Goal: Information Seeking & Learning: Understand process/instructions

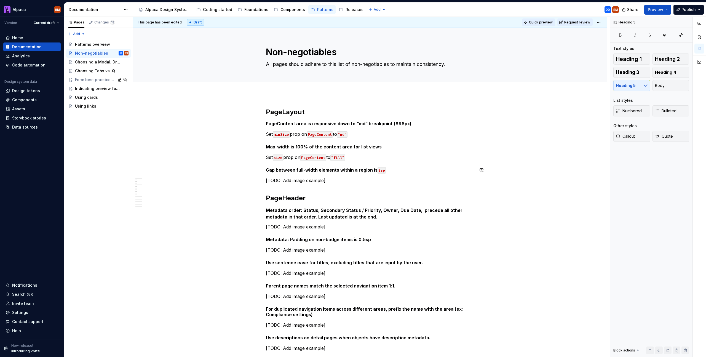
type textarea "*"
click at [382, 184] on div "PageLayout PageContent area is responsive down to “md” breakpoint (896px) Set m…" at bounding box center [370, 348] width 208 height 481
click at [368, 183] on p "[TODO: Add image example]" at bounding box center [370, 180] width 208 height 7
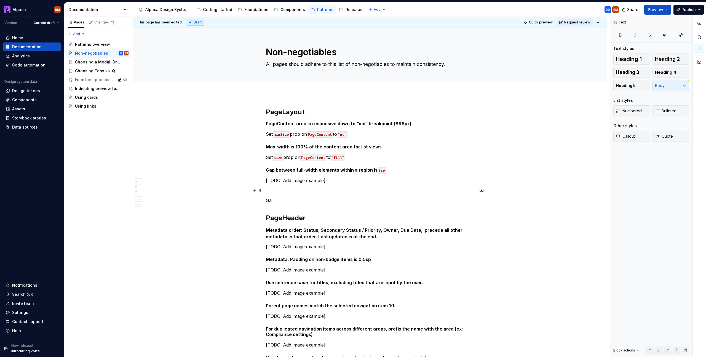
click at [288, 190] on p at bounding box center [370, 190] width 208 height 7
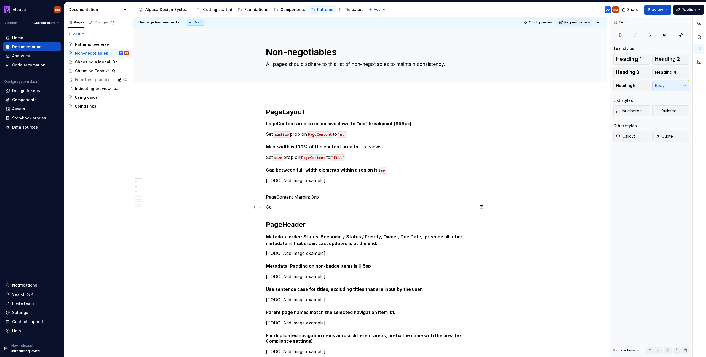
click at [295, 203] on p "Ga" at bounding box center [370, 206] width 208 height 7
click at [287, 189] on p "PageContent Margin: 3sp" at bounding box center [370, 193] width 208 height 13
drag, startPoint x: 332, startPoint y: 183, endPoint x: 265, endPoint y: 182, distance: 67.3
click at [274, 180] on p at bounding box center [370, 180] width 208 height 7
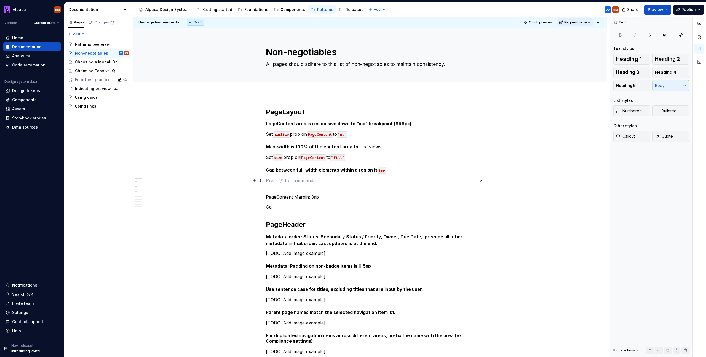
click at [288, 180] on p at bounding box center [370, 180] width 208 height 7
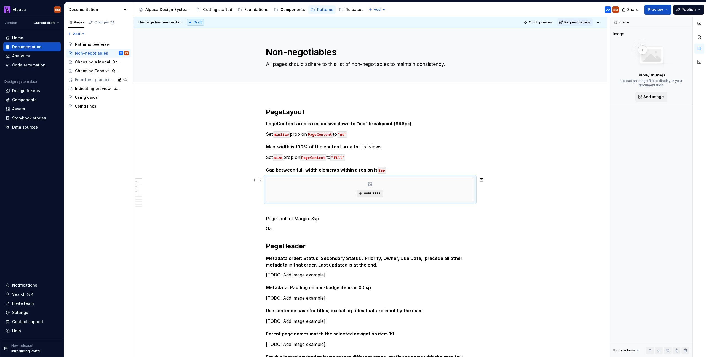
click at [380, 191] on span "*********" at bounding box center [372, 193] width 17 height 4
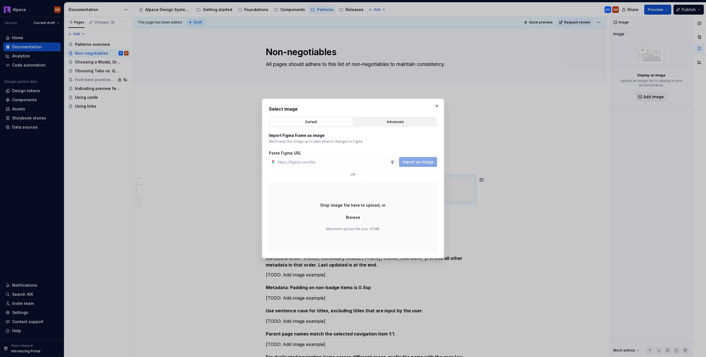
click at [377, 124] on div "Advanced" at bounding box center [394, 122] width 79 height 6
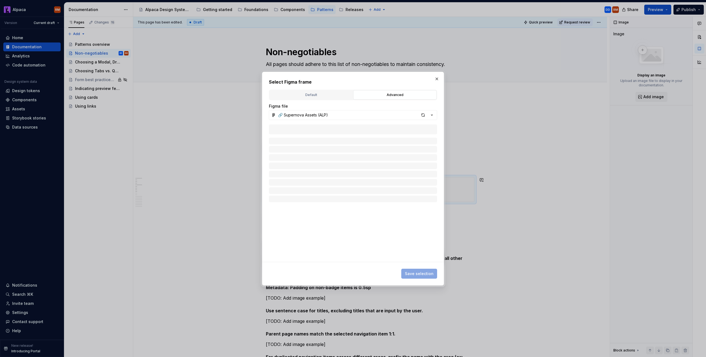
click at [325, 97] on div "Default" at bounding box center [310, 95] width 79 height 6
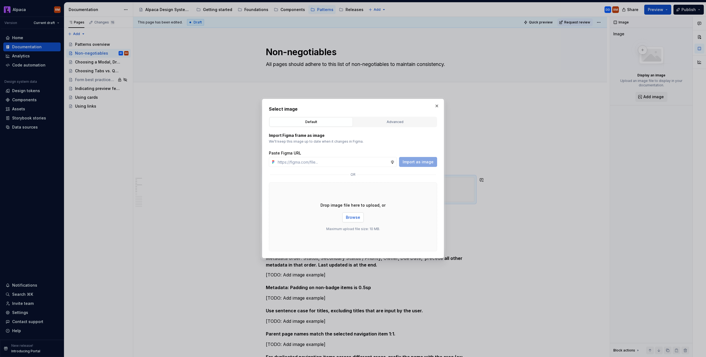
click at [355, 214] on button "Browse" at bounding box center [353, 217] width 22 height 10
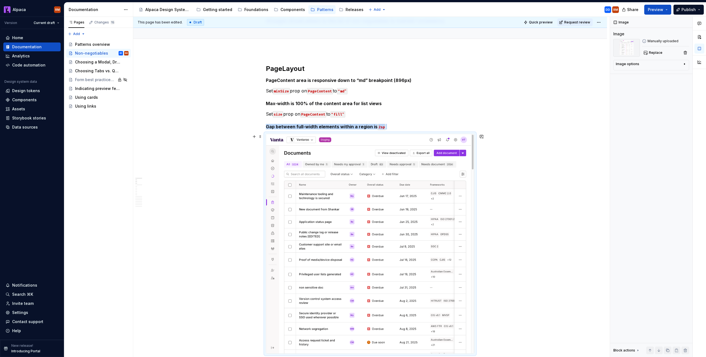
scroll to position [66, 0]
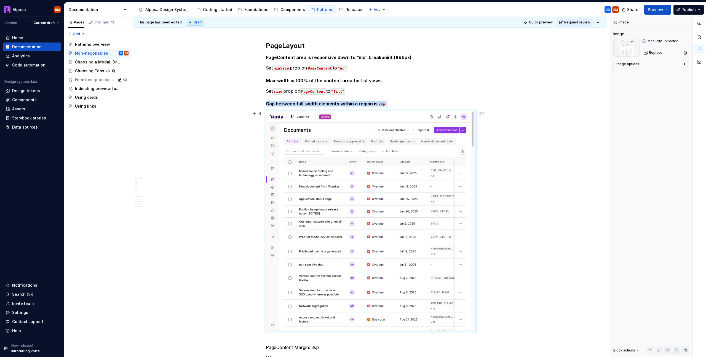
click at [385, 227] on img at bounding box center [370, 220] width 208 height 219
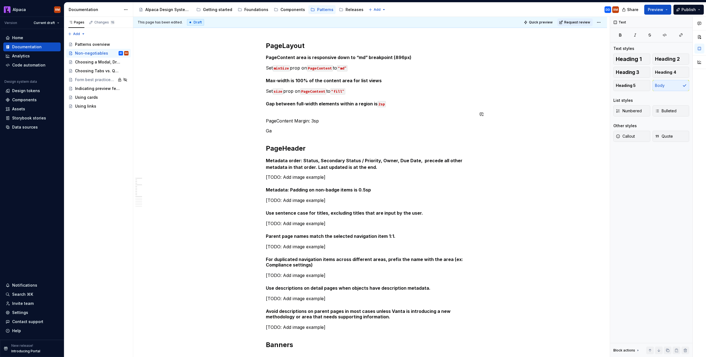
click at [305, 109] on div "PageLayout PageContent area is responsive down to “md” breakpoint (896px) Set m…" at bounding box center [370, 289] width 208 height 497
click at [419, 104] on h5 "Gap between full-width elements within a region is 2sp" at bounding box center [370, 104] width 208 height 6
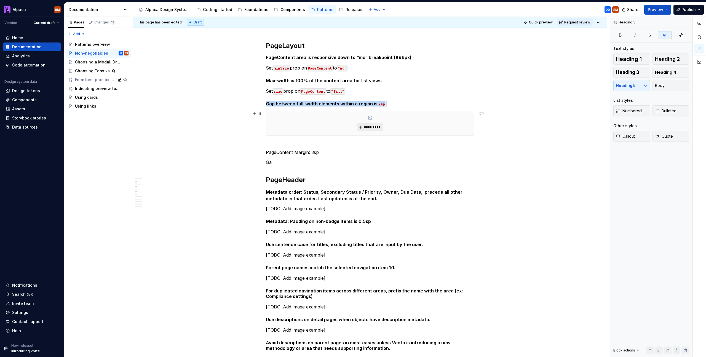
click at [364, 127] on span "*********" at bounding box center [372, 127] width 17 height 4
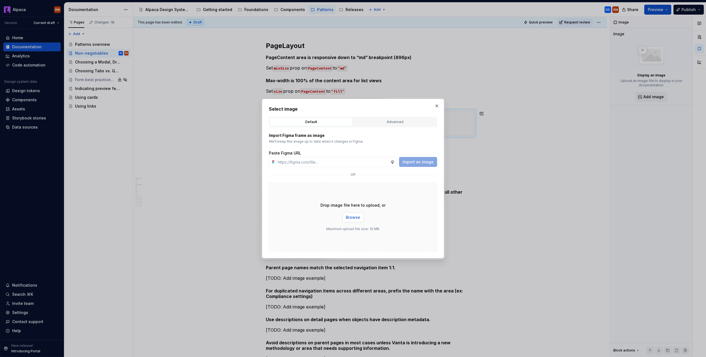
click at [355, 218] on span "Browse" at bounding box center [353, 217] width 14 height 6
click at [346, 217] on span "Browse" at bounding box center [353, 217] width 14 height 6
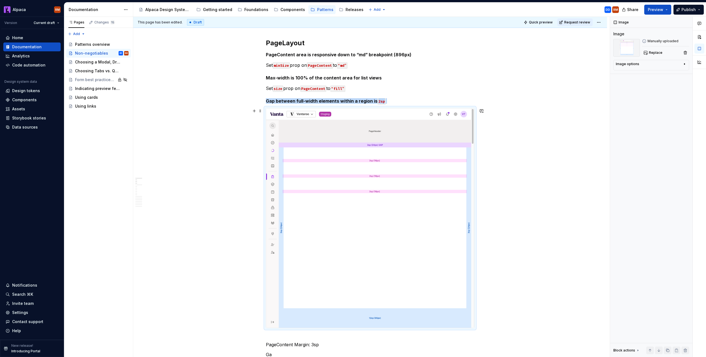
scroll to position [73, 0]
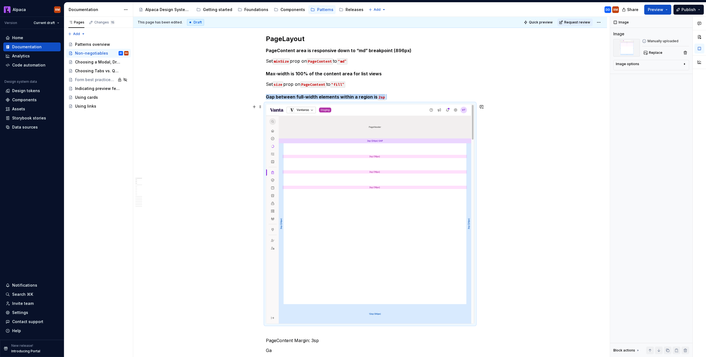
click at [430, 247] on img at bounding box center [370, 213] width 208 height 219
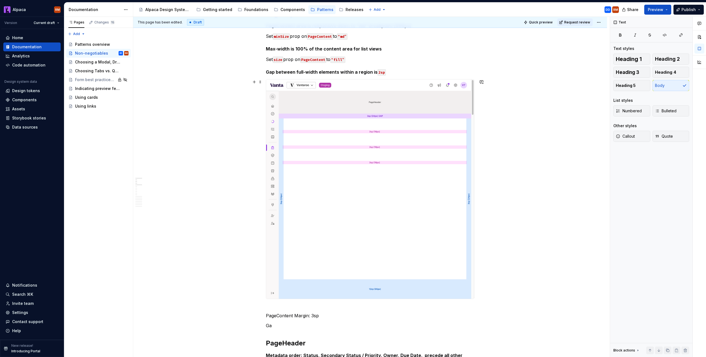
scroll to position [92, 0]
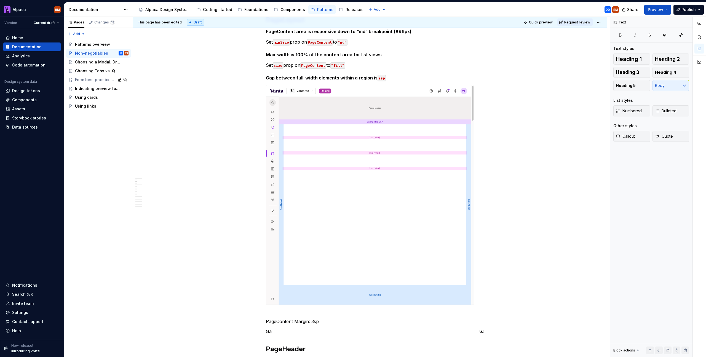
click at [369, 324] on p "PageContent Margin: 3sp" at bounding box center [370, 317] width 208 height 13
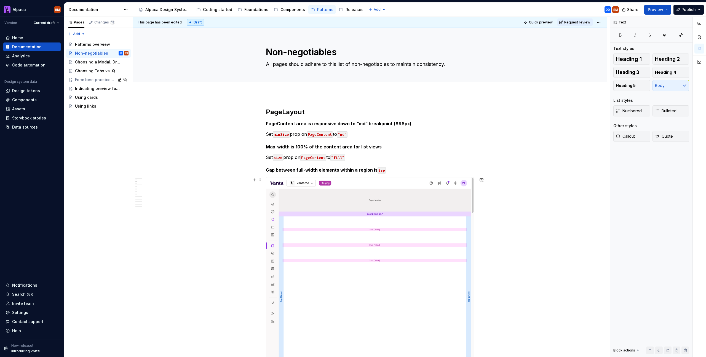
scroll to position [1, 0]
click at [293, 97] on div "This page has been edited. Draft Quick preview Request review Non-negotiables A…" at bounding box center [371, 187] width 476 height 340
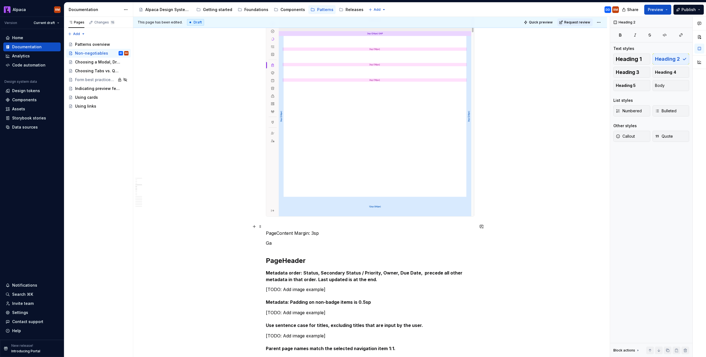
scroll to position [156, 0]
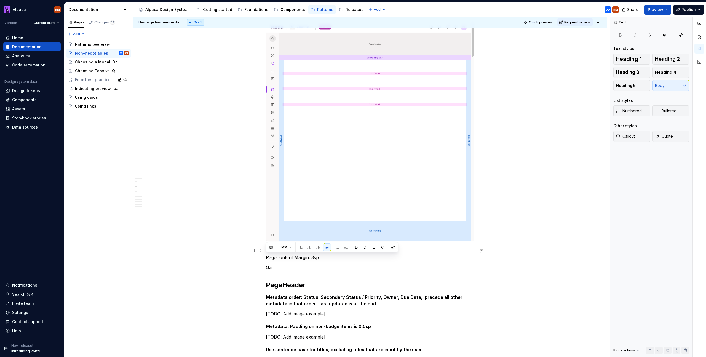
drag, startPoint x: 330, startPoint y: 259, endPoint x: 267, endPoint y: 258, distance: 63.1
click at [267, 258] on p "PageContent Margin: 3sp" at bounding box center [370, 253] width 208 height 13
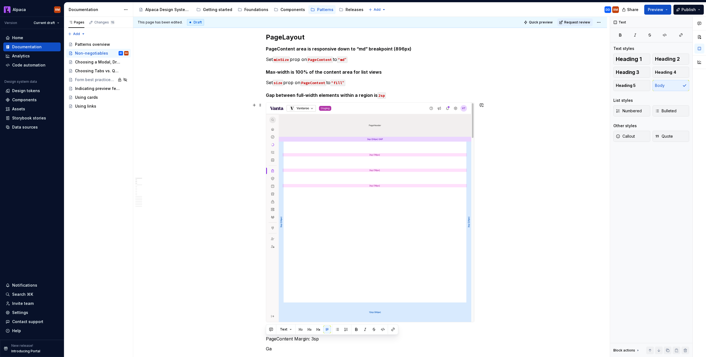
scroll to position [68, 0]
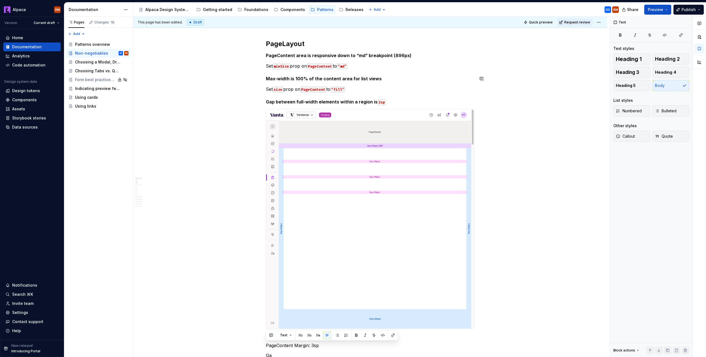
click at [266, 66] on p "Set minSize prop on PageContent to “md”" at bounding box center [370, 66] width 208 height 7
click at [268, 55] on h5 "PageContent area is responsive down to “md” breakpoint (896px)" at bounding box center [370, 56] width 208 height 6
click at [661, 113] on span "Bulleted" at bounding box center [666, 111] width 22 height 6
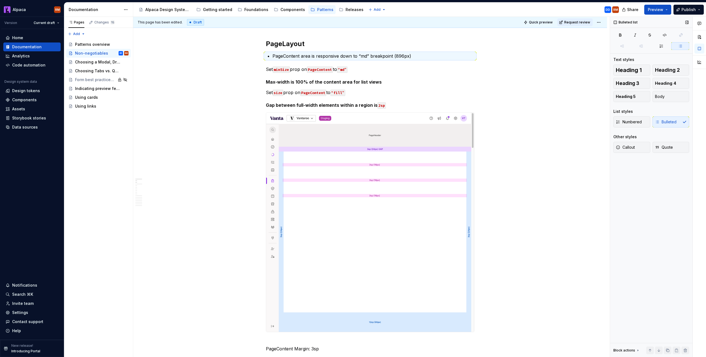
drag, startPoint x: 661, startPoint y: 113, endPoint x: 654, endPoint y: 112, distance: 7.5
click at [661, 113] on div "List styles" at bounding box center [651, 112] width 76 height 6
click at [638, 112] on div "List styles" at bounding box center [651, 112] width 76 height 6
drag, startPoint x: 665, startPoint y: 118, endPoint x: 654, endPoint y: 119, distance: 10.5
click at [665, 118] on div "Numbered Bulleted" at bounding box center [651, 121] width 76 height 11
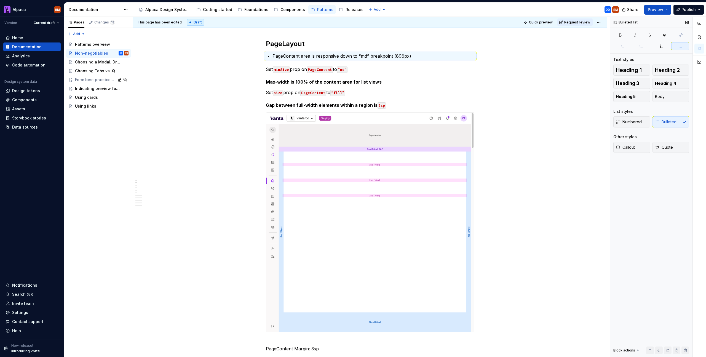
drag, startPoint x: 654, startPoint y: 119, endPoint x: 659, endPoint y: 120, distance: 4.5
click at [659, 120] on div "Numbered Bulleted" at bounding box center [651, 121] width 76 height 11
click at [629, 122] on span "Numbered" at bounding box center [629, 122] width 26 height 6
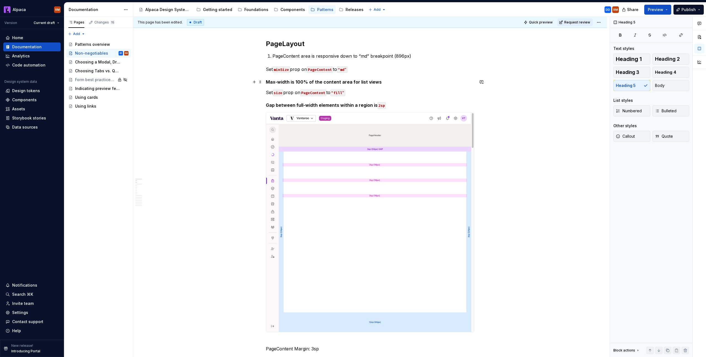
click at [262, 83] on span at bounding box center [260, 82] width 4 height 8
drag, startPoint x: 288, startPoint y: 61, endPoint x: 291, endPoint y: 57, distance: 5.6
drag, startPoint x: 292, startPoint y: 55, endPoint x: 309, endPoint y: 55, distance: 17.1
click at [292, 55] on p "PageContent area is responsive down to “md” breakpoint (896px)" at bounding box center [373, 56] width 202 height 7
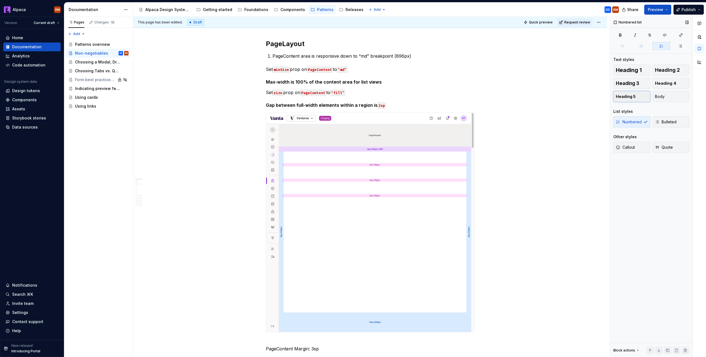
click at [641, 96] on button "Heading 5" at bounding box center [631, 96] width 37 height 11
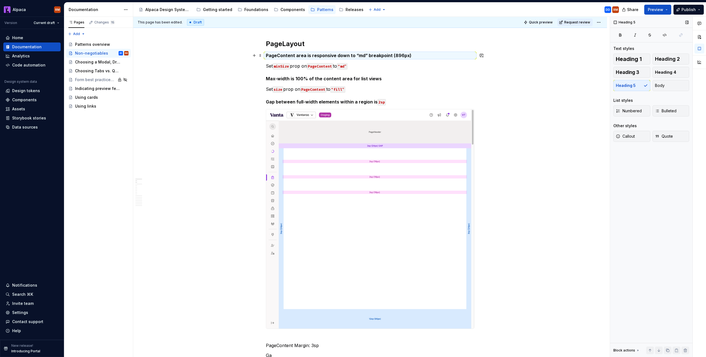
click at [266, 56] on h5 "PageContent area is responsive down to “md” breakpoint (896px)" at bounding box center [370, 56] width 208 height 6
click at [662, 111] on span "Bulleted" at bounding box center [666, 111] width 22 height 6
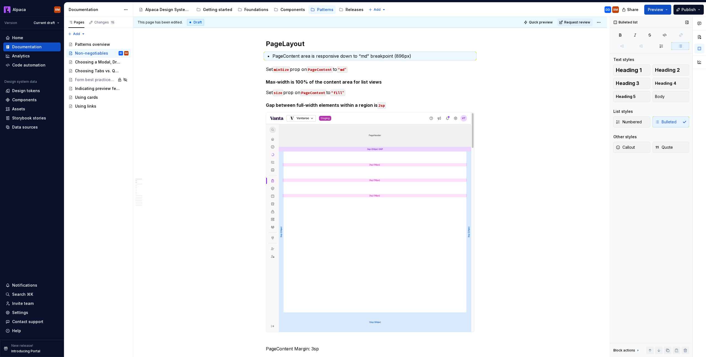
click at [662, 111] on div "List styles" at bounding box center [651, 112] width 76 height 6
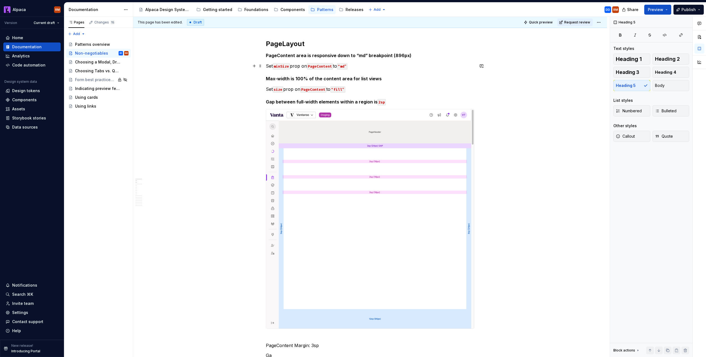
click at [268, 55] on h5 "PageContent area is responsive down to “md” breakpoint (896px)" at bounding box center [370, 56] width 208 height 6
click at [267, 55] on h5 "PageContent area is responsive down to “md” breakpoint (896px)" at bounding box center [370, 56] width 208 height 6
drag, startPoint x: 267, startPoint y: 102, endPoint x: 290, endPoint y: 102, distance: 23.2
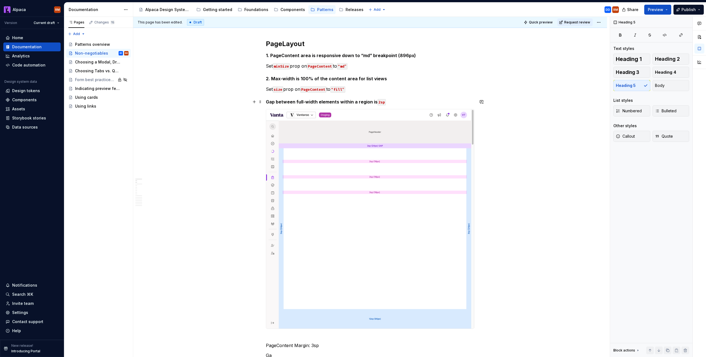
click at [267, 102] on h5 "Gap between full-width elements within a region is 2sp" at bounding box center [370, 102] width 208 height 6
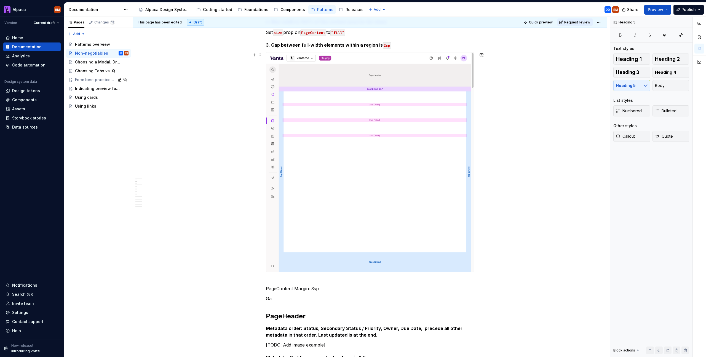
scroll to position [125, 0]
click at [264, 287] on div "This page has been edited. Draft Quick preview Request review Non-negotiables A…" at bounding box center [371, 187] width 476 height 340
click at [266, 290] on p "PageContent Margin: 3sp" at bounding box center [370, 284] width 208 height 13
click at [636, 87] on button "Heading 5" at bounding box center [631, 85] width 37 height 11
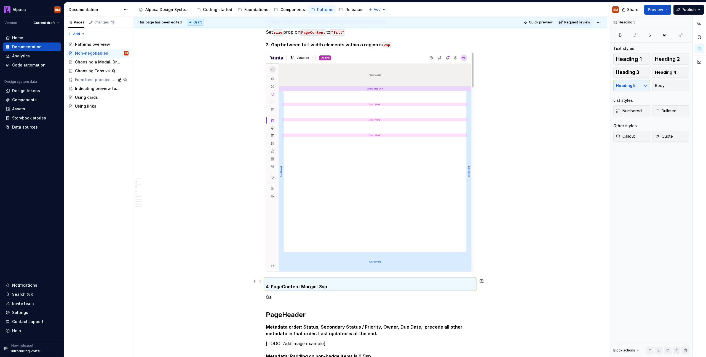
click at [304, 279] on h5 "4. PageContent Margin: 3sp" at bounding box center [370, 283] width 208 height 11
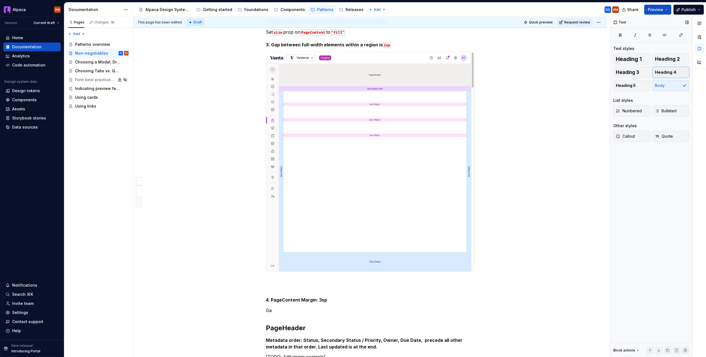
click at [664, 71] on span "Heading 4" at bounding box center [665, 72] width 21 height 6
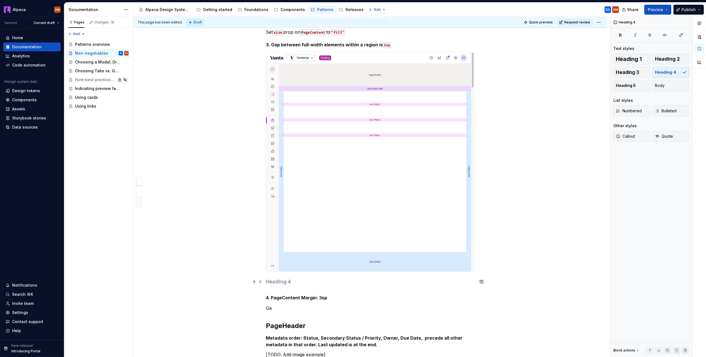
click at [284, 282] on h4 at bounding box center [370, 281] width 208 height 7
click at [294, 281] on h4 "Handled within" at bounding box center [370, 281] width 208 height 7
drag, startPoint x: 284, startPoint y: 284, endPoint x: 265, endPoint y: 283, distance: 18.5
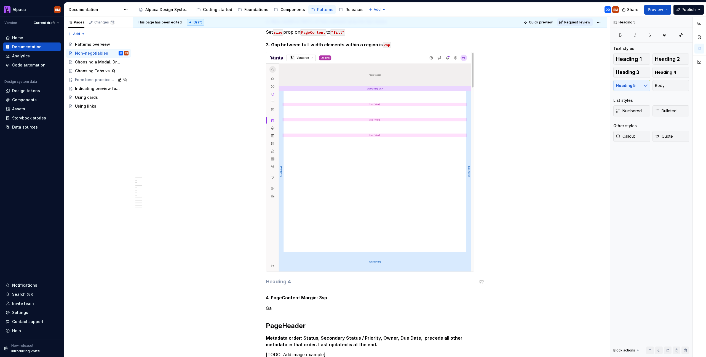
click at [270, 288] on div "PageLayout 1. PageContent area is responsive down to “md” breakpoint (896px) Se…" at bounding box center [370, 349] width 208 height 734
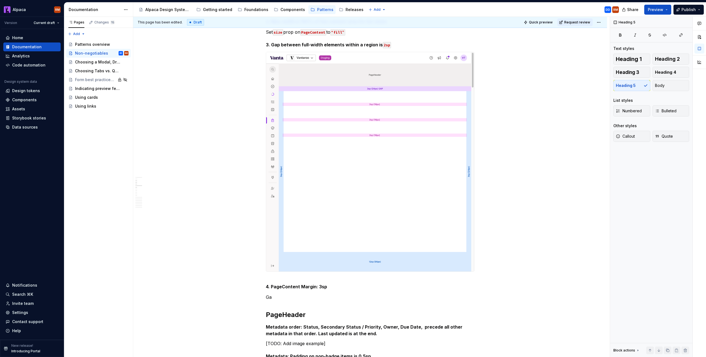
scroll to position [124, 0]
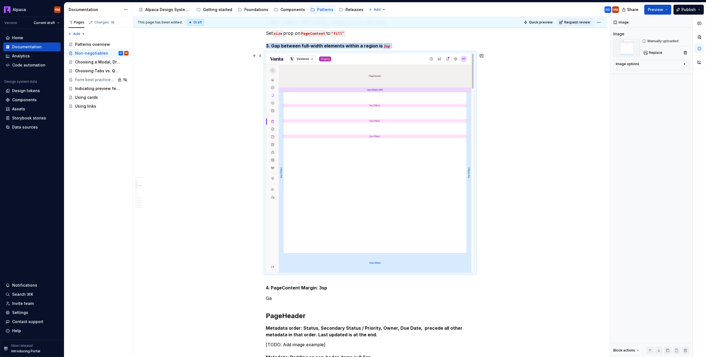
click at [375, 230] on img at bounding box center [370, 162] width 208 height 219
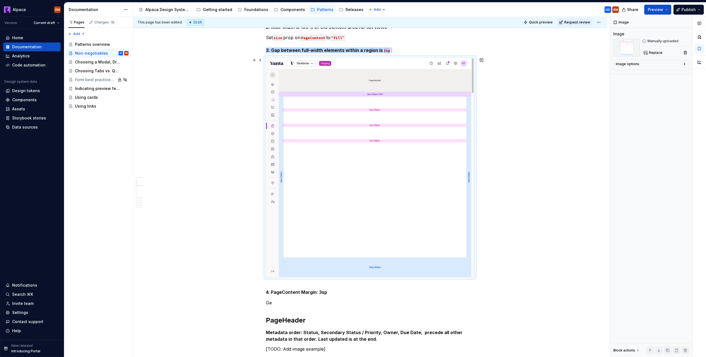
scroll to position [119, 0]
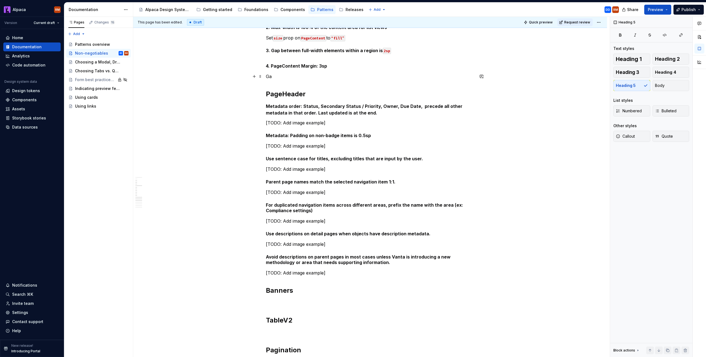
click at [281, 74] on p "Ga" at bounding box center [370, 76] width 208 height 7
click at [286, 57] on div "PageLayout 1. PageContent area is responsive down to “md” breakpoint (896px) Se…" at bounding box center [370, 236] width 208 height 496
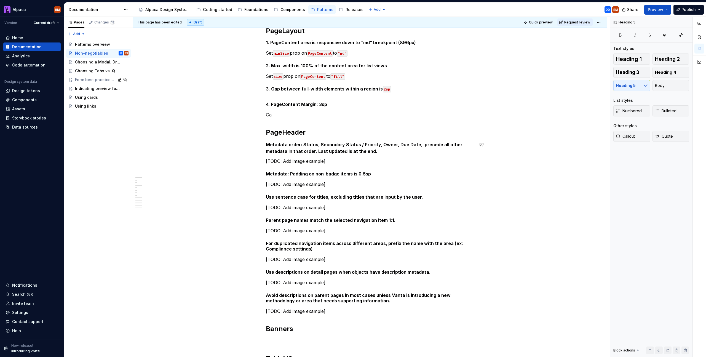
scroll to position [81, 0]
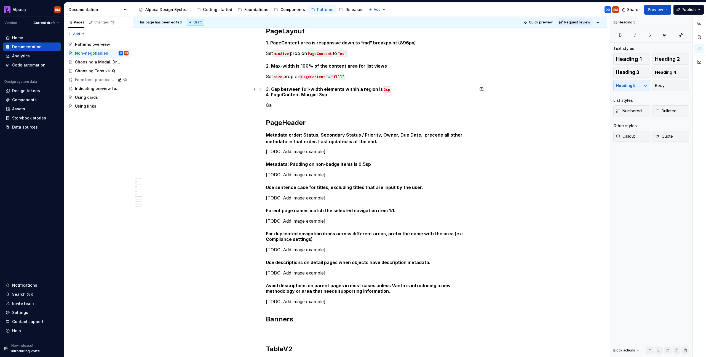
click at [345, 96] on h5 "3. Gap between full-width elements within a region is 2sp 4. PageContent Margin…" at bounding box center [370, 91] width 208 height 11
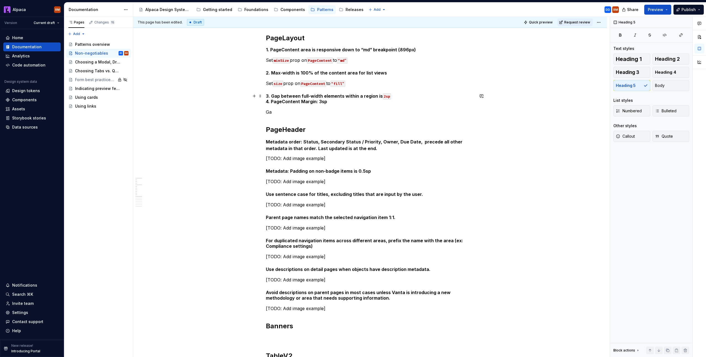
scroll to position [50, 0]
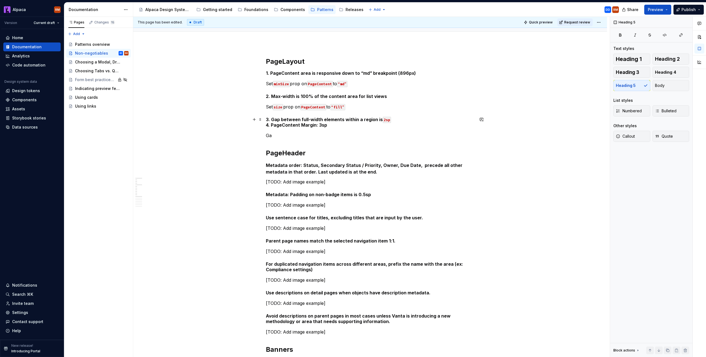
click at [393, 117] on h5 "3. Gap between full-width elements within a region is 2sp 4. PageContent Margin…" at bounding box center [370, 122] width 208 height 11
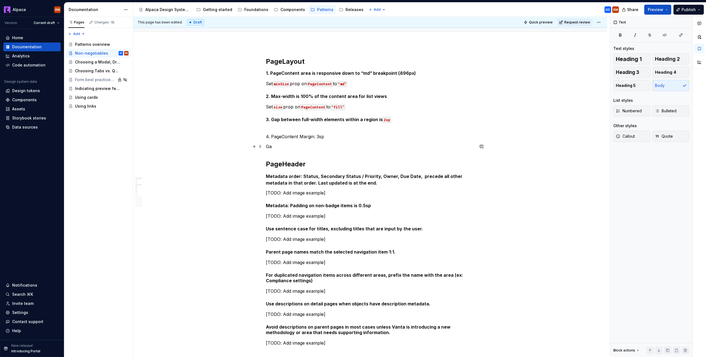
click at [319, 146] on p "Ga" at bounding box center [370, 146] width 208 height 7
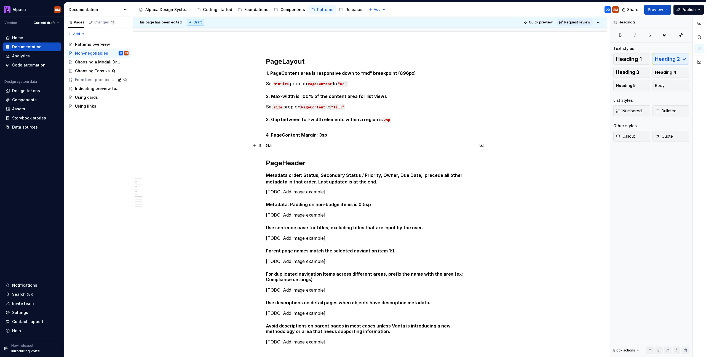
click at [310, 146] on p "Ga" at bounding box center [370, 145] width 208 height 7
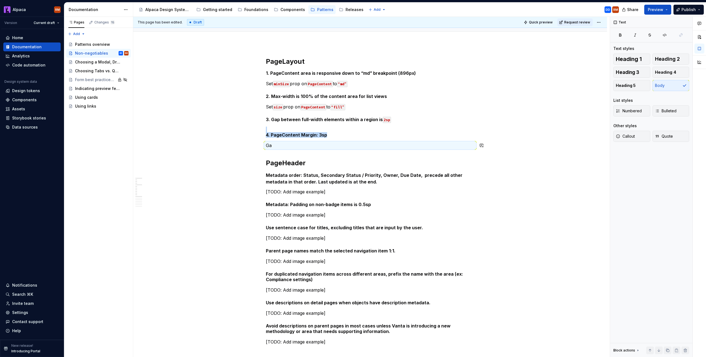
click at [310, 151] on div "PageLayout 1. PageContent area is responsive down to “md” breakpoint (896px) Se…" at bounding box center [370, 305] width 208 height 496
drag, startPoint x: 292, startPoint y: 146, endPoint x: 265, endPoint y: 147, distance: 27.3
click at [265, 147] on div "PageLayout 1. PageContent area is responsive down to “md” breakpoint (896px) Se…" at bounding box center [370, 355] width 474 height 623
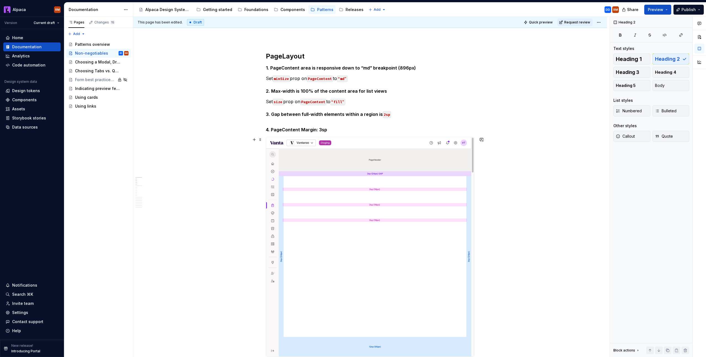
scroll to position [51, 0]
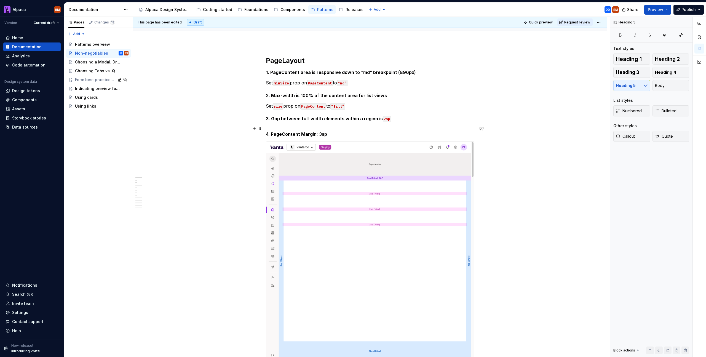
click at [337, 133] on h5 "4. PageContent Margin: 3sp" at bounding box center [370, 131] width 208 height 11
click at [337, 127] on h5 "4. PageContent Margin: 3sp" at bounding box center [370, 131] width 208 height 11
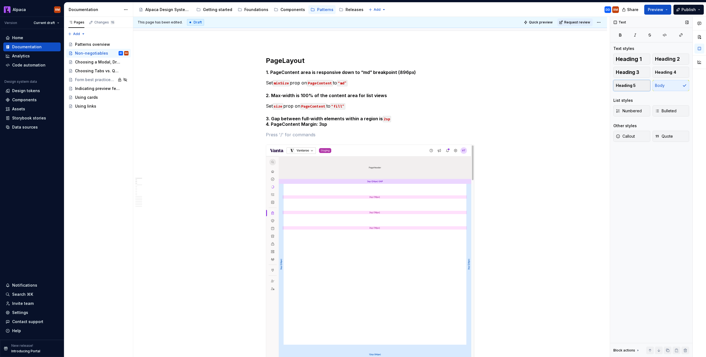
click at [641, 81] on button "Heading 5" at bounding box center [631, 85] width 37 height 11
click at [328, 133] on h5 at bounding box center [370, 134] width 208 height 6
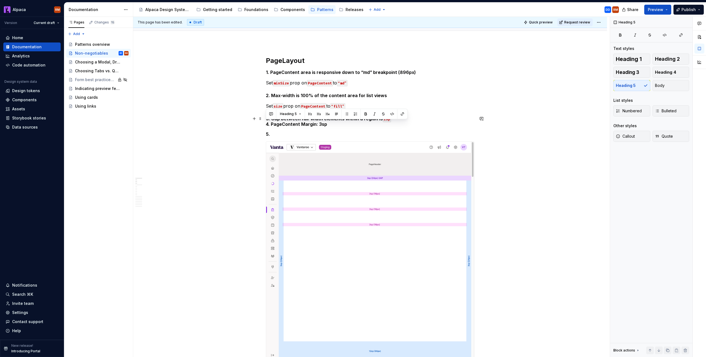
drag, startPoint x: 330, startPoint y: 124, endPoint x: 287, endPoint y: 128, distance: 43.5
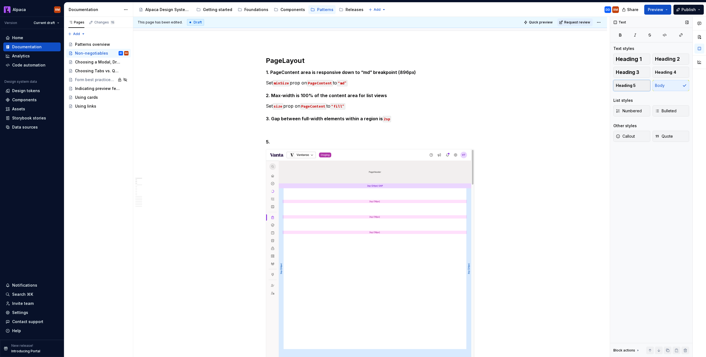
click at [641, 88] on button "Heading 5" at bounding box center [631, 85] width 37 height 11
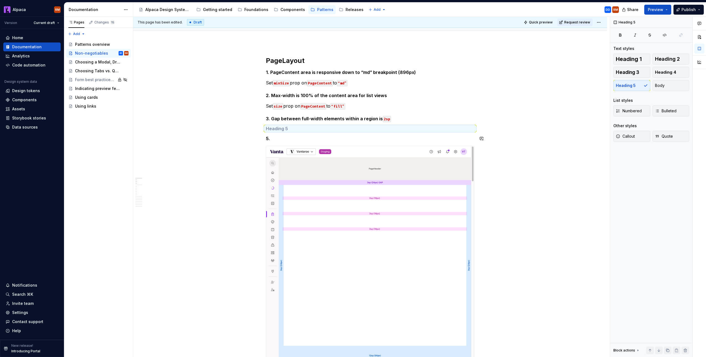
click at [333, 130] on h5 at bounding box center [370, 129] width 208 height 6
click at [273, 130] on h5 "4. PageContent margin: 3sp 3sp 12sp" at bounding box center [370, 129] width 208 height 6
click at [272, 129] on h5 "4. PageContent margin: 3sp 3sp 12sp" at bounding box center [370, 129] width 208 height 6
click at [341, 137] on h5 "5." at bounding box center [370, 139] width 208 height 6
click at [281, 129] on h5 "4. [Handled by PageContent] PageContent margin: 3sp 3sp 12sp" at bounding box center [370, 129] width 208 height 6
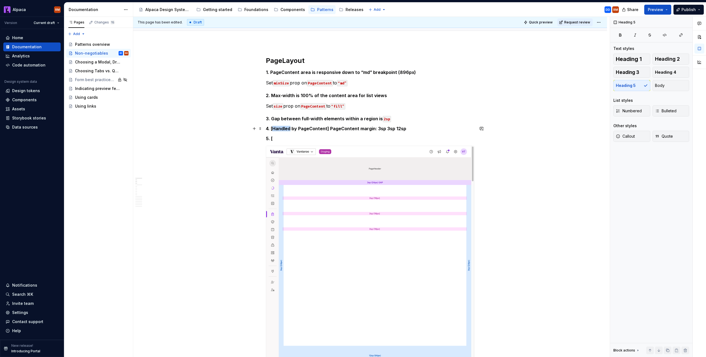
click at [281, 129] on h5 "4. [Handled by PageContent] PageContent margin: 3sp 3sp 12sp" at bounding box center [370, 129] width 208 height 6
click at [284, 138] on h5 "5. [" at bounding box center [370, 139] width 208 height 6
click at [377, 139] on h5 "5. [Handled by AppShell] 3sp gap between PageHeader and content" at bounding box center [370, 139] width 208 height 6
click at [325, 139] on h5 "5. [Handled by AppShell] 3sp gap between PageHeader and content" at bounding box center [370, 139] width 208 height 6
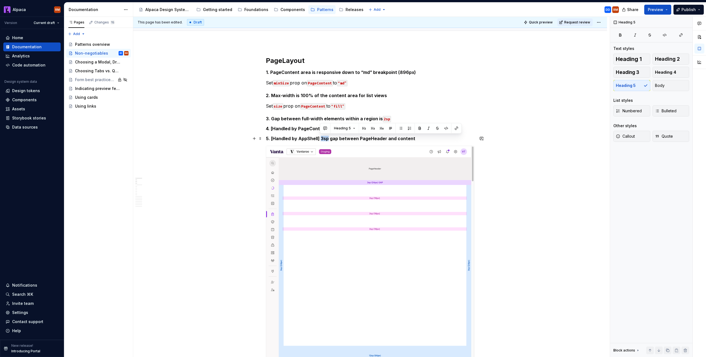
click at [325, 139] on h5 "5. [Handled by AppShell] 3sp gap between PageHeader and content" at bounding box center [370, 139] width 208 height 6
click at [448, 130] on button "button" at bounding box center [446, 128] width 8 height 8
click at [444, 137] on h5 "5. [Handled by AppShell] 3sp gap between PageHeader and content" at bounding box center [370, 139] width 208 height 6
click at [293, 72] on h5 "1. PageContent area is responsive down to “md” breakpoint (896px)" at bounding box center [370, 72] width 208 height 6
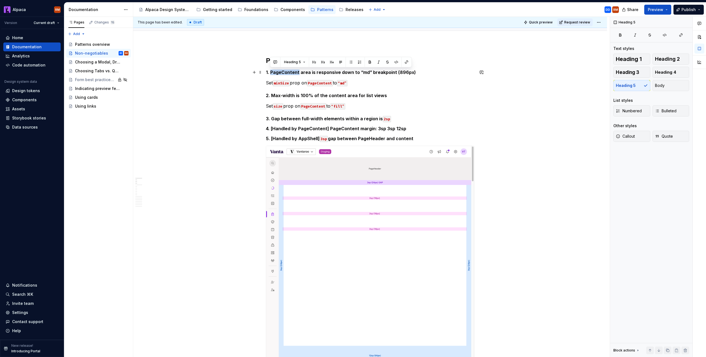
click at [293, 72] on h5 "1. PageContent area is responsive down to “md” breakpoint (896px)" at bounding box center [370, 72] width 208 height 6
click at [394, 61] on button "button" at bounding box center [396, 62] width 8 height 8
click at [361, 82] on p "Set minSize prop on PageContent to “md”" at bounding box center [370, 82] width 208 height 7
click at [371, 84] on p "Set minSize prop on PageContent to “md”" at bounding box center [370, 82] width 208 height 7
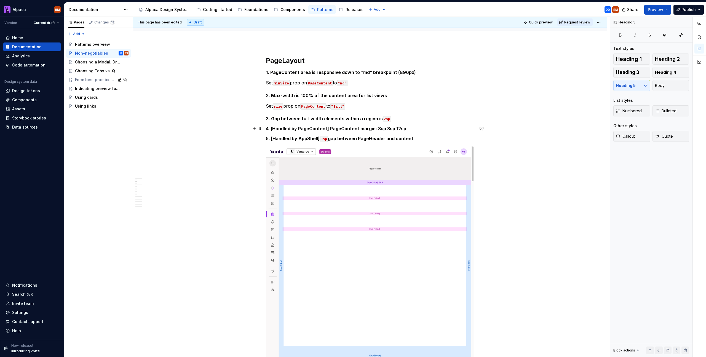
click at [328, 128] on h5 "4. [Handled by PageContent] PageContent margin: 3sp 3sp 12sp" at bounding box center [370, 129] width 208 height 6
drag, startPoint x: 327, startPoint y: 129, endPoint x: 271, endPoint y: 128, distance: 56.0
click at [271, 128] on h5 "4. [Handled by PageContent] PageContent margin: 3sp 3sp 12sp" at bounding box center [370, 129] width 208 height 6
click at [379, 117] on button "button" at bounding box center [379, 118] width 8 height 8
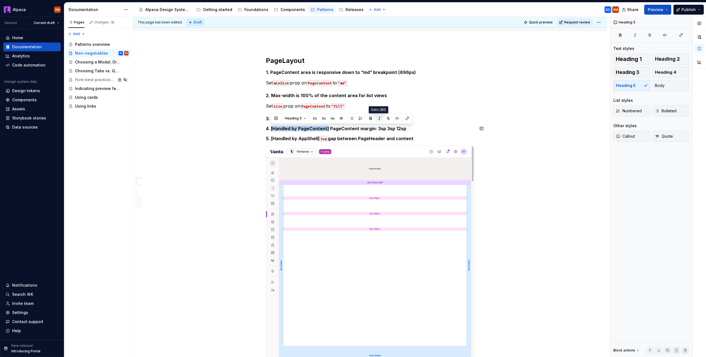
click at [377, 118] on button "button" at bounding box center [379, 118] width 8 height 8
click at [370, 126] on h5 "4. [Handled by PageContent] PageContent margin: 3sp 3sp 12sp" at bounding box center [370, 129] width 208 height 6
drag, startPoint x: 323, startPoint y: 128, endPoint x: 272, endPoint y: 129, distance: 50.2
click at [272, 129] on h5 "4. [Handled by PageContent] PageContent margin: 3sp 3sp 12sp" at bounding box center [370, 129] width 208 height 6
click at [378, 119] on button "button" at bounding box center [381, 118] width 8 height 8
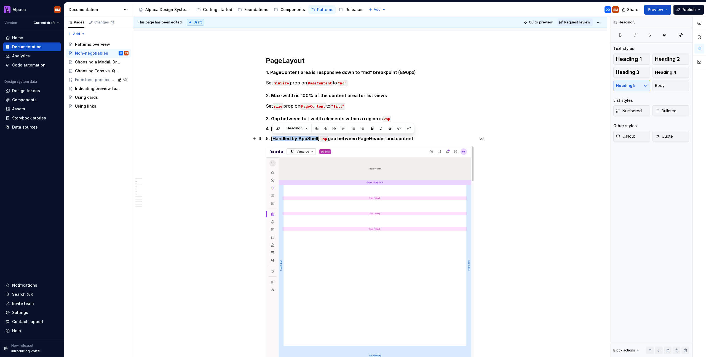
drag, startPoint x: 317, startPoint y: 138, endPoint x: 365, endPoint y: 131, distance: 48.1
click at [272, 138] on h5 "5. [Handled by AppShell] 3sp gap between PageHeader and content" at bounding box center [370, 139] width 208 height 6
drag, startPoint x: 381, startPoint y: 128, endPoint x: 380, endPoint y: 135, distance: 6.6
click at [381, 128] on button "button" at bounding box center [381, 128] width 8 height 8
click at [382, 138] on h5 "5. [ Handled by AppShell ] 3sp gap between PageHeader and content" at bounding box center [370, 139] width 208 height 6
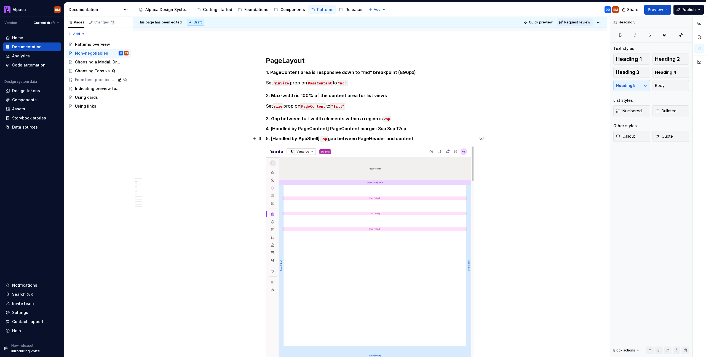
click at [362, 136] on h5 "5. [Handled by AppShell] 3sp gap between PageHeader and content" at bounding box center [370, 139] width 208 height 6
click at [421, 137] on h5 "5. [Handled by AppShell] 3sp gap between PageHeader and content" at bounding box center [370, 139] width 208 height 6
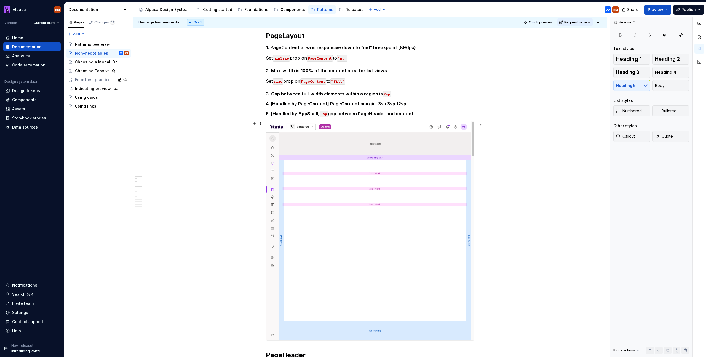
scroll to position [76, 0]
drag, startPoint x: 375, startPoint y: 104, endPoint x: 386, endPoint y: 105, distance: 10.8
click at [383, 105] on h5 "4. [Handled by PageContent] PageContent margin: 3sp 3sp 12sp" at bounding box center [370, 104] width 208 height 6
click at [408, 103] on h5 "4. [Handled by PageContent] PageContent margin: 3sp 3sp 12sp" at bounding box center [370, 104] width 208 height 6
drag, startPoint x: 402, startPoint y: 106, endPoint x: 376, endPoint y: 104, distance: 26.5
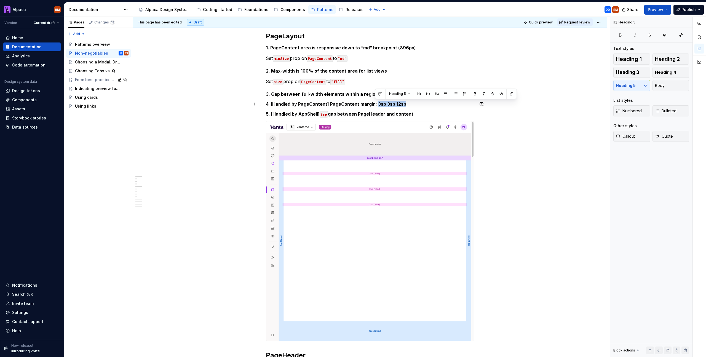
click at [376, 104] on h5 "4. [Handled by PageContent] PageContent margin: 3sp 3sp 12sp" at bounding box center [370, 104] width 208 height 6
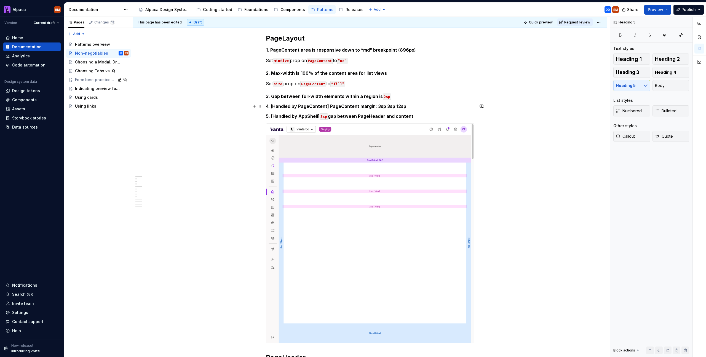
click at [362, 107] on h5 "4. [Handled by PageContent] PageContent margin: 3sp 3sp 12sp" at bounding box center [370, 106] width 208 height 6
click at [423, 114] on h5 "5. [Handled by AppShell] 3sp gap between PageHeader and content" at bounding box center [370, 116] width 208 height 6
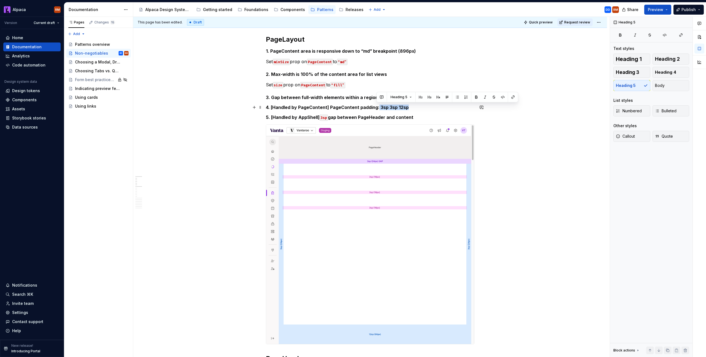
drag, startPoint x: 376, startPoint y: 108, endPoint x: 407, endPoint y: 108, distance: 31.1
click at [407, 108] on h5 "4. [Handled by PageContent] PageContent padding: 3sp 3sp 12sp" at bounding box center [370, 107] width 208 height 6
drag, startPoint x: 378, startPoint y: 108, endPoint x: 357, endPoint y: 107, distance: 21.0
click at [357, 107] on h5 "4. [Handled by PageContent] PageContent padding: 3sp horizontal" at bounding box center [370, 107] width 208 height 6
click at [394, 106] on h5 "4. [Handled by PageContent] PageContent 3sp horizontal" at bounding box center [370, 107] width 208 height 6
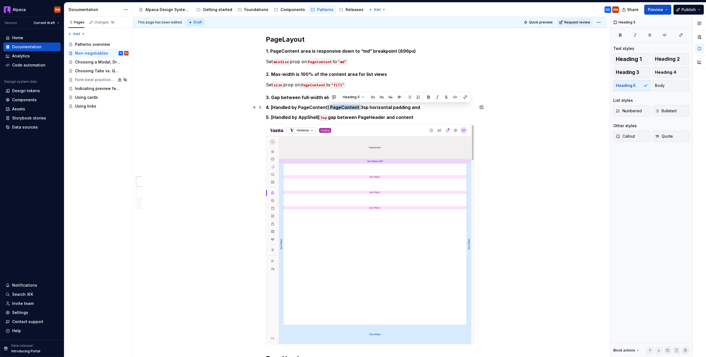
drag, startPoint x: 357, startPoint y: 109, endPoint x: 328, endPoint y: 107, distance: 29.3
click at [328, 107] on h5 "4. [Handled by PageContent] PageContent 3sp horizontal padding and" at bounding box center [370, 107] width 208 height 6
click at [396, 108] on h5 "4. [Handled by PageContent] 3sp horizontal padding and" at bounding box center [370, 107] width 208 height 6
click at [330, 106] on h5 "4. [Handled by PageContent] 3sp horizontal padding and 12sp bottom padding" at bounding box center [370, 107] width 208 height 6
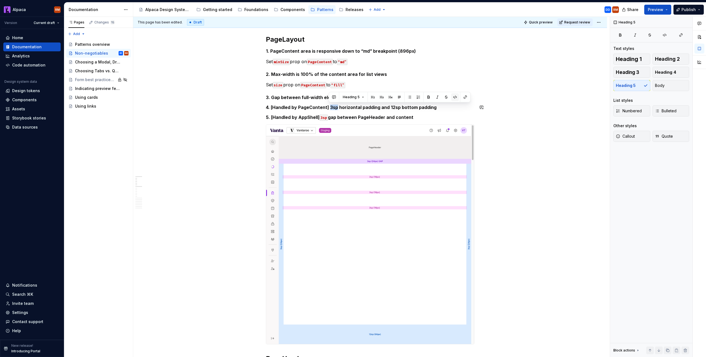
click at [455, 99] on button "button" at bounding box center [455, 97] width 8 height 8
click at [391, 107] on h5 "4. [Handled by PageContent] 3sp horizontal padding and 12sp bottom padding" at bounding box center [370, 107] width 208 height 6
drag, startPoint x: 513, startPoint y: 97, endPoint x: 496, endPoint y: 101, distance: 17.3
click at [513, 97] on button "button" at bounding box center [515, 97] width 8 height 8
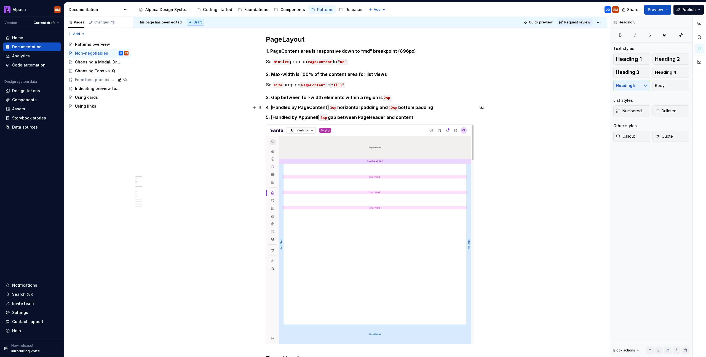
click at [438, 108] on h5 "4. [Handled by PageContent] 3sp horizontal padding and 12sp bottom padding" at bounding box center [370, 107] width 208 height 6
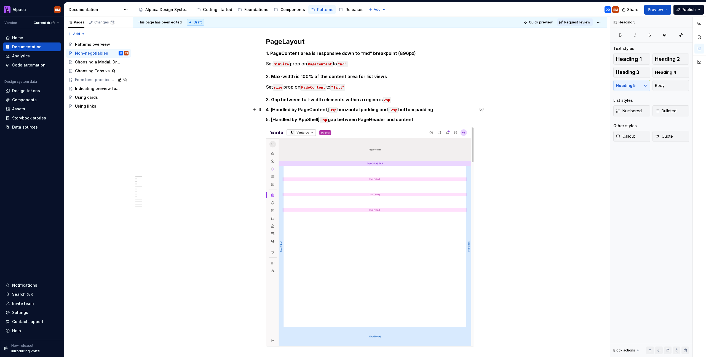
click at [316, 108] on h5 "4. [Handled by PageContent] 3sp horizontal padding and 12sp bottom padding" at bounding box center [370, 110] width 208 height 6
click at [422, 100] on button "button" at bounding box center [424, 99] width 8 height 8
click at [427, 118] on h5 "5. [Handled by AppShell] 3sp gap between PageHeader and content" at bounding box center [370, 120] width 208 height 6
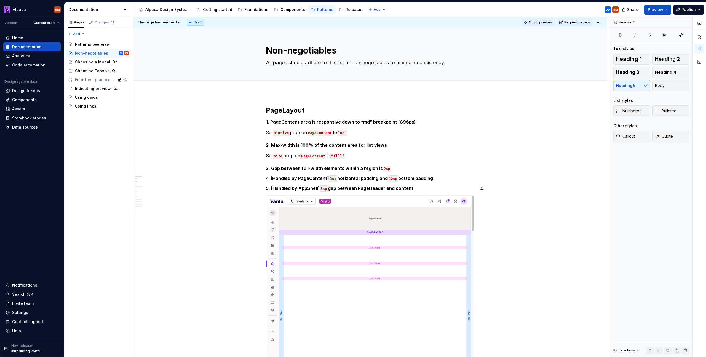
scroll to position [0, 0]
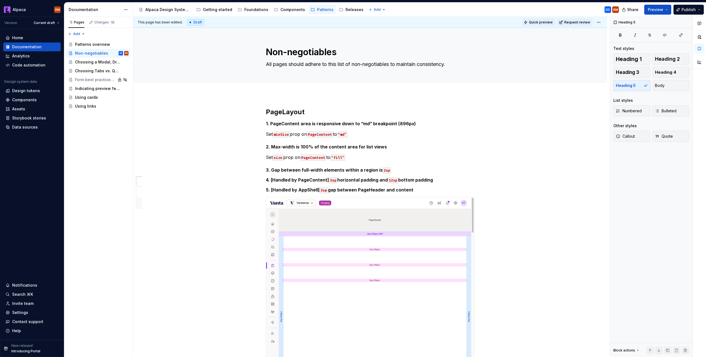
click at [541, 23] on span "Quick preview" at bounding box center [541, 22] width 24 height 4
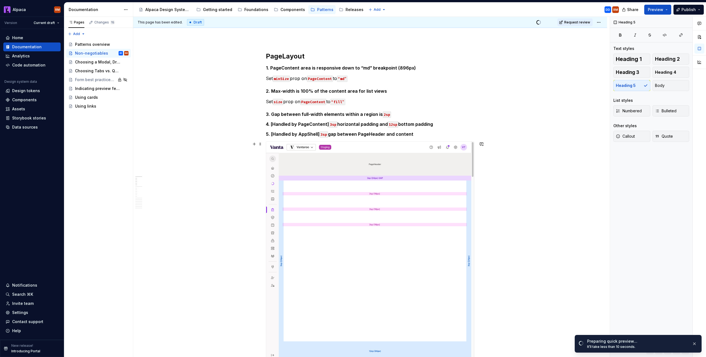
scroll to position [49, 0]
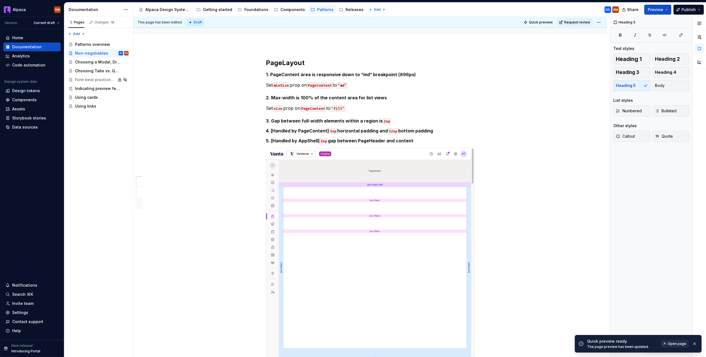
click at [673, 343] on span "Open page" at bounding box center [676, 343] width 18 height 4
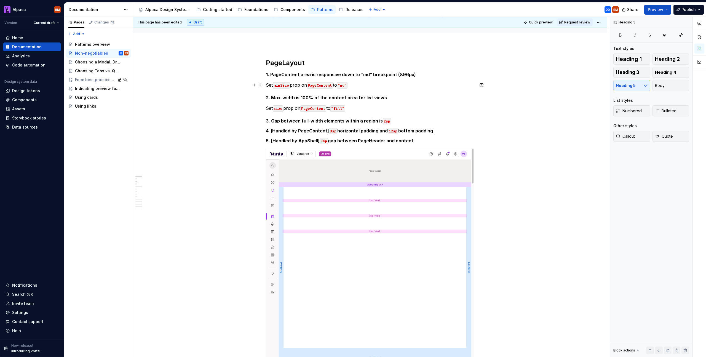
click at [361, 85] on p "Set minSize prop on PageContent to “md”" at bounding box center [370, 85] width 208 height 7
click at [266, 86] on p "Set minSize prop on PageContent to “md”" at bounding box center [370, 85] width 208 height 7
click at [660, 110] on span "Bulleted" at bounding box center [666, 111] width 22 height 6
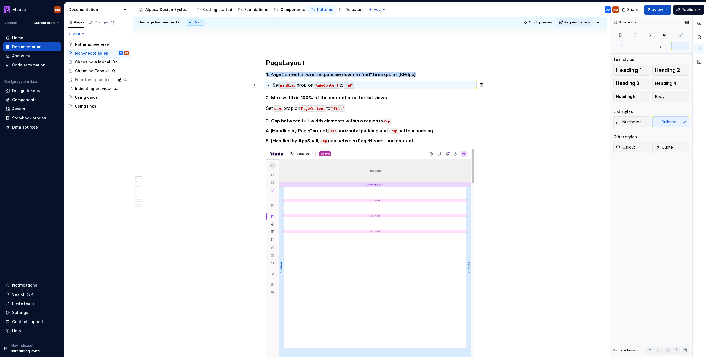
click at [275, 85] on p "Set minSize prop on PageContent to “md”" at bounding box center [373, 85] width 202 height 7
click at [273, 84] on p "Set minSize prop on PageContent to “md”" at bounding box center [373, 85] width 202 height 7
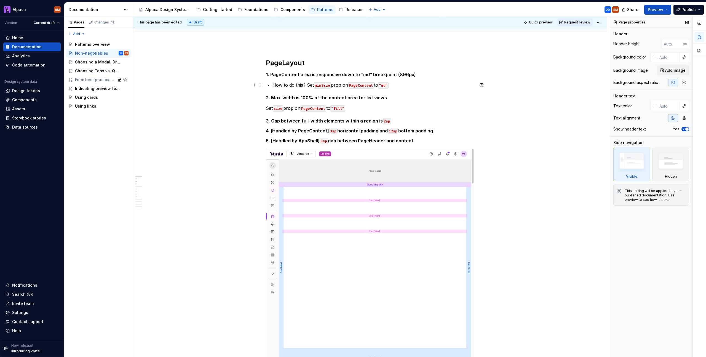
click at [305, 84] on p "How to do this? Set minSize prop on PageContent to “md”" at bounding box center [373, 85] width 202 height 7
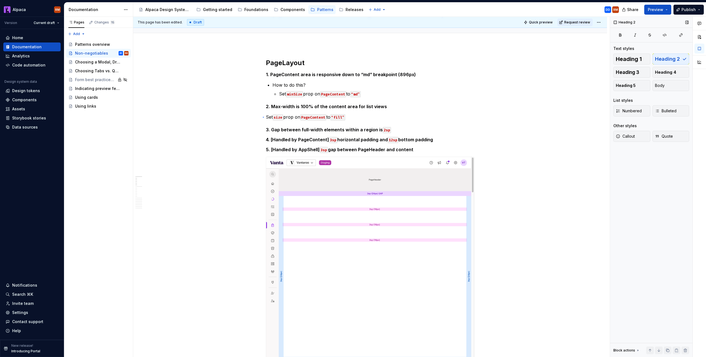
click at [263, 117] on div "This page has been edited. Draft Quick preview Request review Non-negotiables A…" at bounding box center [371, 187] width 476 height 340
click at [266, 118] on p "Set size prop on PageContent to “fill”" at bounding box center [370, 117] width 208 height 7
click at [388, 107] on h5 "2. Max-width is 100% of the content area for list views" at bounding box center [370, 107] width 208 height 6
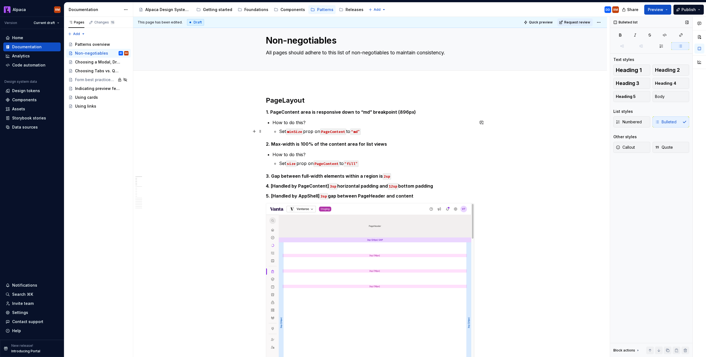
scroll to position [13, 0]
drag, startPoint x: 283, startPoint y: 122, endPoint x: 302, endPoint y: 123, distance: 19.3
click at [302, 123] on p "How to do this?" at bounding box center [373, 121] width 202 height 7
drag, startPoint x: 303, startPoint y: 154, endPoint x: 286, endPoint y: 153, distance: 16.8
click at [286, 153] on p "How to do this?" at bounding box center [373, 153] width 202 height 7
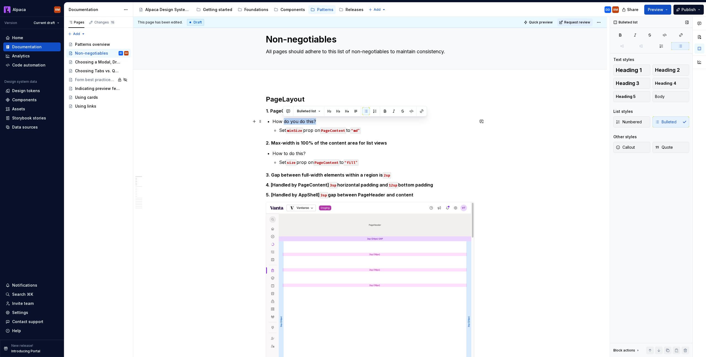
drag, startPoint x: 316, startPoint y: 122, endPoint x: 284, endPoint y: 122, distance: 32.0
click at [284, 122] on p "How do you do this?" at bounding box center [373, 121] width 202 height 7
drag, startPoint x: 319, startPoint y: 120, endPoint x: 273, endPoint y: 121, distance: 46.3
click at [273, 121] on p "How do you do this?" at bounding box center [373, 121] width 202 height 7
copy p "How do you do this?"
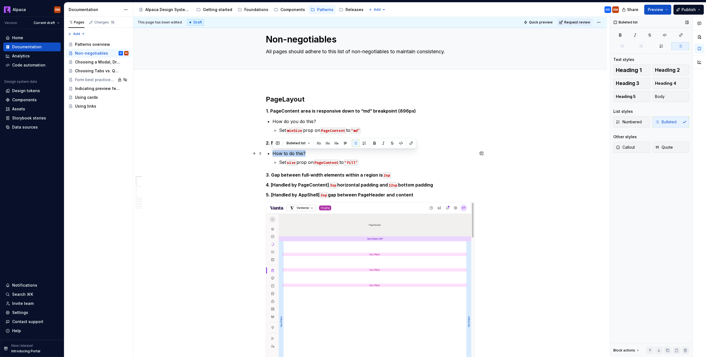
drag, startPoint x: 272, startPoint y: 155, endPoint x: 320, endPoint y: 154, distance: 47.7
click at [320, 154] on p "How to do this?" at bounding box center [373, 153] width 202 height 7
click at [346, 154] on p "How do you do this?" at bounding box center [373, 153] width 202 height 7
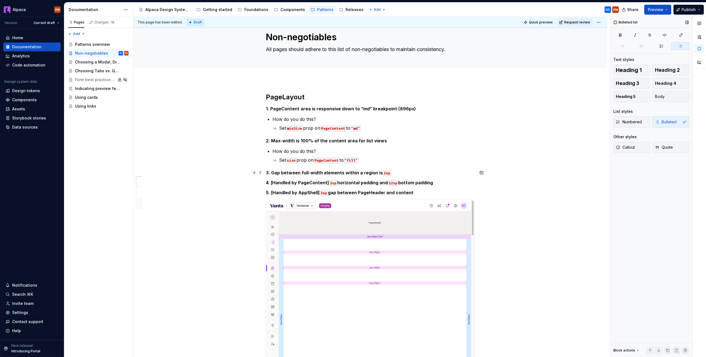
click at [413, 171] on h5 "3. Gap between full-width elements within a region is 2sp" at bounding box center [370, 173] width 208 height 6
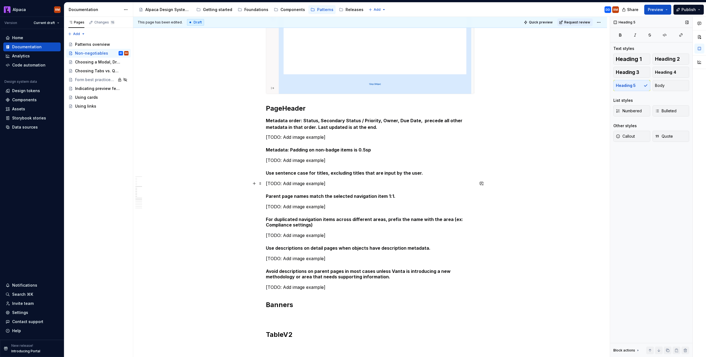
scroll to position [336, 0]
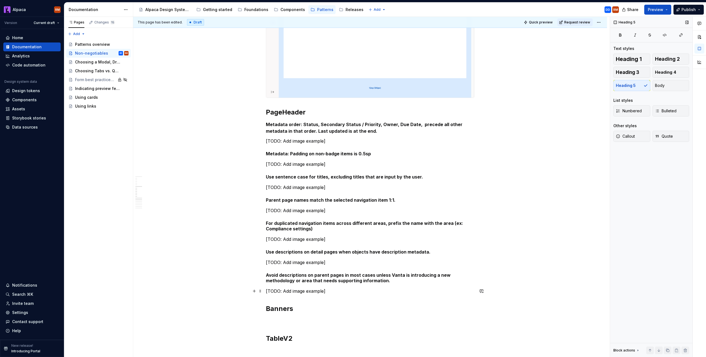
click at [337, 290] on p "[TODO: Add image example]" at bounding box center [370, 291] width 208 height 7
click at [263, 127] on div "PageLayout 1. PageContent area is responsive down to “md” breakpoint (896px) Ho…" at bounding box center [370, 192] width 474 height 868
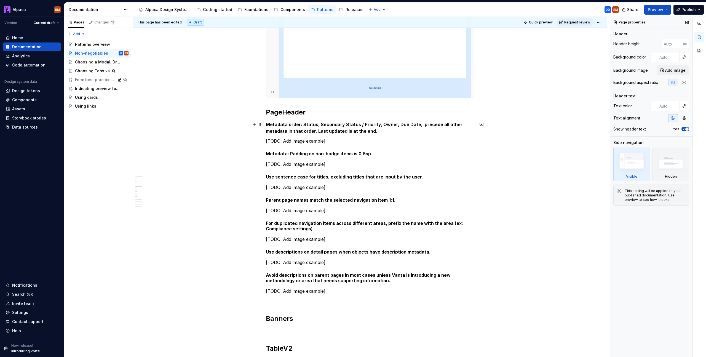
click at [303, 127] on strong "Metadata order: Status, Secondary Status / Priority, Owner, Due Date, precede a…" at bounding box center [365, 128] width 198 height 12
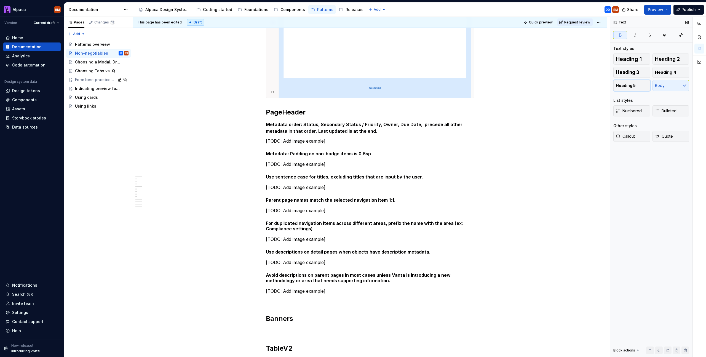
click at [634, 87] on span "Heading 5" at bounding box center [626, 86] width 20 height 6
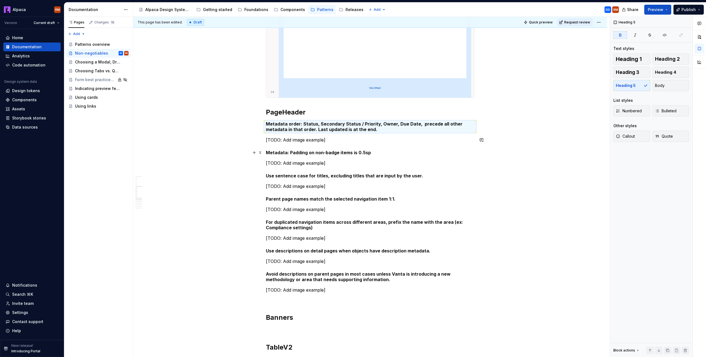
click at [372, 153] on h5 "Metadata: Padding on non-badge items is 0.5sp" at bounding box center [370, 153] width 208 height 6
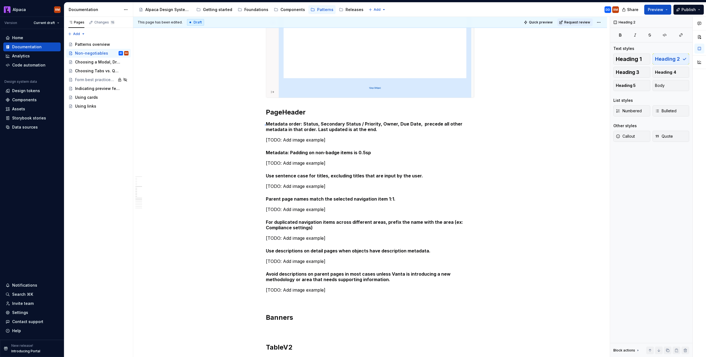
click at [265, 124] on div "This page has been edited. Draft Quick preview Request review Non-negotiables A…" at bounding box center [371, 187] width 476 height 340
click at [267, 123] on strong "Metadata order: Status, Secondary Status / Priority, Owner, Due Date, precede a…" at bounding box center [365, 126] width 198 height 11
click at [265, 153] on div "This page has been edited. Draft Quick preview Request review Non-negotiables A…" at bounding box center [371, 187] width 476 height 340
click at [266, 154] on h5 "Metadata: Padding on non-badge items is 0.5sp" at bounding box center [370, 153] width 208 height 6
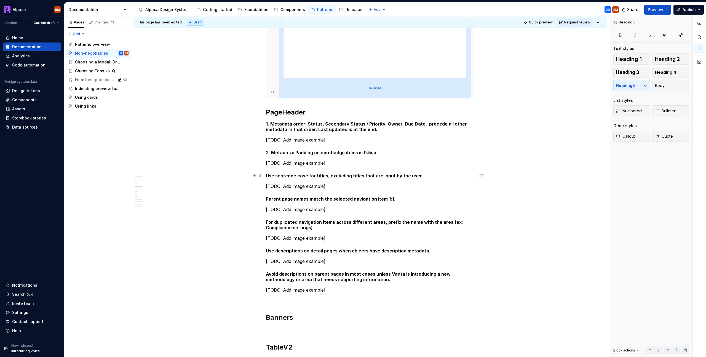
click at [266, 176] on h5 "Use sentence case for titles, excluding titles that are input by the user." at bounding box center [370, 176] width 208 height 6
click at [264, 200] on div "PageLayout 1. PageContent area is responsive down to “md” breakpoint (896px) Ho…" at bounding box center [370, 191] width 474 height 867
click at [265, 222] on div "PageLayout 1. PageContent area is responsive down to “md” breakpoint (896px) Ho…" at bounding box center [370, 191] width 474 height 867
click at [265, 252] on div "This page has been edited. Draft Quick preview Request review Non-negotiables A…" at bounding box center [371, 187] width 476 height 340
click at [265, 252] on div "PageLayout 1. PageContent area is responsive down to “md” breakpoint (896px) Ho…" at bounding box center [370, 191] width 474 height 867
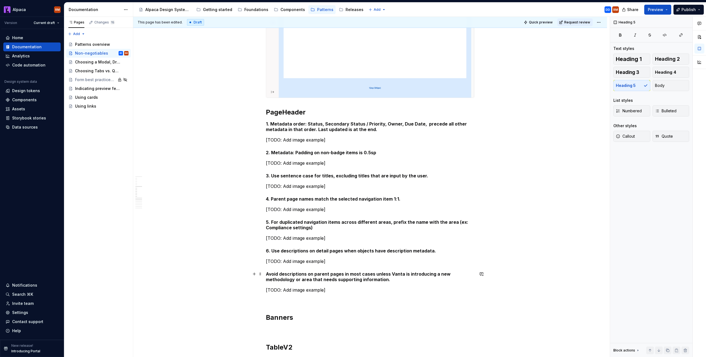
click at [266, 275] on h5 "Avoid descriptions on parent pages in most cases unless Vanta is introducing a …" at bounding box center [370, 276] width 208 height 11
drag, startPoint x: 373, startPoint y: 152, endPoint x: 362, endPoint y: 151, distance: 10.5
click at [361, 151] on h5 "2. Metadata: Padding on non-badge items is 0.5sp" at bounding box center [370, 153] width 208 height 6
click at [487, 142] on button "button" at bounding box center [488, 142] width 8 height 8
click at [390, 158] on div "PageLayout 1. PageContent area is responsive down to “md” breakpoint (896px) Ho…" at bounding box center [370, 141] width 208 height 740
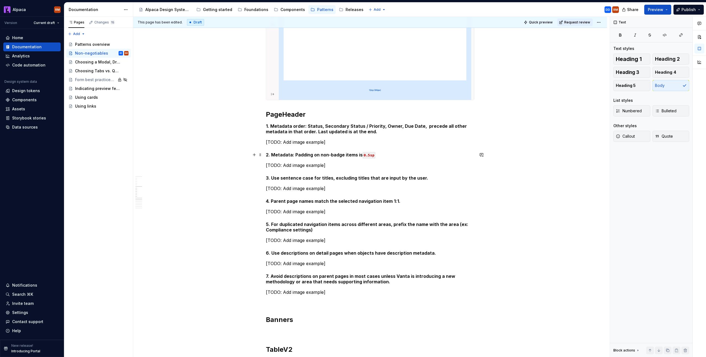
scroll to position [333, 0]
click at [386, 296] on p "[TODO: Add image example]" at bounding box center [370, 293] width 208 height 7
click at [382, 300] on p at bounding box center [370, 303] width 208 height 7
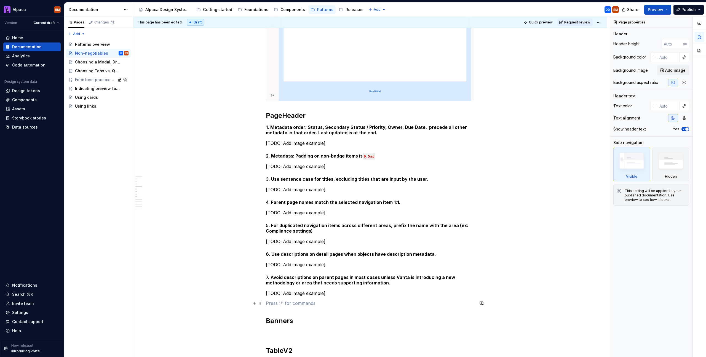
click at [318, 300] on p at bounding box center [370, 303] width 208 height 7
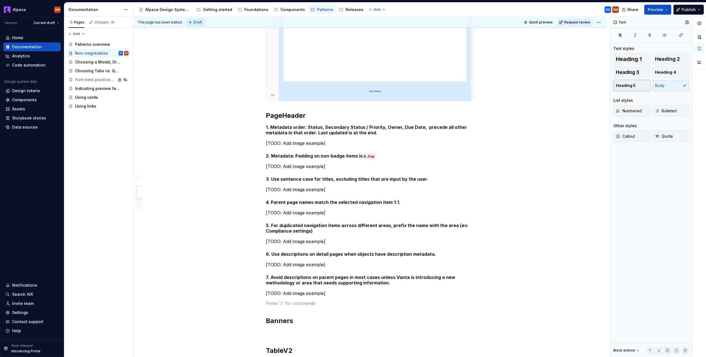
click at [623, 89] on button "Heading 5" at bounding box center [631, 85] width 37 height 11
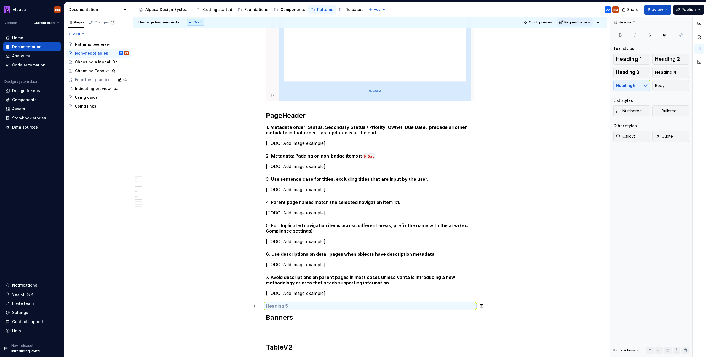
click at [275, 307] on h5 at bounding box center [370, 306] width 208 height 6
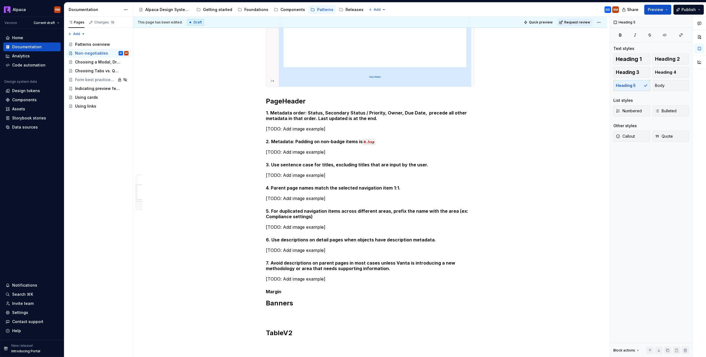
scroll to position [349, 0]
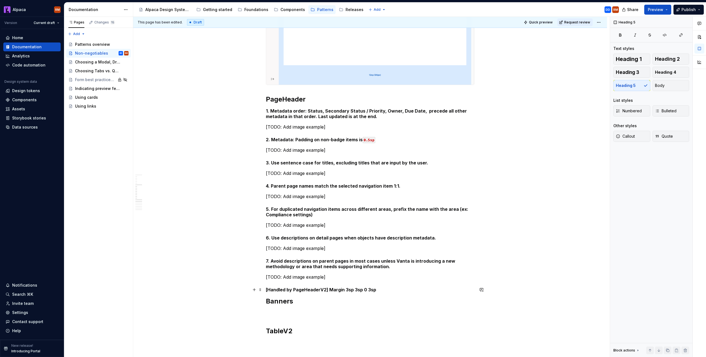
click at [343, 289] on h5 "[Handled by PageHeaderV2] Margin 3sp 3sp 0 3sp" at bounding box center [370, 290] width 208 height 6
click at [342, 289] on h5 "[Handled by PageHeaderV2] Margin 3sp 3sp 0 3sp" at bounding box center [370, 290] width 208 height 6
drag, startPoint x: 347, startPoint y: 290, endPoint x: 395, endPoint y: 288, distance: 48.3
click at [395, 288] on h5 "[Handled by PageHeaderV2] Margin: 3sp 3sp 0 3sp" at bounding box center [370, 290] width 208 height 6
click at [373, 290] on h5 "[Handled by PageHeaderV2] Margin: 3sp 3sp 0 3sp" at bounding box center [370, 290] width 208 height 6
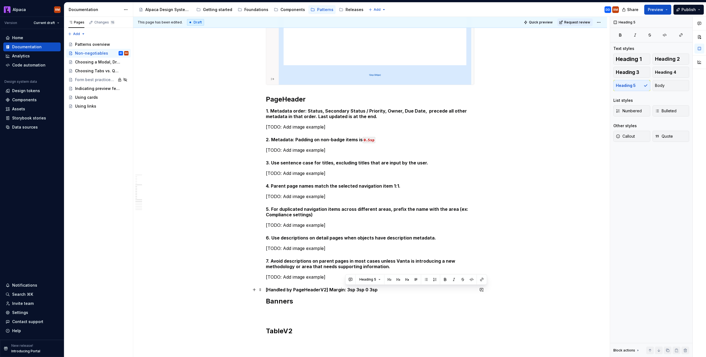
drag, startPoint x: 364, startPoint y: 290, endPoint x: 346, endPoint y: 290, distance: 17.9
click at [346, 290] on h5 "[Handled by PageHeaderV2] Margin: 3sp 3sp 0 3sp" at bounding box center [370, 290] width 208 height 6
drag, startPoint x: 469, startPoint y: 279, endPoint x: 383, endPoint y: 291, distance: 86.8
click at [469, 279] on button "button" at bounding box center [472, 279] width 8 height 8
click at [335, 286] on div "PageLayout 1. PageContent area is responsive down to “md” breakpoint (896px) Ho…" at bounding box center [370, 126] width 208 height 737
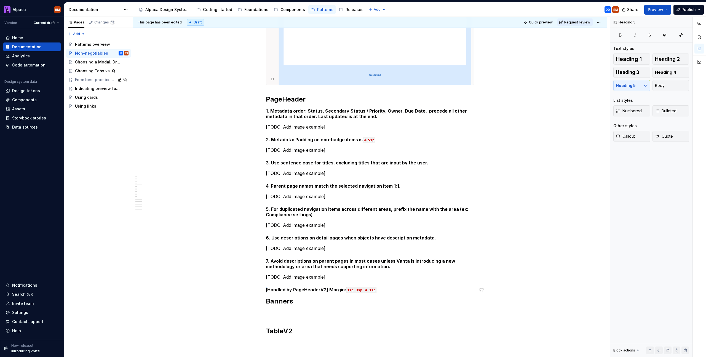
click at [335, 286] on div "PageLayout 1. PageContent area is responsive down to “md” breakpoint (896px) Ho…" at bounding box center [370, 126] width 208 height 737
click at [339, 290] on h5 "[Handled by PageHeaderV2] Margin: 3sp 3sp 0 3sp" at bounding box center [370, 290] width 208 height 6
click at [398, 292] on h5 "[Handled by PageHeaderV2] Padding: 3sp 3sp 0 3sp" at bounding box center [370, 290] width 208 height 6
drag, startPoint x: 342, startPoint y: 300, endPoint x: 263, endPoint y: 300, distance: 79.1
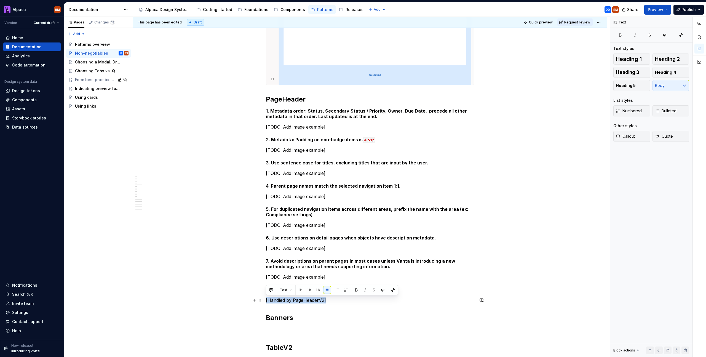
click at [263, 300] on div "PageLayout 1. PageContent area is responsive down to “md” breakpoint (896px) Ho…" at bounding box center [370, 185] width 474 height 880
click at [343, 302] on p "[Handled by PageHeaderV2]" at bounding box center [370, 300] width 208 height 7
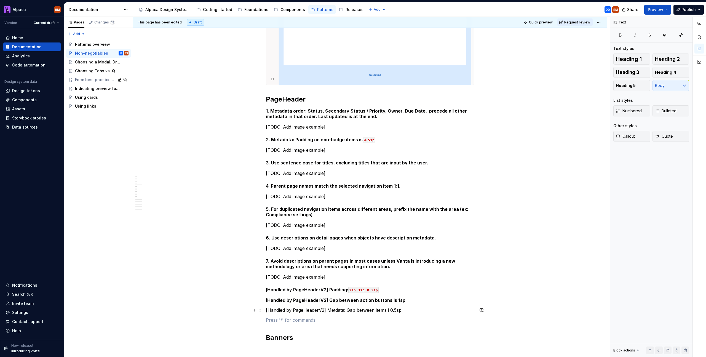
click at [334, 313] on p "[Handled by PageHeaderV2] Metdata: Gap between items i 0.5sp" at bounding box center [370, 310] width 208 height 7
click at [392, 310] on p "[Handled by PageHeaderV2] Metadata: Gap between items i 0.5sp" at bounding box center [370, 310] width 208 height 7
click at [399, 301] on strong "[Handled by PageHeaderV2] Gap between action buttons is 1sp" at bounding box center [335, 300] width 139 height 6
click at [510, 289] on button "button" at bounding box center [511, 290] width 8 height 8
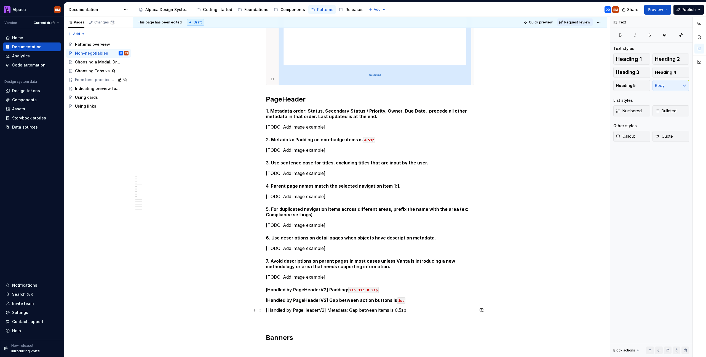
click at [400, 310] on p "[Handled by PageHeaderV2] Metadata: Gap between items is 0.5sp" at bounding box center [370, 310] width 208 height 7
click at [512, 301] on button "button" at bounding box center [512, 300] width 8 height 8
click at [417, 318] on p at bounding box center [370, 319] width 208 height 7
click at [415, 312] on p "[Handled by PageHeaderV2] Metadata: Gap between items is 0.5sp" at bounding box center [370, 310] width 208 height 7
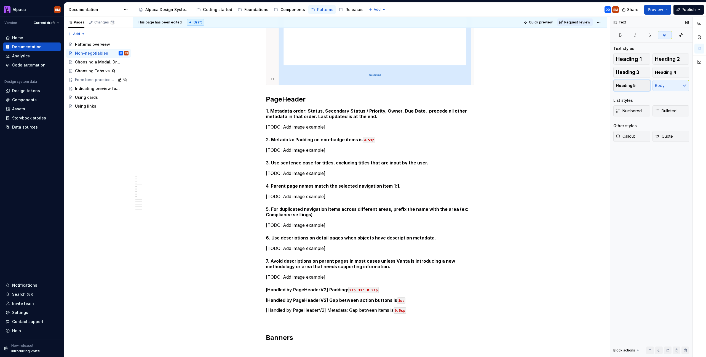
click at [635, 88] on button "Heading 5" at bounding box center [631, 85] width 37 height 11
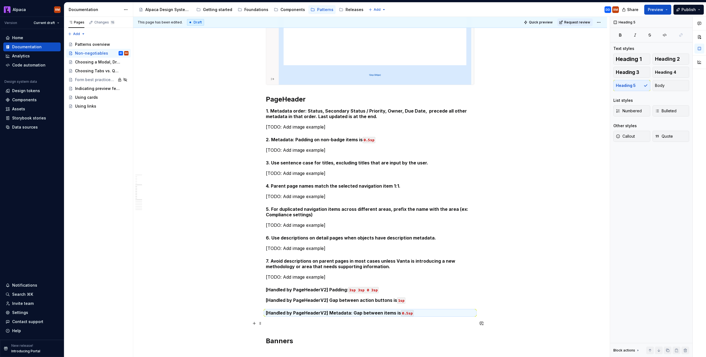
click at [380, 324] on p at bounding box center [370, 323] width 208 height 7
click at [414, 301] on p "[Handled by PageHeaderV2] Gap between action buttons is 1sp" at bounding box center [370, 300] width 208 height 7
click at [637, 87] on button "Heading 5" at bounding box center [631, 85] width 37 height 11
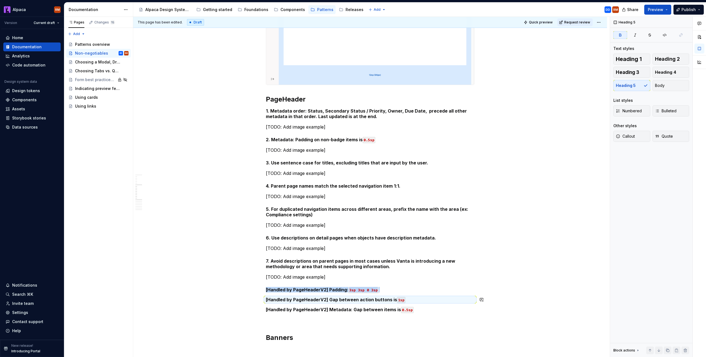
click at [408, 293] on div "PageLayout 1. PageContent area is responsive down to “md” breakpoint (896px) Ho…" at bounding box center [370, 144] width 208 height 773
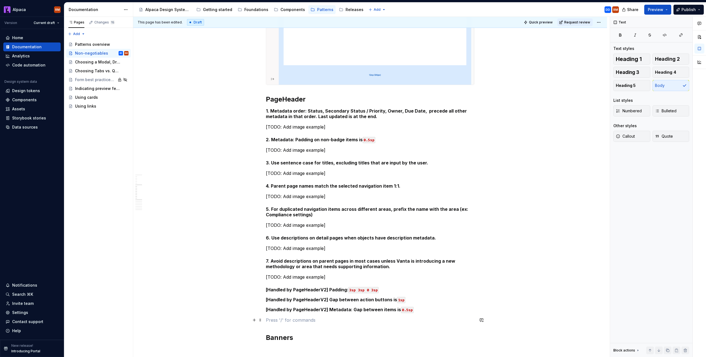
click at [393, 318] on p at bounding box center [370, 319] width 208 height 7
click at [639, 84] on button "Heading 5" at bounding box center [631, 85] width 37 height 11
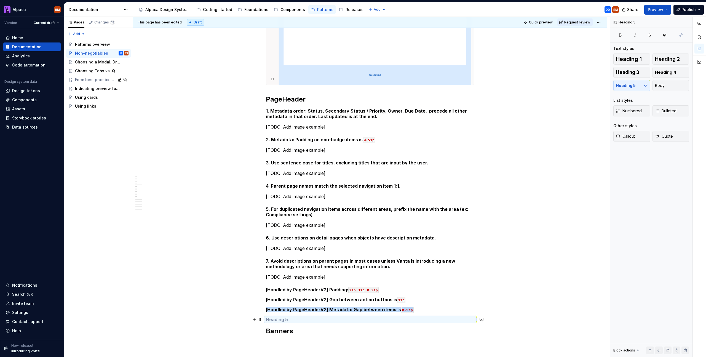
click at [375, 318] on h5 at bounding box center [370, 319] width 208 height 6
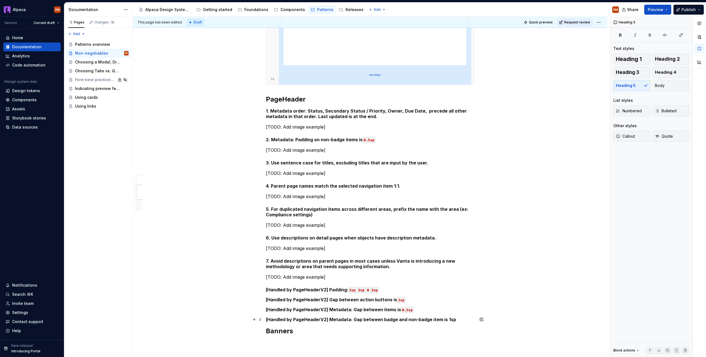
click at [447, 319] on h5 "[Handled by PageHeaderV2] Metadata: Gap between badge and non-badge item is 1sp" at bounding box center [370, 319] width 208 height 6
click at [571, 311] on button "button" at bounding box center [570, 309] width 8 height 8
click at [467, 321] on h5 "[Handled by PageHeaderV2] Metadata: Gap between badge and non-badge item is 1sp" at bounding box center [370, 319] width 208 height 6
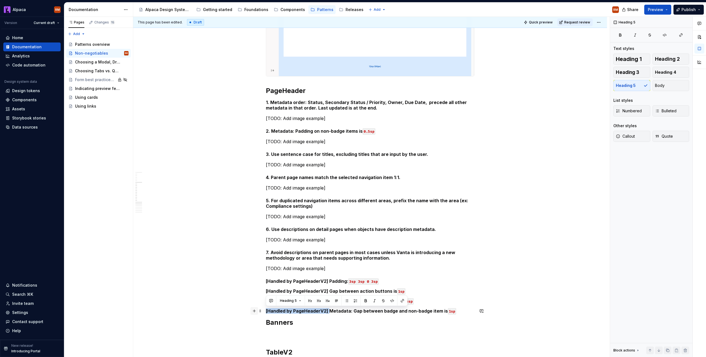
drag, startPoint x: 328, startPoint y: 311, endPoint x: 254, endPoint y: 312, distance: 73.6
click at [266, 312] on div "PageLayout 1. PageContent area is responsive down to “md” breakpoint (896px) Ho…" at bounding box center [370, 136] width 208 height 773
click at [448, 314] on div "PageLayout 1. PageContent area is responsive down to “md” breakpoint (896px) Ho…" at bounding box center [370, 133] width 208 height 767
click at [459, 310] on h5 "[Handled by PageHeaderV2] Metadata: Gap between badge and non-badge item is 1sp" at bounding box center [370, 311] width 208 height 6
drag, startPoint x: 460, startPoint y: 311, endPoint x: 265, endPoint y: 312, distance: 194.3
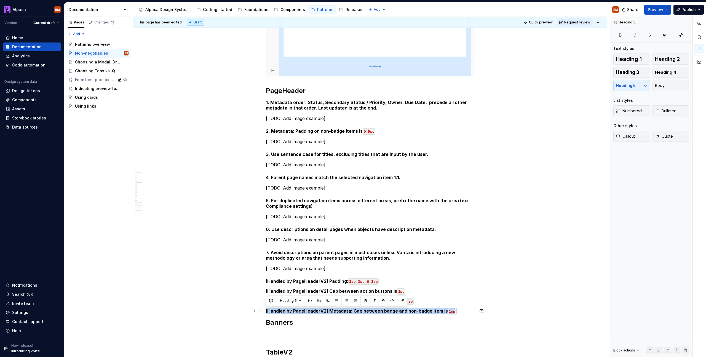
click at [266, 312] on h5 "[Handled by PageHeaderV2] Metadata: Gap between badge and non-badge item is 1sp" at bounding box center [370, 311] width 208 height 6
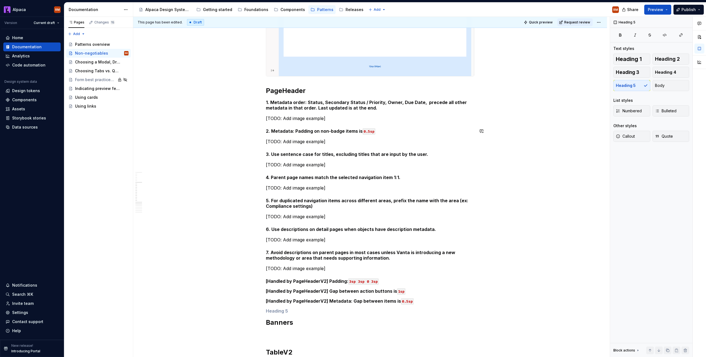
click at [331, 122] on div "PageLayout 1. PageContent area is responsive down to “md” breakpoint (896px) Ho…" at bounding box center [370, 133] width 208 height 767
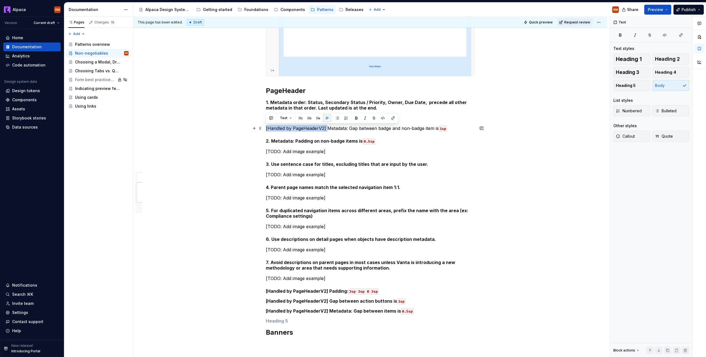
drag, startPoint x: 323, startPoint y: 130, endPoint x: 265, endPoint y: 130, distance: 57.9
click at [266, 130] on p "[Handled by PageHeaderV2] Metadata: Gap between badge and non-badge item is 1sp" at bounding box center [370, 128] width 208 height 7
click at [430, 131] on p "Metadata: Gap between badge and non-badge item is 1sp" at bounding box center [370, 128] width 208 height 7
click at [639, 84] on button "Heading 5" at bounding box center [631, 85] width 37 height 11
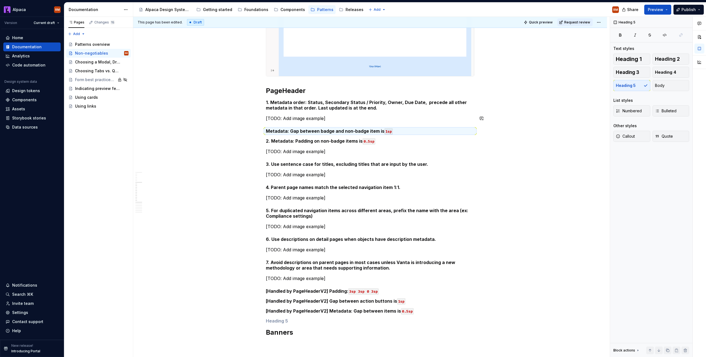
click at [400, 125] on div "PageLayout 1. PageContent area is responsive down to “md” breakpoint (896px) Ho…" at bounding box center [370, 138] width 208 height 777
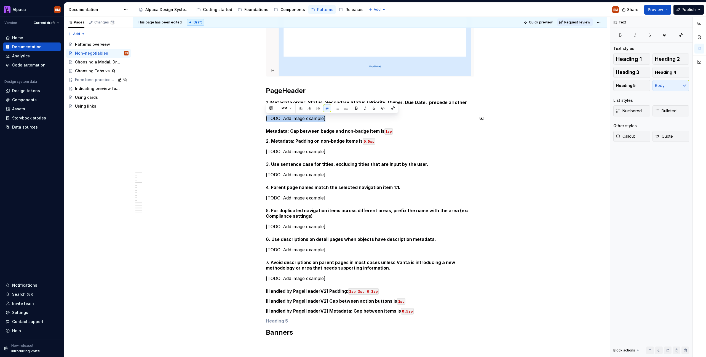
drag, startPoint x: 337, startPoint y: 120, endPoint x: 264, endPoint y: 112, distance: 73.8
click at [264, 112] on div "PageLayout 1. PageContent area is responsive down to “md” breakpoint (896px) Ho…" at bounding box center [370, 187] width 474 height 903
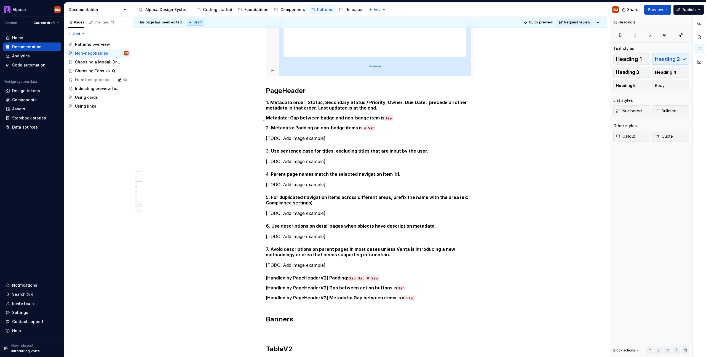
click at [264, 120] on div "This page has been edited. Draft Quick preview Request review Non-negotiables A…" at bounding box center [371, 187] width 476 height 340
click at [267, 118] on h5 "Metadata: Gap between badge and non-badge item is 1sp" at bounding box center [370, 118] width 208 height 6
click at [268, 128] on h5 "2. Metadata: Padding on non-badge items is 0.5sp" at bounding box center [370, 128] width 208 height 6
click at [267, 128] on h5 "2. Metadata: Padding on non-badge items is 0.5sp" at bounding box center [370, 128] width 208 height 6
click at [266, 128] on h5 "2. Metadata: Padding on non-badge items is 0.5sp" at bounding box center [370, 128] width 208 height 6
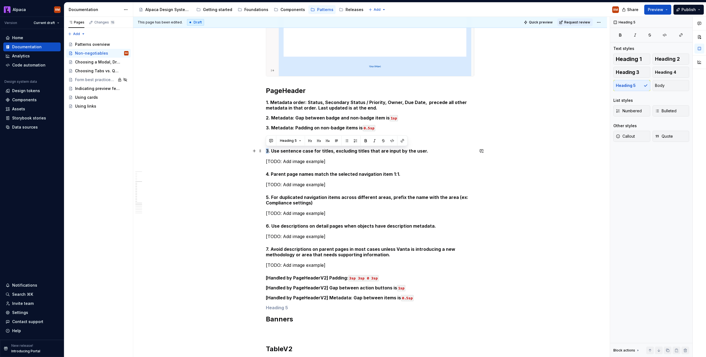
click at [266, 150] on h5 "3. Use sentence case for titles, excluding titles that are input by the user." at bounding box center [370, 151] width 208 height 6
drag, startPoint x: 268, startPoint y: 173, endPoint x: 266, endPoint y: 182, distance: 8.8
click at [267, 173] on strong "4. Parent page names match the selected navigation item 1:1." at bounding box center [333, 174] width 135 height 6
drag, startPoint x: 267, startPoint y: 195, endPoint x: 264, endPoint y: 195, distance: 3.0
click at [265, 195] on div "PageLayout 1. PageContent area is responsive down to “md” breakpoint (896px) Ho…" at bounding box center [370, 181] width 474 height 890
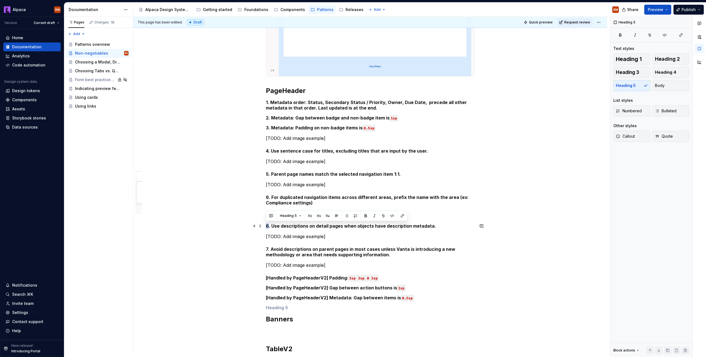
drag, startPoint x: 268, startPoint y: 225, endPoint x: 265, endPoint y: 225, distance: 3.6
click at [265, 225] on div "PageLayout 1. PageContent area is responsive down to “md” breakpoint (896px) Ho…" at bounding box center [370, 181] width 474 height 890
drag, startPoint x: 267, startPoint y: 249, endPoint x: 262, endPoint y: 249, distance: 5.2
click at [262, 249] on div "PageLayout 1. PageContent area is responsive down to “md” breakpoint (896px) Ho…" at bounding box center [370, 181] width 474 height 890
click at [340, 262] on p "[TODO: Add image example]" at bounding box center [370, 265] width 208 height 7
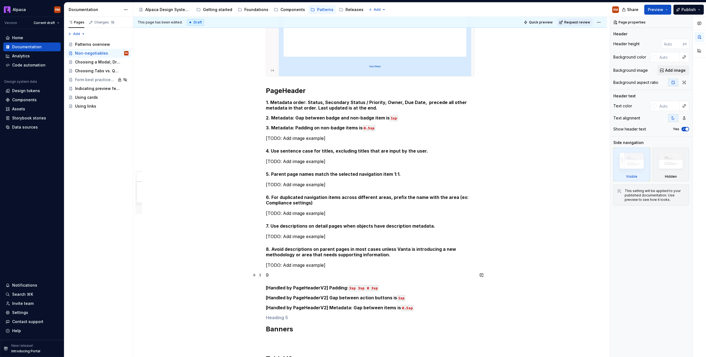
click at [304, 274] on p "9" at bounding box center [370, 275] width 208 height 7
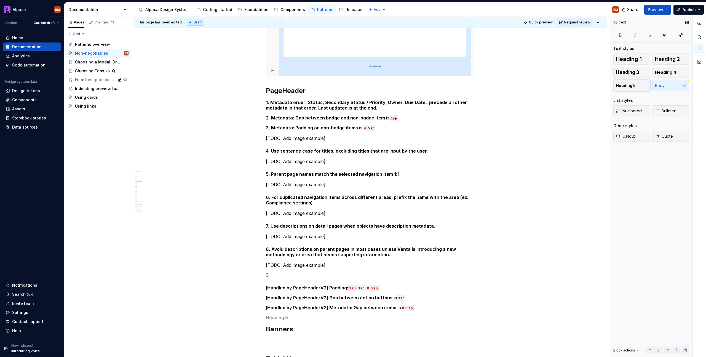
click at [635, 87] on button "Heading 5" at bounding box center [631, 85] width 37 height 11
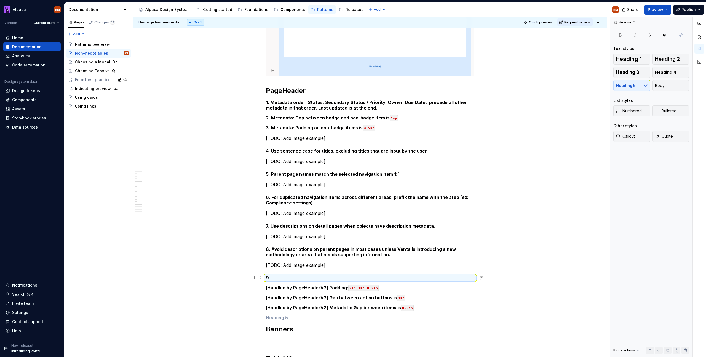
click at [275, 278] on h5 "9" at bounding box center [370, 278] width 208 height 6
click at [283, 275] on h5 "9" at bounding box center [370, 278] width 208 height 6
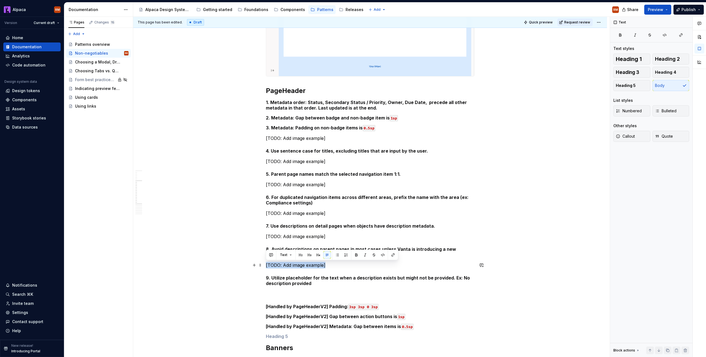
drag, startPoint x: 309, startPoint y: 267, endPoint x: 281, endPoint y: 262, distance: 28.9
click at [265, 267] on div "PageLayout 1. PageContent area is responsive down to “md” breakpoint (896px) Ho…" at bounding box center [370, 195] width 474 height 919
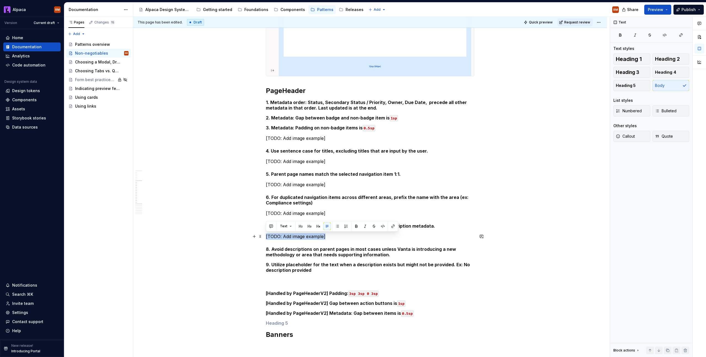
drag, startPoint x: 335, startPoint y: 238, endPoint x: 241, endPoint y: 238, distance: 94.3
click at [238, 237] on div "PageLayout 1. PageContent area is responsive down to “md” breakpoint (896px) Ho…" at bounding box center [370, 189] width 474 height 906
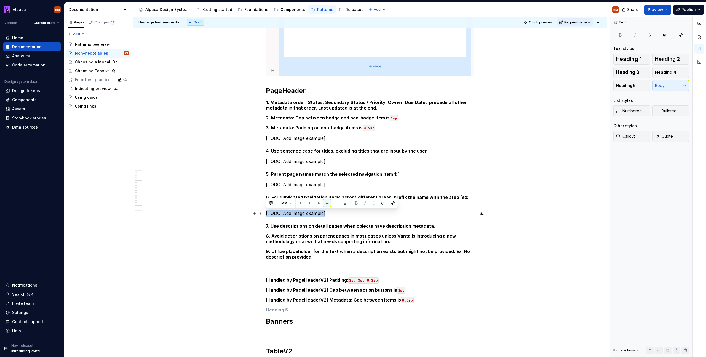
drag, startPoint x: 332, startPoint y: 214, endPoint x: 299, endPoint y: 193, distance: 38.9
click at [242, 214] on div "PageLayout 1. PageContent area is responsive down to “md” breakpoint (896px) Ho…" at bounding box center [370, 182] width 474 height 892
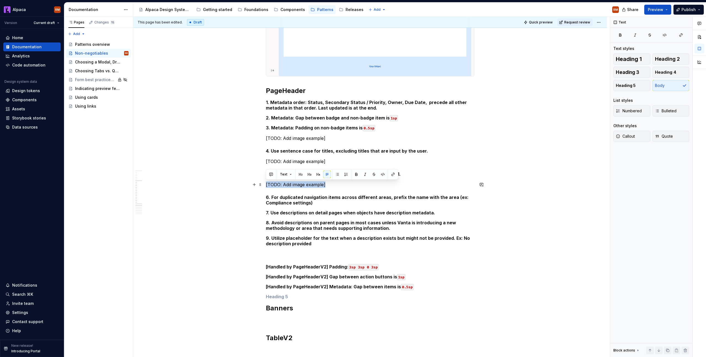
drag, startPoint x: 310, startPoint y: 186, endPoint x: 293, endPoint y: 173, distance: 21.7
click at [240, 187] on div "PageLayout 1. PageContent area is responsive down to “md” breakpoint (896px) Ho…" at bounding box center [370, 175] width 474 height 879
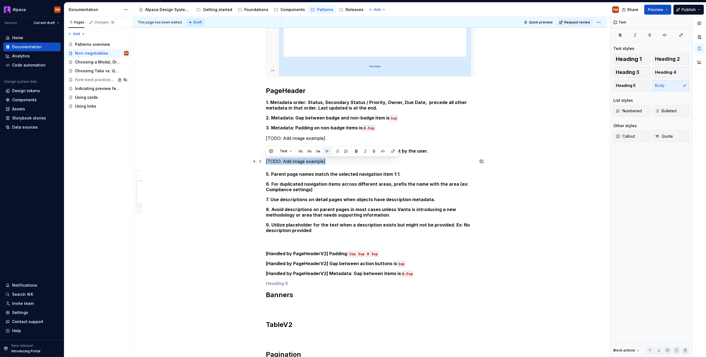
drag, startPoint x: 326, startPoint y: 160, endPoint x: 286, endPoint y: 153, distance: 40.3
click at [240, 163] on div "PageLayout 1. PageContent area is responsive down to “md” breakpoint (896px) Ho…" at bounding box center [370, 169] width 474 height 866
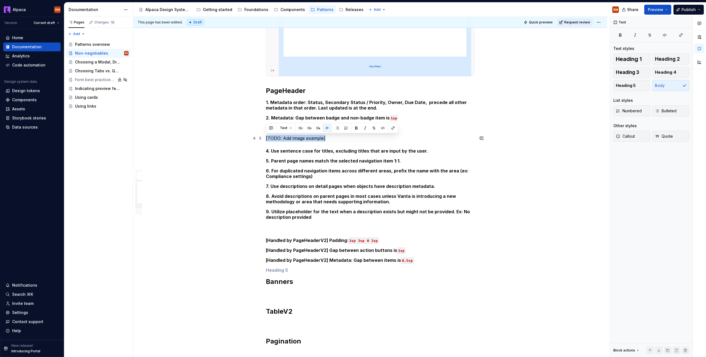
drag, startPoint x: 333, startPoint y: 141, endPoint x: 249, endPoint y: 141, distance: 83.5
click at [249, 141] on div "PageLayout 1. PageContent area is responsive down to “md” breakpoint (896px) Ho…" at bounding box center [370, 162] width 474 height 853
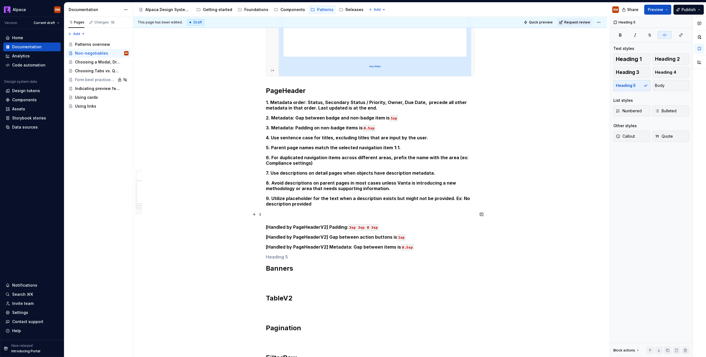
click at [331, 210] on div "PageLayout 1. PageContent area is responsive down to “md” breakpoint (896px) Ho…" at bounding box center [370, 106] width 208 height 713
click at [311, 214] on p at bounding box center [370, 214] width 208 height 7
click at [628, 86] on span "Heading 5" at bounding box center [626, 86] width 20 height 6
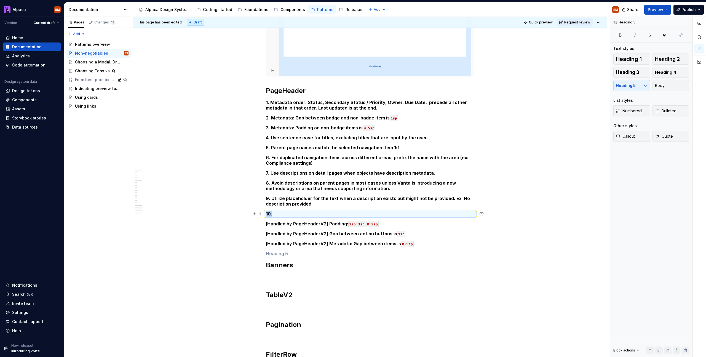
click at [304, 211] on h5 "10." at bounding box center [370, 214] width 208 height 6
click at [304, 212] on h5 "10." at bounding box center [370, 214] width 208 height 6
click at [306, 214] on h5 "10." at bounding box center [370, 214] width 208 height 6
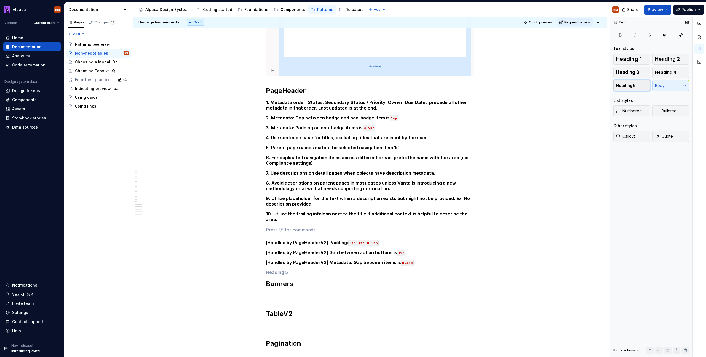
click at [633, 88] on button "Heading 5" at bounding box center [631, 85] width 37 height 11
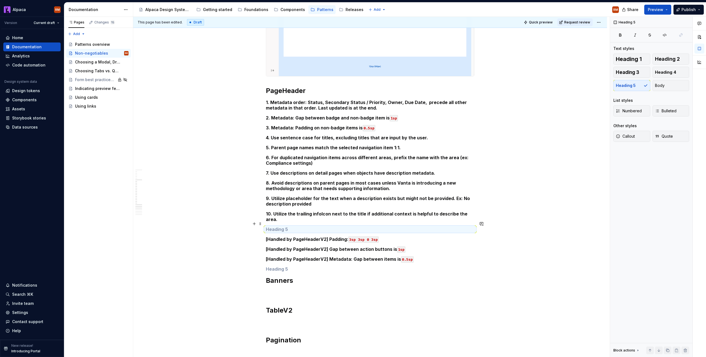
click at [312, 226] on h5 at bounding box center [370, 229] width 208 height 6
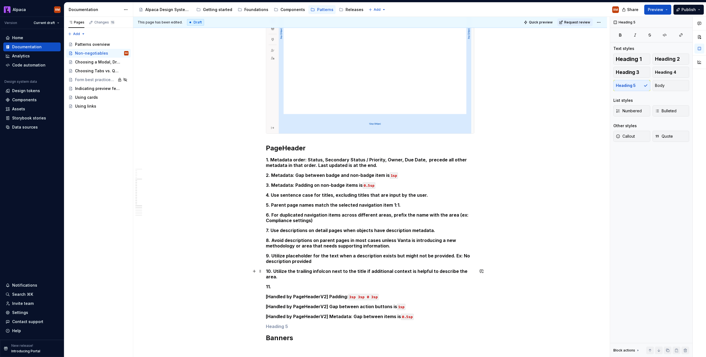
scroll to position [305, 0]
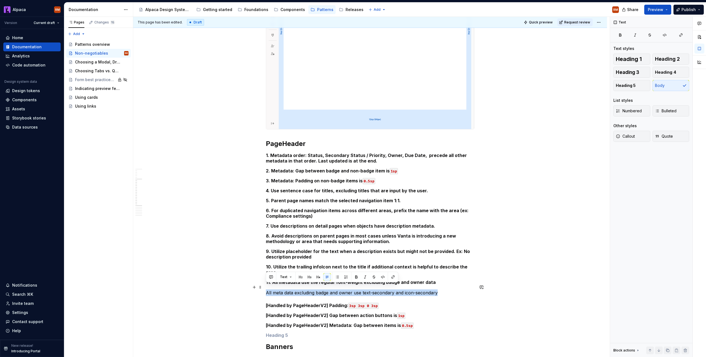
drag, startPoint x: 448, startPoint y: 289, endPoint x: 265, endPoint y: 287, distance: 182.8
click at [265, 287] on div "PageLayout 1. PageContent area is responsive down to “md” breakpoint (896px) Ho…" at bounding box center [370, 221] width 474 height 865
click at [406, 289] on p "23All meta data excluding badge and owner use text-secondary and icon-secondary" at bounding box center [370, 292] width 208 height 7
drag, startPoint x: 639, startPoint y: 85, endPoint x: 580, endPoint y: 114, distance: 66.0
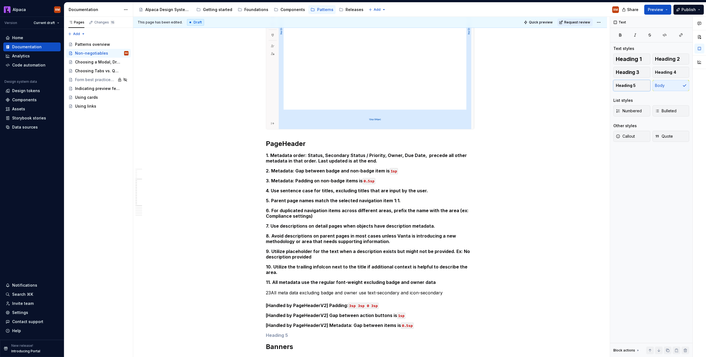
click at [639, 85] on button "Heading 5" at bounding box center [631, 85] width 37 height 11
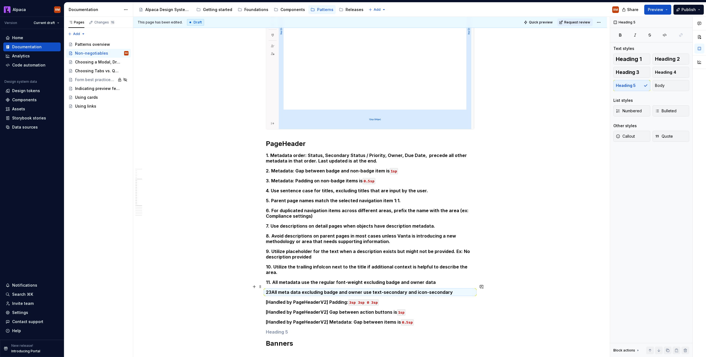
click at [270, 289] on h5 "23All meta data excluding badge and owner use text-secondary and icon-secondary" at bounding box center [370, 292] width 208 height 6
click at [291, 289] on h5 "12. All meta data excluding badge and owner use text-secondary and icon-seconda…" at bounding box center [370, 292] width 208 height 6
drag, startPoint x: 300, startPoint y: 286, endPoint x: 361, endPoint y: 286, distance: 60.9
click at [361, 289] on h5 "12. All metadata excluding badge and owner use text-secondary and icon-secondary" at bounding box center [370, 292] width 208 height 6
click at [421, 289] on h5 "12. All metadata use text-secondary and icon-secondary" at bounding box center [370, 292] width 208 height 6
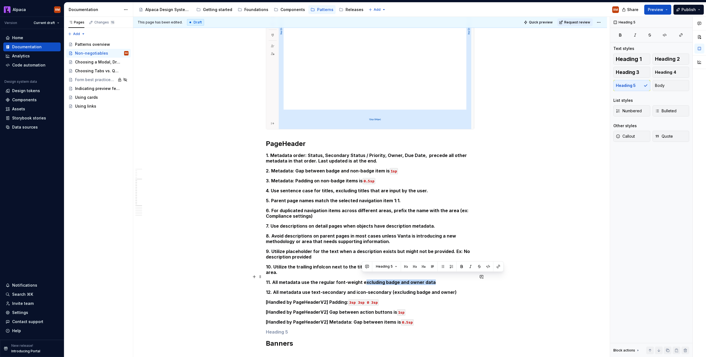
drag, startPoint x: 411, startPoint y: 276, endPoint x: 361, endPoint y: 277, distance: 50.4
click at [361, 279] on h5 "11. All metadata use the regular font-weight excluding badge and owner data" at bounding box center [370, 282] width 208 height 6
drag, startPoint x: 360, startPoint y: 276, endPoint x: 442, endPoint y: 275, distance: 82.7
click at [442, 279] on h5 "11. All metadata use the regular font-weight excluding badge and owner data" at bounding box center [370, 282] width 208 height 6
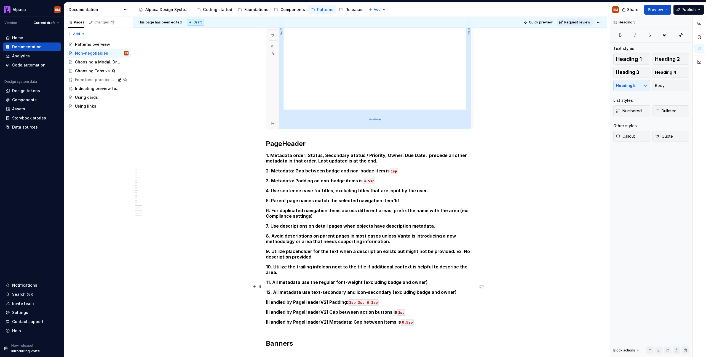
click at [487, 288] on div "PageLayout 1. PageContent area is responsive down to “md” breakpoint (896px) Ho…" at bounding box center [370, 219] width 474 height 861
drag, startPoint x: 454, startPoint y: 292, endPoint x: 456, endPoint y: 287, distance: 5.5
click at [454, 291] on div "PageLayout 1. PageContent area is responsive down to “md” breakpoint (896px) Ho…" at bounding box center [370, 170] width 208 height 735
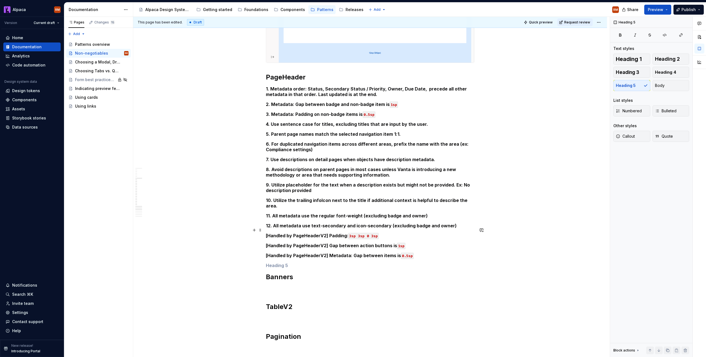
scroll to position [365, 0]
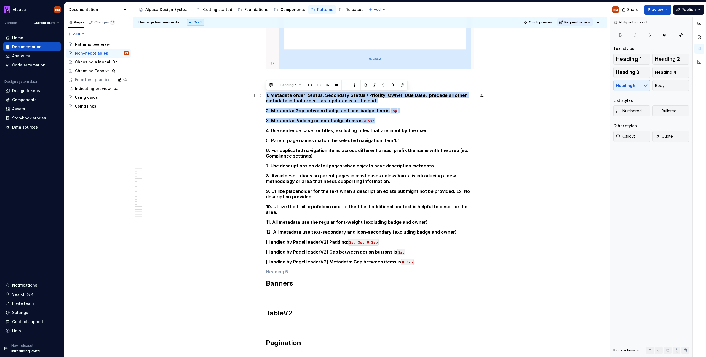
drag, startPoint x: 381, startPoint y: 121, endPoint x: 263, endPoint y: 96, distance: 121.2
click at [263, 96] on div "PageLayout 1. PageContent area is responsive down to “md” breakpoint (896px) Ho…" at bounding box center [370, 159] width 474 height 861
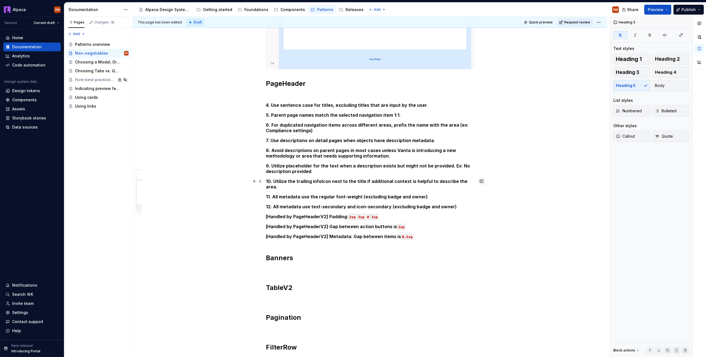
click at [477, 181] on span at bounding box center [481, 181] width 8 height 8
click at [474, 177] on div "PageLayout 1. PageContent area is responsive down to “md” breakpoint (896px) Ho…" at bounding box center [370, 147] width 474 height 836
click at [475, 181] on div "PageLayout 1. PageContent area is responsive down to “md” breakpoint (896px) Ho…" at bounding box center [370, 147] width 474 height 836
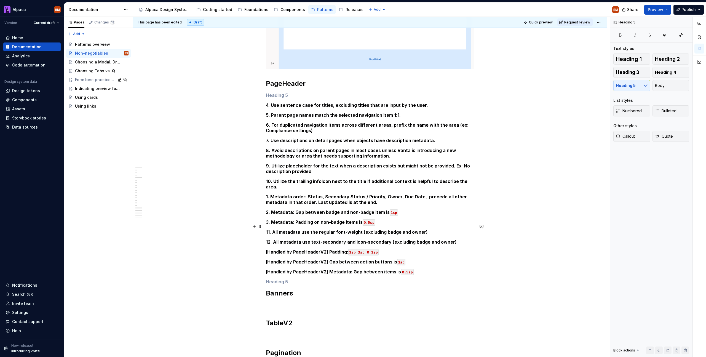
click at [307, 229] on h5 "11. All metadata use the regular font-weight (excluding badge and owner)" at bounding box center [370, 232] width 208 height 6
click at [308, 239] on h5 "12. All metadata use text-secondary and icon-secondary (excluding badge and own…" at bounding box center [370, 242] width 208 height 6
drag, startPoint x: 282, startPoint y: 227, endPoint x: 272, endPoint y: 226, distance: 10.1
click at [272, 229] on h5 "11. All metadata uses the regular font-weight (excluding badge and owner)" at bounding box center [370, 232] width 208 height 6
drag, startPoint x: 282, startPoint y: 237, endPoint x: 273, endPoint y: 235, distance: 8.7
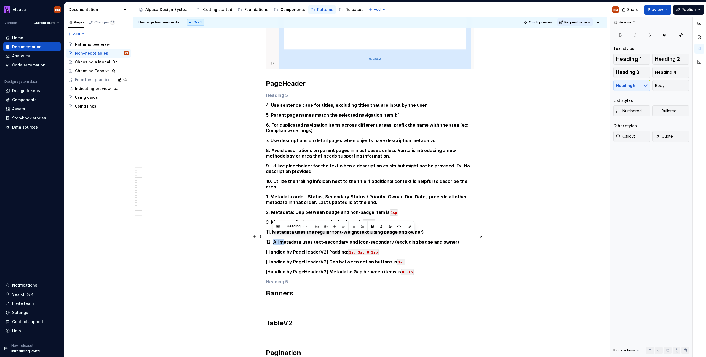
click at [273, 239] on h5 "12. All metadata uses text-secondary and icon-secondary (excluding badge and ow…" at bounding box center [370, 242] width 208 height 6
click at [309, 239] on h5 "12. Metadata uses text-secondary and icon-secondary (excluding badge and owner)" at bounding box center [370, 242] width 208 height 6
click at [309, 229] on h5 "11. Metadata uses the regular font-weight (excluding badge and owner)" at bounding box center [370, 232] width 208 height 6
click at [343, 232] on div "PageLayout 1. PageContent area is responsive down to “md” breakpoint (896px) Ho…" at bounding box center [370, 115] width 208 height 745
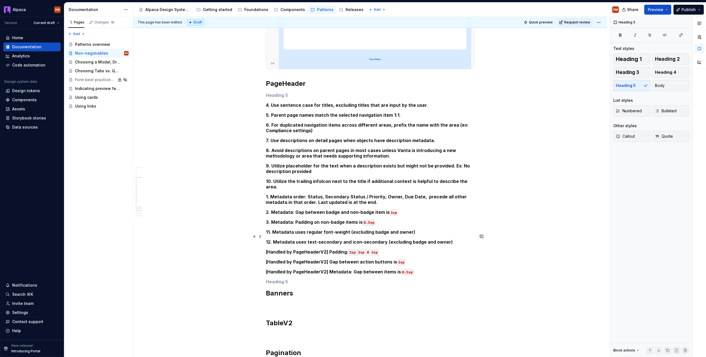
click at [452, 239] on h5 "12. Metadata uses text-secondary and icon-secondary (excluding badge and owner)" at bounding box center [370, 242] width 208 height 6
click at [275, 95] on h5 at bounding box center [370, 95] width 208 height 6
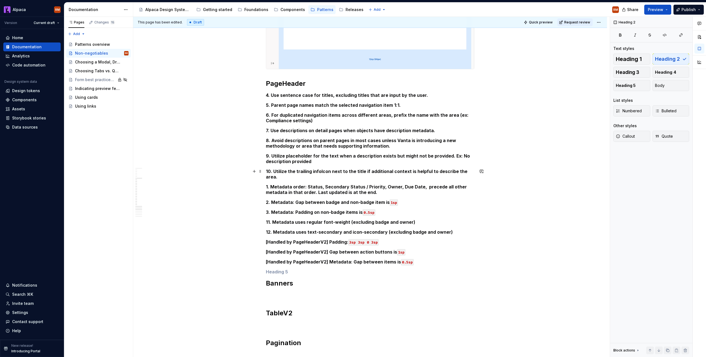
click at [471, 170] on h5 "10. Utilize the trailing infoIcon next to the title if additional context is he…" at bounding box center [370, 173] width 208 height 11
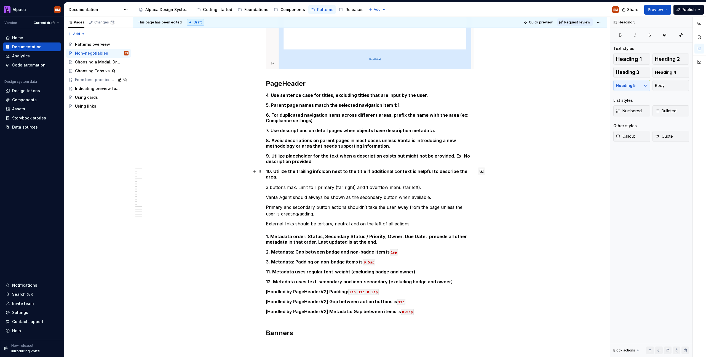
click at [482, 170] on button "button" at bounding box center [481, 171] width 8 height 8
click at [473, 170] on h5 "10. Utilize the trailing infoIcon next to the title if additional context is he…" at bounding box center [370, 173] width 208 height 11
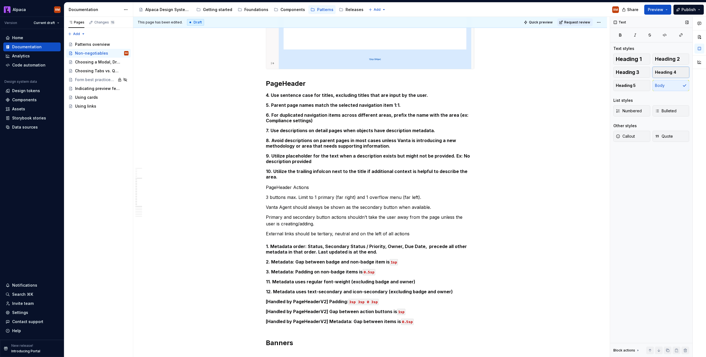
click at [666, 72] on span "Heading 4" at bounding box center [665, 72] width 21 height 6
click at [387, 81] on h2 "PageHeader" at bounding box center [370, 83] width 208 height 9
click at [340, 184] on h4 "PageHeader Actions" at bounding box center [370, 187] width 208 height 7
click at [431, 231] on p "External links should be tertiary, neutral and on the left of all actions" at bounding box center [370, 234] width 208 height 7
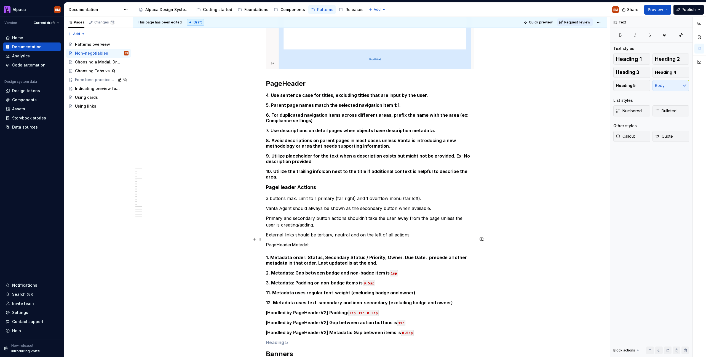
click at [291, 241] on p "PageHeaderMetadat" at bounding box center [370, 244] width 208 height 7
click at [315, 241] on p "PageHeader Metadat" at bounding box center [370, 244] width 208 height 7
click at [640, 72] on button "Heading 3" at bounding box center [631, 72] width 37 height 11
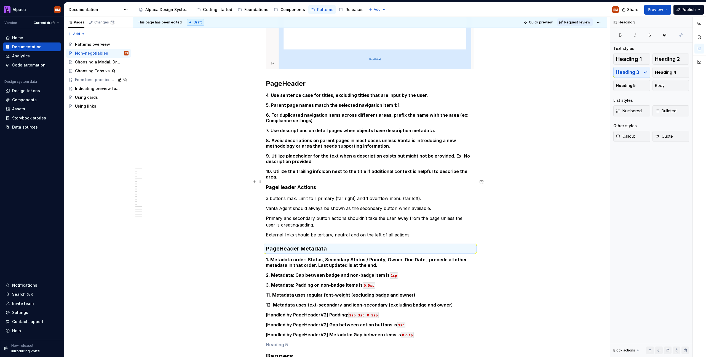
click at [329, 184] on h4 "PageHeader Actions" at bounding box center [370, 187] width 208 height 7
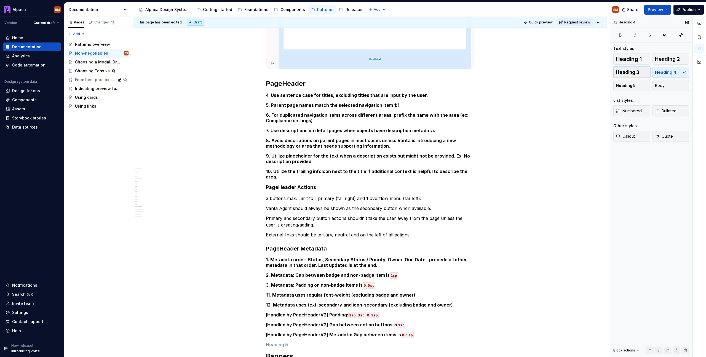
click at [638, 74] on span "Heading 3" at bounding box center [627, 72] width 23 height 6
click at [359, 235] on div "PageLayout 1. PageContent area is responsive down to “md” breakpoint (896px) Ho…" at bounding box center [370, 147] width 208 height 809
click at [420, 231] on p "External links should be tertiary, neutral and on the left of all actions" at bounding box center [370, 234] width 208 height 7
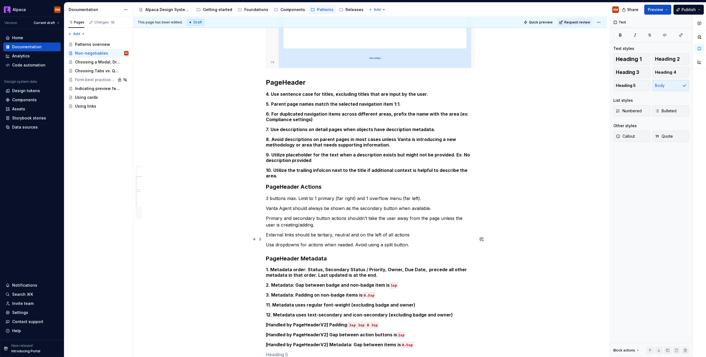
click at [418, 241] on p "Use dropdowns for actions when needed. Avoid using a split button." at bounding box center [370, 244] width 208 height 7
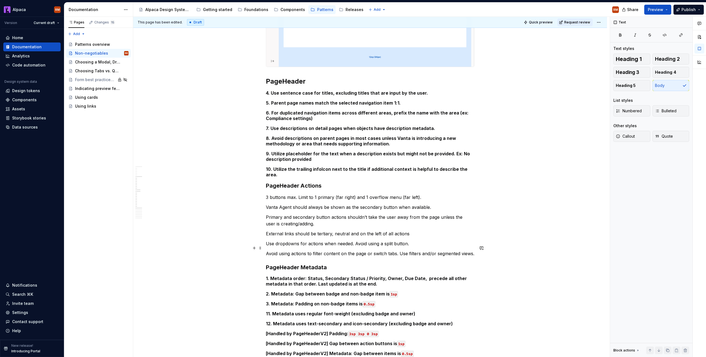
scroll to position [407, 0]
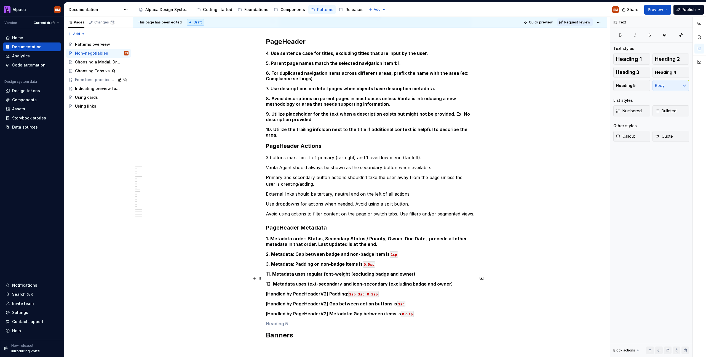
click at [460, 281] on h5 "12. Metadata uses text-secondary and icon-secondary (excluding badge and owner)" at bounding box center [370, 284] width 208 height 6
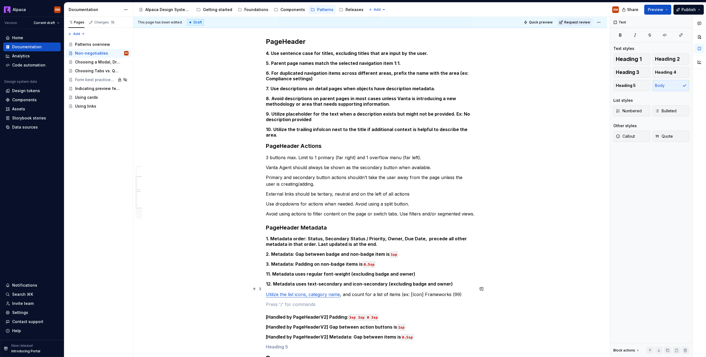
click at [316, 291] on link "Utilize the list icons, category name" at bounding box center [303, 294] width 74 height 6
click at [320, 301] on p at bounding box center [370, 304] width 208 height 7
drag, startPoint x: 400, startPoint y: 288, endPoint x: 462, endPoint y: 289, distance: 62.0
click at [462, 291] on p "Utilize the list icons, category name , and count for a list of items (ex: [Ico…" at bounding box center [370, 294] width 208 height 7
click at [277, 291] on link "Utilize the list icons, category name" at bounding box center [303, 294] width 74 height 6
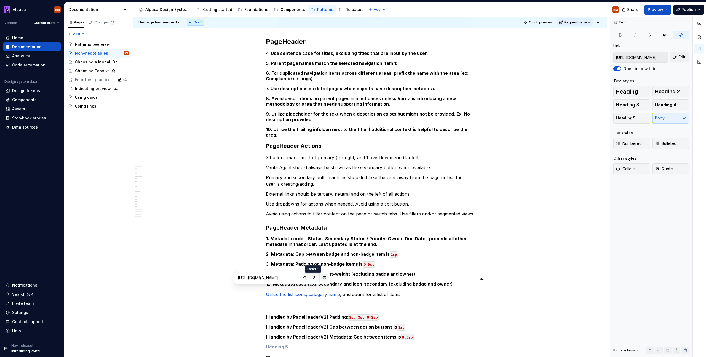
click at [321, 279] on button "button" at bounding box center [325, 277] width 8 height 8
click at [307, 291] on link "Utilize the list icons, category name" at bounding box center [303, 294] width 74 height 6
click at [320, 301] on p at bounding box center [370, 304] width 208 height 7
click at [325, 291] on link "Utilize the list icons, category name" at bounding box center [303, 294] width 74 height 6
click at [369, 278] on button "button" at bounding box center [373, 277] width 8 height 8
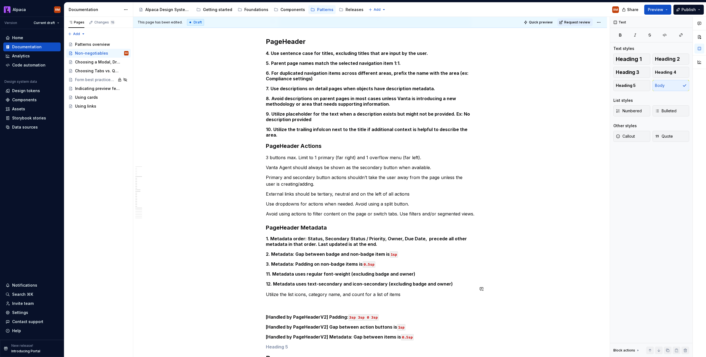
click at [336, 292] on div "PageLayout 1. PageContent area is responsive down to “md” breakpoint (896px) Ho…" at bounding box center [370, 127] width 208 height 852
click at [270, 236] on strong "1. Metadata order: Status, Secondary Status / Priority, Owner, Due Date, preced…" at bounding box center [367, 241] width 202 height 11
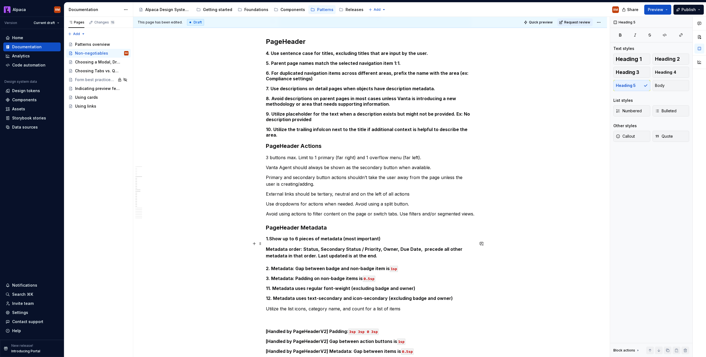
click at [289, 246] on strong "Metadata order: Status, Secondary Status / Priority, Owner, Due Date, precede a…" at bounding box center [365, 252] width 198 height 12
click at [270, 236] on h5 "1. Show up to 6 pieces of metadata (most important)" at bounding box center [370, 239] width 208 height 6
click at [267, 246] on strong "Metadata order: Status, Secondary Status / Priority, Owner, Due Date, precede a…" at bounding box center [365, 252] width 198 height 12
click at [266, 246] on strong "Metadata order: Status, Secondary Status / Priority, Owner, Due Date, precede a…" at bounding box center [365, 252] width 198 height 12
drag, startPoint x: 269, startPoint y: 234, endPoint x: 273, endPoint y: 236, distance: 4.4
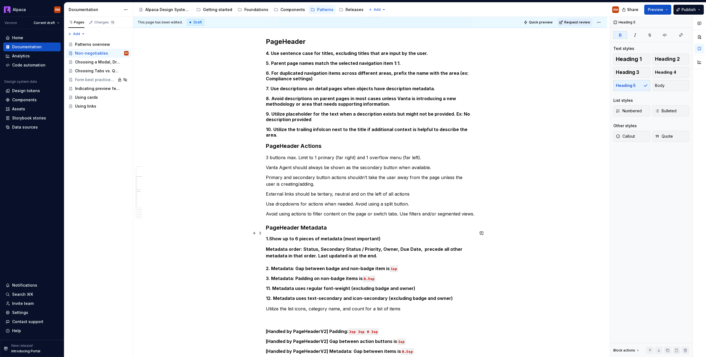
click at [269, 236] on h5 "1. Show up to 6 pieces of metadata (most important)" at bounding box center [370, 239] width 208 height 6
click at [265, 245] on div "PageLayout 1. PageContent area is responsive down to “md” breakpoint (896px) Ho…" at bounding box center [370, 183] width 474 height 993
click at [297, 315] on p at bounding box center [370, 318] width 208 height 7
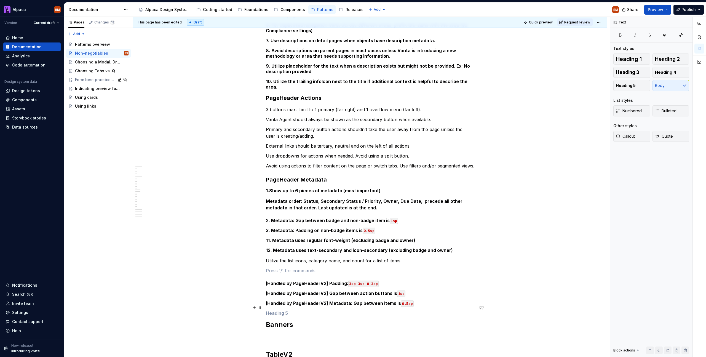
scroll to position [456, 0]
drag, startPoint x: 420, startPoint y: 297, endPoint x: 272, endPoint y: 273, distance: 150.0
click at [239, 297] on div "PageLayout 1. PageContent area is responsive down to “md” breakpoint (896px) Ho…" at bounding box center [370, 135] width 474 height 993
click at [286, 266] on p at bounding box center [370, 269] width 208 height 7
click at [408, 282] on div "PageLayout 1. PageContent area is responsive down to “md” breakpoint (896px) Ho…" at bounding box center [370, 85] width 208 height 866
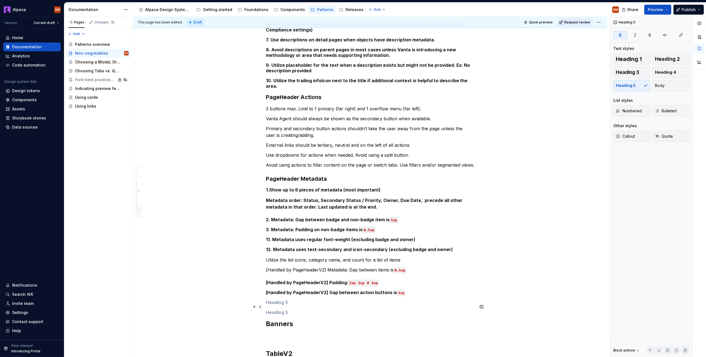
click at [344, 309] on h5 at bounding box center [370, 312] width 208 height 6
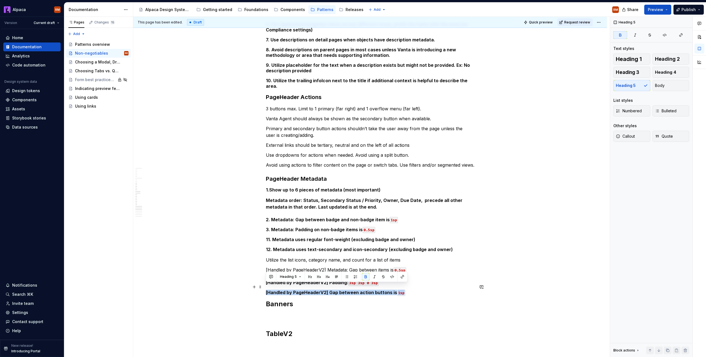
drag, startPoint x: 406, startPoint y: 289, endPoint x: 253, endPoint y: 274, distance: 154.2
click at [248, 286] on div "PageLayout 1. PageContent area is responsive down to “md” breakpoint (896px) Ho…" at bounding box center [370, 125] width 474 height 973
click at [475, 160] on div "PageLayout 1. PageContent area is responsive down to “md” breakpoint (896px) Ho…" at bounding box center [370, 125] width 474 height 973
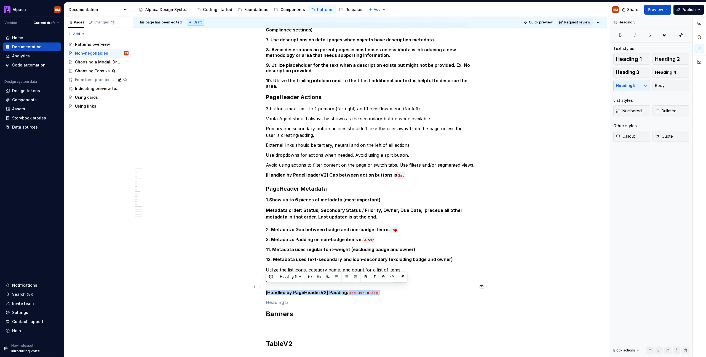
drag, startPoint x: 384, startPoint y: 286, endPoint x: 265, endPoint y: 288, distance: 119.1
click at [265, 288] on div "PageLayout 1. PageContent area is responsive down to “md” breakpoint (896px) Ho…" at bounding box center [370, 130] width 474 height 983
click at [478, 79] on button "button" at bounding box center [481, 81] width 8 height 8
click at [473, 82] on h5 "10. Utilize the trailing infoIcon next to the title if additional context is he…" at bounding box center [370, 83] width 208 height 11
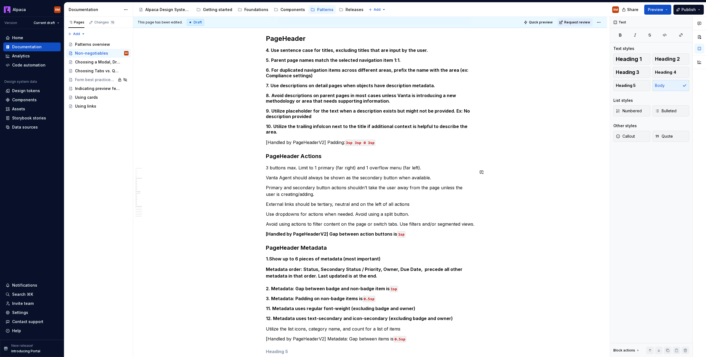
scroll to position [409, 0]
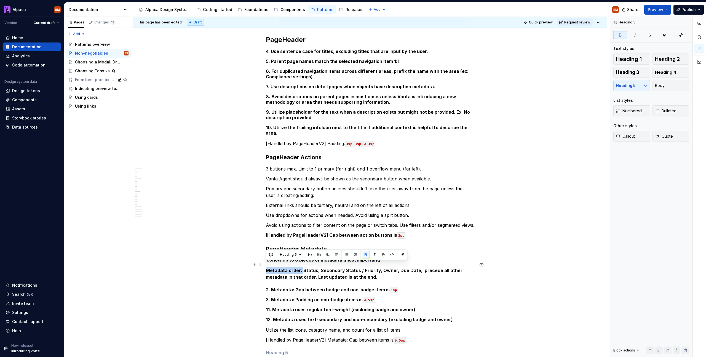
drag, startPoint x: 301, startPoint y: 266, endPoint x: 267, endPoint y: 264, distance: 34.8
click at [266, 267] on strong "Metadata order: Status, Secondary Status / Priority, Owner, Due Date, precede a…" at bounding box center [365, 273] width 198 height 12
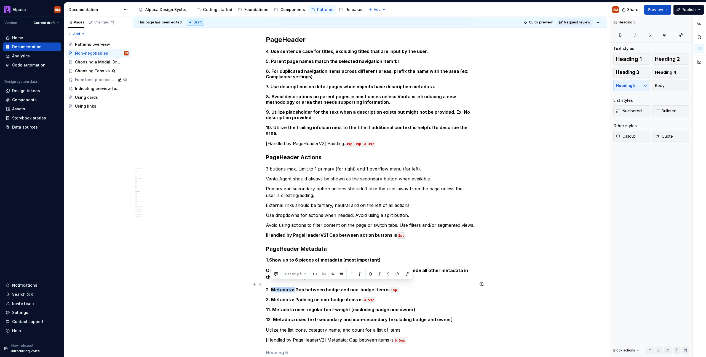
drag, startPoint x: 294, startPoint y: 284, endPoint x: 271, endPoint y: 288, distance: 23.1
click at [270, 287] on h5 "2. Metadata: Gap between badge and non-badge item is 1sp" at bounding box center [370, 290] width 208 height 6
drag, startPoint x: 271, startPoint y: 293, endPoint x: 293, endPoint y: 293, distance: 22.3
click at [293, 297] on h5 "3. Metadata: Padding on non-badge items is 0.5sp" at bounding box center [370, 300] width 208 height 6
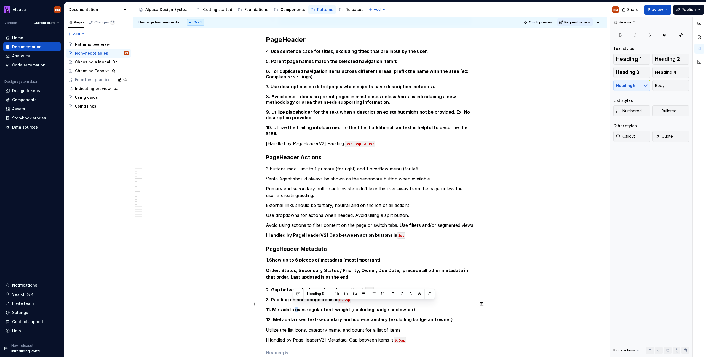
click at [295, 307] on h5 "11. Metadata uses regular font-weight (excluding badge and owner)" at bounding box center [370, 310] width 208 height 6
click at [297, 307] on h5 "11. Metadata uses regular font-weight (excluding badge and owner)" at bounding box center [370, 310] width 208 height 6
drag, startPoint x: 296, startPoint y: 304, endPoint x: 273, endPoint y: 303, distance: 23.4
click at [273, 307] on h5 "11. Metadata uses regular font-weight (excluding badge and owner)" at bounding box center [370, 310] width 208 height 6
drag, startPoint x: 297, startPoint y: 314, endPoint x: 283, endPoint y: 311, distance: 14.0
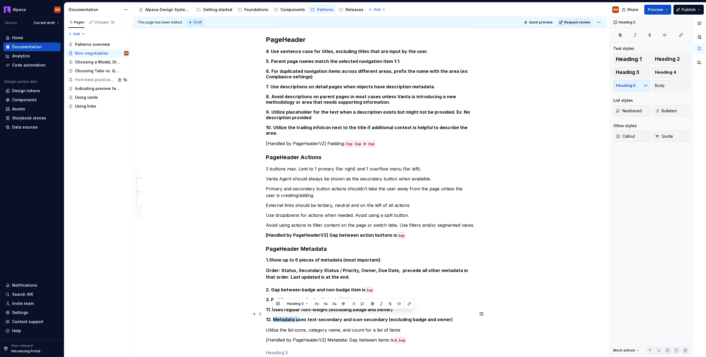
click at [273, 316] on h5 "12. Metadata uses text-secondary and icon-secondary (excluding badge and owner)" at bounding box center [370, 319] width 208 height 6
click at [442, 308] on div "PageLayout 1. PageContent area is responsive down to “md” breakpoint (896px) Ho…" at bounding box center [370, 133] width 208 height 869
click at [417, 336] on p "[Handled by PageHeaderV2] Metadata: Gap between items is 0.5sp" at bounding box center [370, 339] width 208 height 7
click at [392, 287] on h5 "2. Gap between badge and non-badge item is 1sp" at bounding box center [370, 290] width 208 height 6
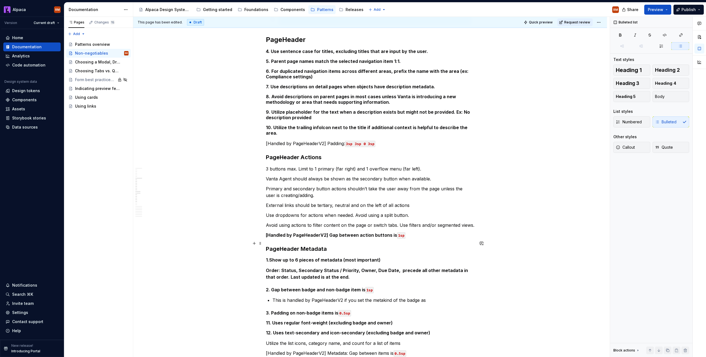
click at [300, 245] on h3 "PageHeader Metadata" at bounding box center [370, 249] width 208 height 8
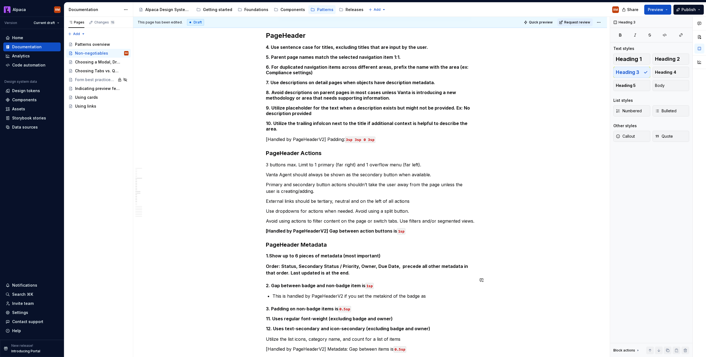
scroll to position [414, 0]
drag, startPoint x: 328, startPoint y: 293, endPoint x: 332, endPoint y: 291, distance: 4.3
click at [328, 293] on div "PageLayout 1. PageContent area is responsive down to “md” breakpoint (896px) Ho…" at bounding box center [370, 135] width 208 height 882
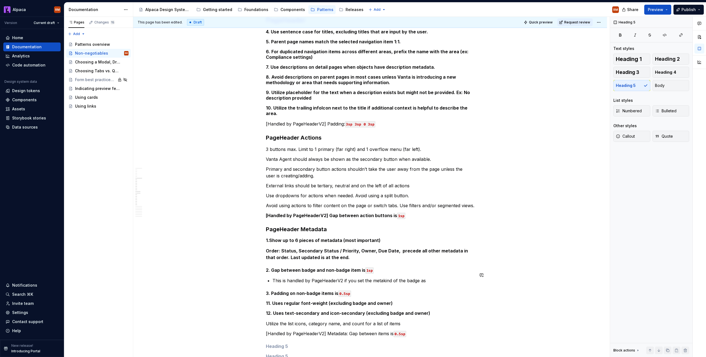
scroll to position [458, 0]
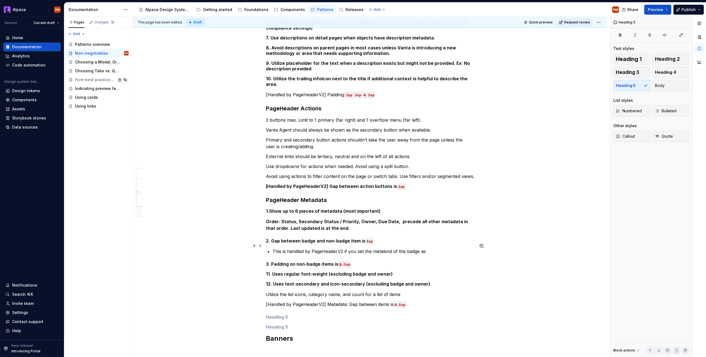
click at [343, 248] on p "This is handled by PageHeaderV2 if you set the metakind of the badge as" at bounding box center [373, 251] width 202 height 7
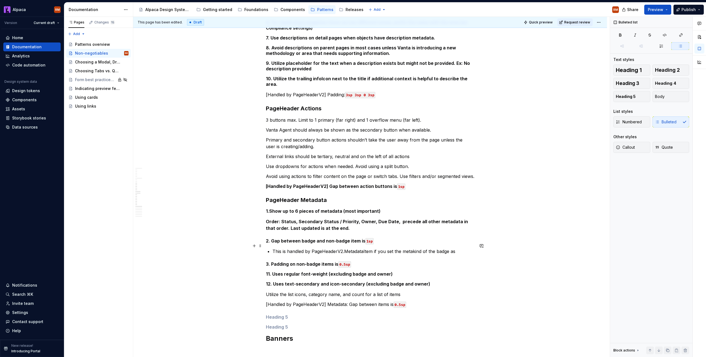
click at [414, 248] on p "This is handled by PageHeaderV2.MetadataItem if you set the metakind of the bad…" at bounding box center [373, 251] width 202 height 7
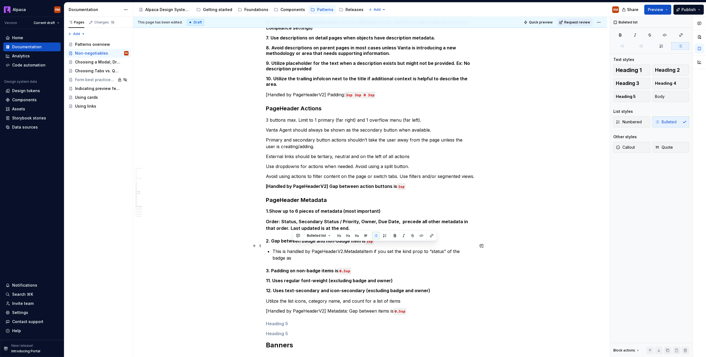
drag, startPoint x: 345, startPoint y: 253, endPoint x: 446, endPoint y: 245, distance: 101.0
click at [446, 248] on p "This is handled by PageHeaderV2.MetadataItem if you set the kind prop to “statu…" at bounding box center [373, 254] width 202 height 13
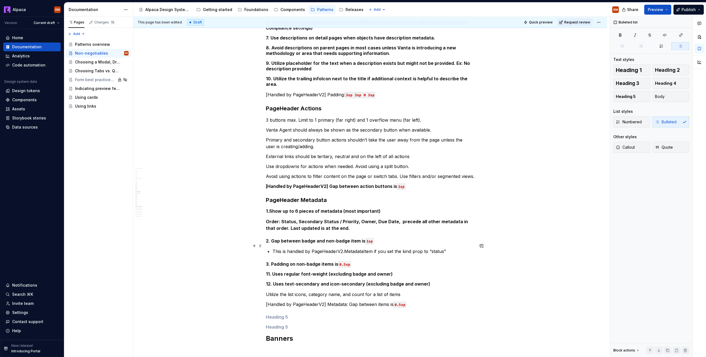
click at [409, 248] on p "This is handled by PageHeaderV2.MetadataItem if you set the kind prop to “statu…" at bounding box center [373, 251] width 202 height 7
drag, startPoint x: 447, startPoint y: 247, endPoint x: 402, endPoint y: 246, distance: 44.9
click at [402, 248] on p "This is handled by PageHeaderV2.MetadataItem if you set the kind prop to “statu…" at bounding box center [373, 251] width 202 height 7
click at [461, 248] on p "This is handled by PageHeaderV2.MetadataItem if you set the prop kind=”status” …" at bounding box center [373, 251] width 202 height 7
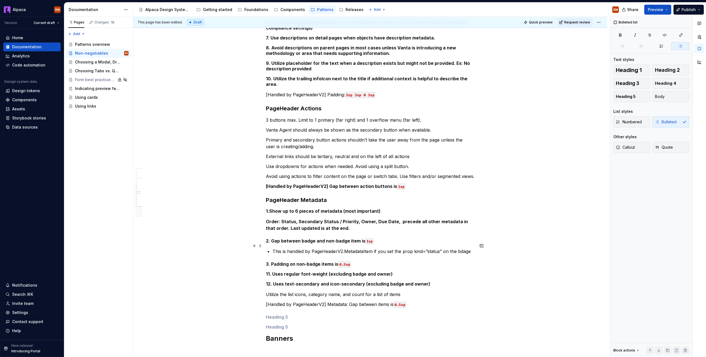
click at [460, 248] on p "This is handled by PageHeaderV2.MetadataItem if you set the prop kind=”status” …" at bounding box center [373, 251] width 202 height 7
drag, startPoint x: 439, startPoint y: 244, endPoint x: 413, endPoint y: 245, distance: 26.8
click at [413, 248] on p "This is handled by PageHeaderV2.MetadataItem if you set the prop kind=”status” …" at bounding box center [373, 251] width 202 height 7
drag, startPoint x: 540, startPoint y: 236, endPoint x: 354, endPoint y: 259, distance: 187.5
click at [540, 236] on button "button" at bounding box center [542, 236] width 8 height 8
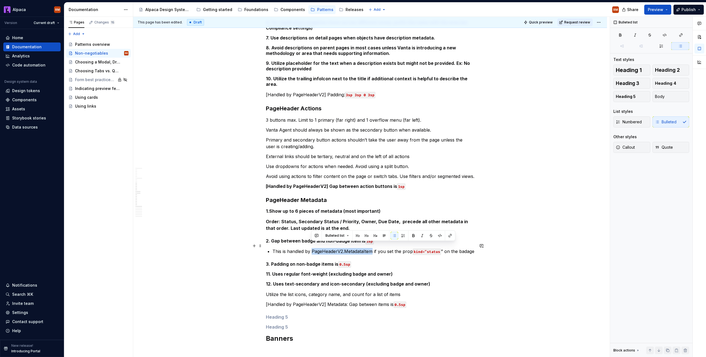
drag, startPoint x: 311, startPoint y: 247, endPoint x: 372, endPoint y: 248, distance: 61.5
click at [372, 248] on p "This is handled by PageHeaderV2.MetadataItem if you set the prop kind=”status ”…" at bounding box center [373, 251] width 202 height 7
click at [437, 233] on button "button" at bounding box center [440, 236] width 8 height 8
click at [443, 248] on p "This is handled by PageHeaderV2.MetadataItem if you set the prop kind=”status ”…" at bounding box center [373, 251] width 202 height 7
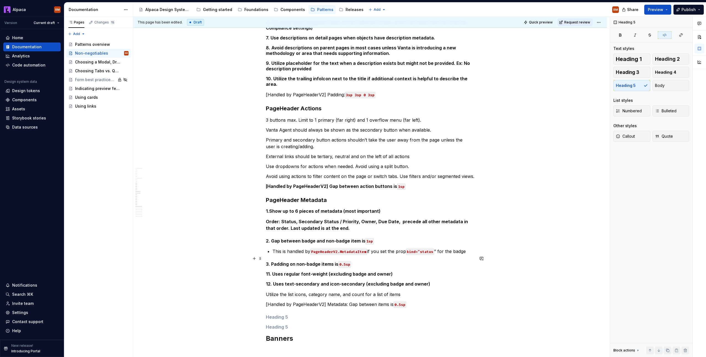
click at [452, 261] on h5 "3. Padding on non-badge items is 0.5sp" at bounding box center [370, 264] width 208 height 6
click at [382, 264] on div "PageLayout 1. PageContent area is responsive down to “md” breakpoint (896px) Ho…" at bounding box center [370, 91] width 208 height 882
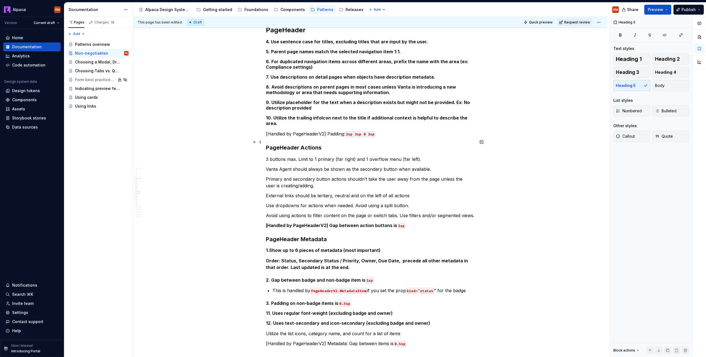
scroll to position [412, 0]
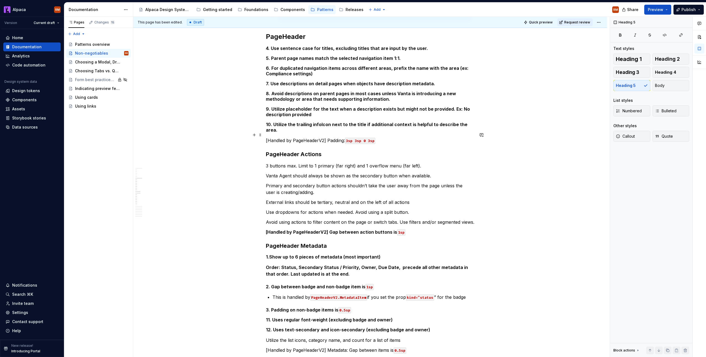
click at [396, 137] on p "[Handled by PageHeaderV2] Padding: 3sp 3sp 0 3sp" at bounding box center [370, 140] width 208 height 7
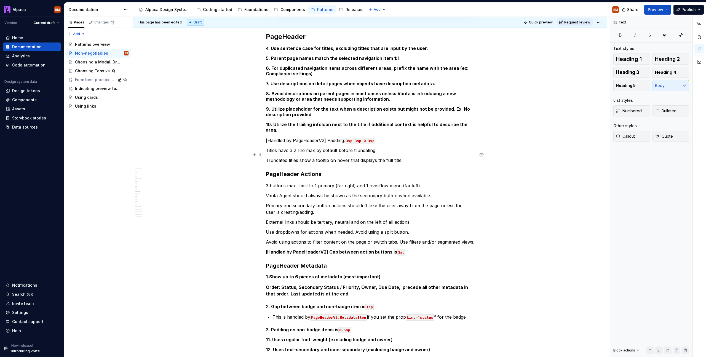
click at [425, 157] on p "Truncated titles show a tooltip on hover that displays the full title." at bounding box center [370, 160] width 208 height 7
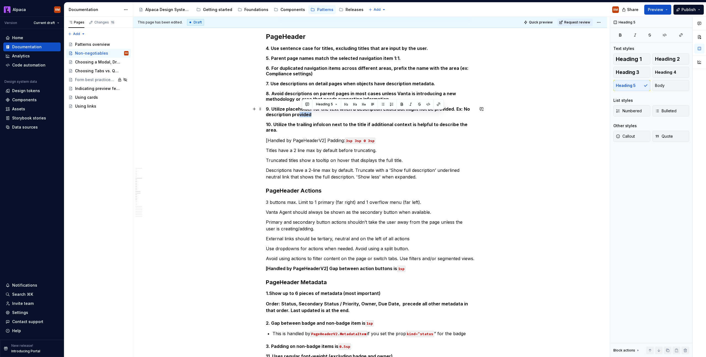
drag, startPoint x: 313, startPoint y: 116, endPoint x: 298, endPoint y: 116, distance: 15.2
click at [298, 116] on h5 "9. Utilize placeholder for the text when a description exists but might not be …" at bounding box center [370, 111] width 208 height 11
click at [438, 123] on h5 "10. Utilize the trailing infoIcon next to the title if additional context is he…" at bounding box center [370, 127] width 208 height 11
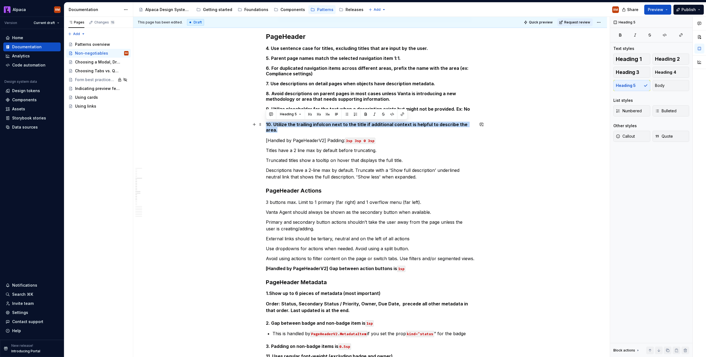
drag, startPoint x: 472, startPoint y: 125, endPoint x: 248, endPoint y: 125, distance: 223.3
click at [248, 125] on div "PageLayout 1. PageContent area is responsive down to “md” breakpoint (896px) Ho…" at bounding box center [370, 205] width 474 height 1046
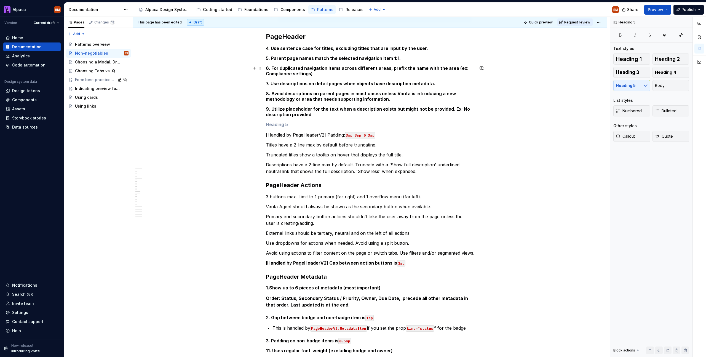
click at [321, 75] on h5 "6. For duplicated navigation items across different areas, prefix the name with…" at bounding box center [370, 70] width 208 height 11
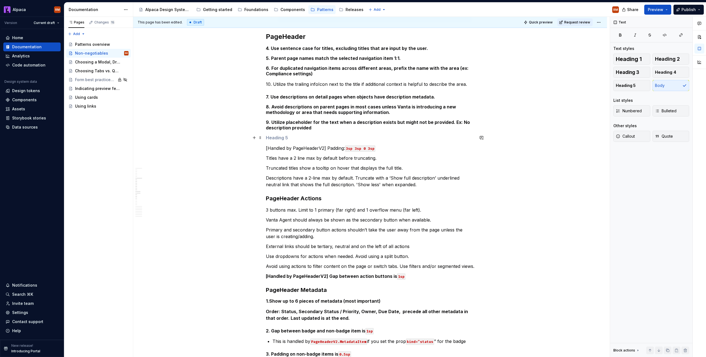
click at [288, 139] on h5 at bounding box center [370, 138] width 208 height 6
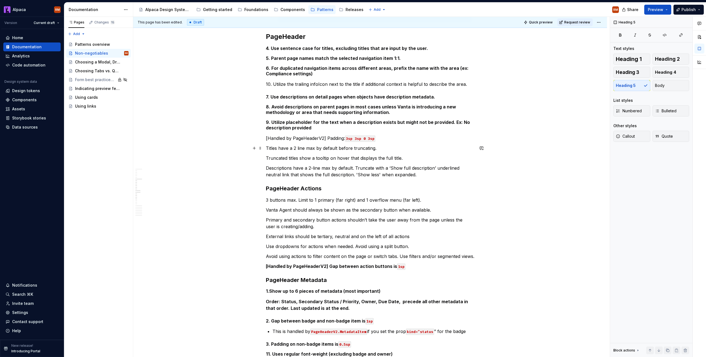
click at [378, 147] on p "Titles have a 2 line max by default before truncating." at bounding box center [370, 148] width 208 height 7
click at [414, 157] on p "Truncated titles show a tooltip on hover that displays the full title." at bounding box center [370, 158] width 208 height 7
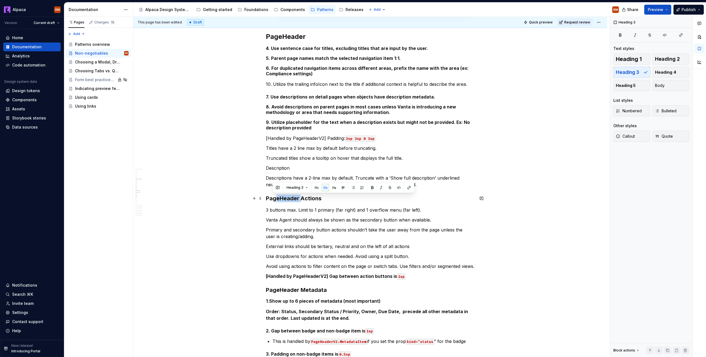
drag, startPoint x: 301, startPoint y: 198, endPoint x: 262, endPoint y: 199, distance: 38.3
click at [262, 199] on div "PageLayout 1. PageContent area is responsive down to “md” breakpoint (896px) Ho…" at bounding box center [370, 208] width 474 height 1053
click at [263, 200] on div "This page has been edited. Draft Quick preview Request review Non-negotiables A…" at bounding box center [371, 187] width 476 height 340
click at [270, 198] on h3 "PageHeader Actions" at bounding box center [370, 198] width 208 height 8
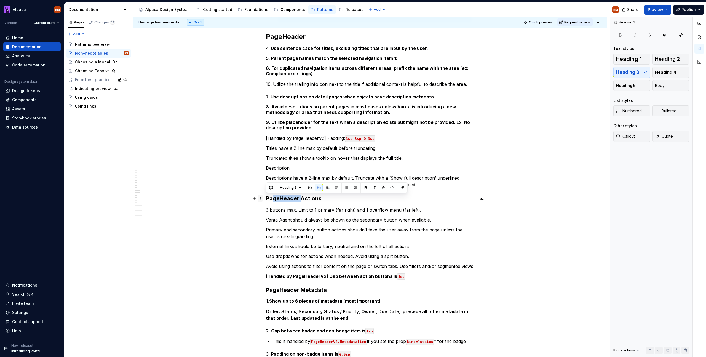
drag, startPoint x: 301, startPoint y: 200, endPoint x: 260, endPoint y: 200, distance: 41.1
click at [266, 200] on div "PageLayout 1. PageContent area is responsive down to “md” breakpoint (896px) Ho…" at bounding box center [370, 162] width 208 height 933
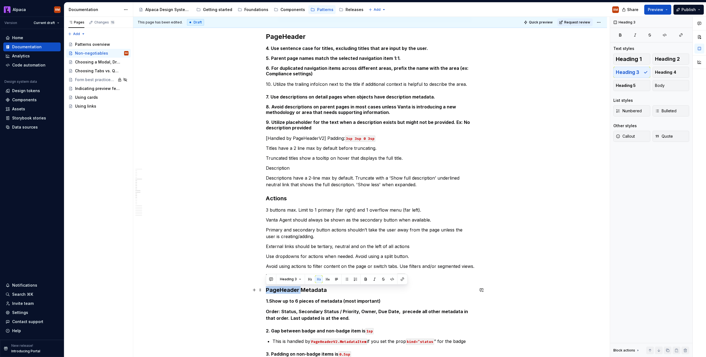
drag, startPoint x: 299, startPoint y: 289, endPoint x: 289, endPoint y: 249, distance: 42.1
click at [266, 289] on h3 "PageHeader Metadata" at bounding box center [370, 290] width 208 height 8
click at [299, 169] on p "Description" at bounding box center [370, 168] width 208 height 7
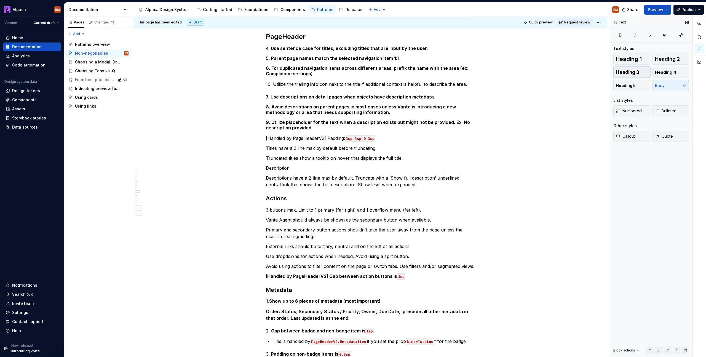
click at [641, 73] on button "Heading 3" at bounding box center [631, 72] width 37 height 11
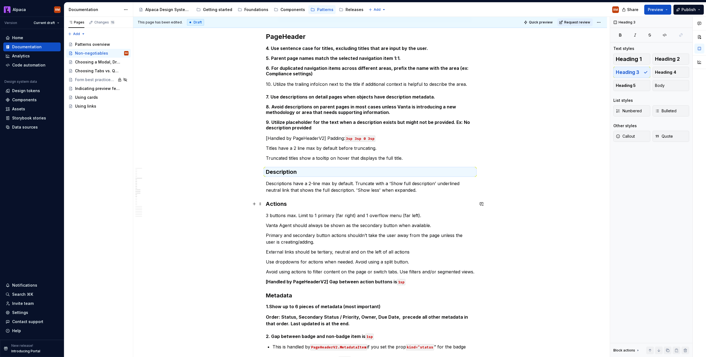
click at [307, 200] on h3 "Actions" at bounding box center [370, 204] width 208 height 8
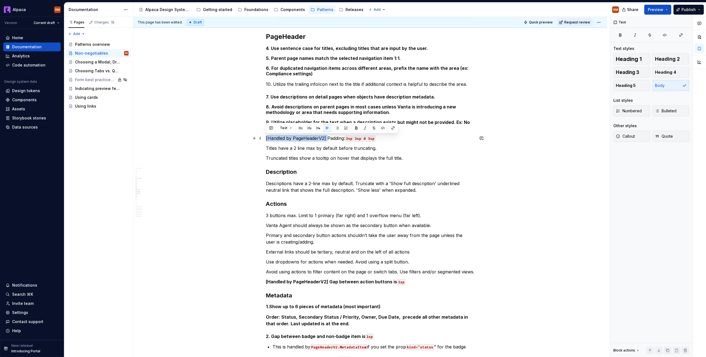
drag, startPoint x: 266, startPoint y: 139, endPoint x: 324, endPoint y: 139, distance: 58.4
click at [327, 139] on p "[Handled by PageHeaderV2] Padding: 3sp 3sp 0 3sp" at bounding box center [370, 138] width 208 height 7
copy p "[Handled by PageHeaderV2]"
click at [267, 147] on p "Titles have a 2 line max by default before truncating." at bounding box center [370, 148] width 208 height 7
click at [265, 159] on div "PageLayout 1. PageContent area is responsive down to “md” breakpoint (896px) Ho…" at bounding box center [370, 211] width 474 height 1059
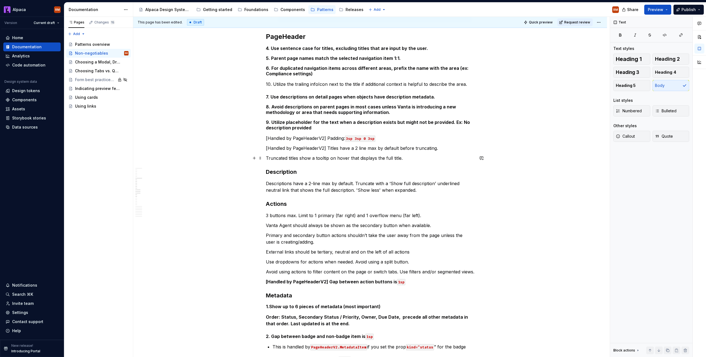
click at [266, 159] on p "Truncated titles show a tooltip on hover that displays the full title." at bounding box center [370, 158] width 208 height 7
click at [266, 183] on p "Descriptions have a 2-line max by default. Truncate with a ‘Show full descripti…" at bounding box center [370, 186] width 208 height 13
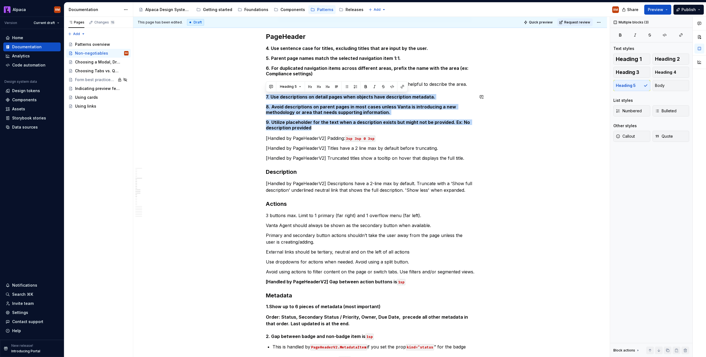
drag, startPoint x: 314, startPoint y: 127, endPoint x: 262, endPoint y: 93, distance: 61.5
click at [262, 93] on div "PageLayout 1. PageContent area is responsive down to “md” breakpoint (896px) Ho…" at bounding box center [370, 211] width 474 height 1059
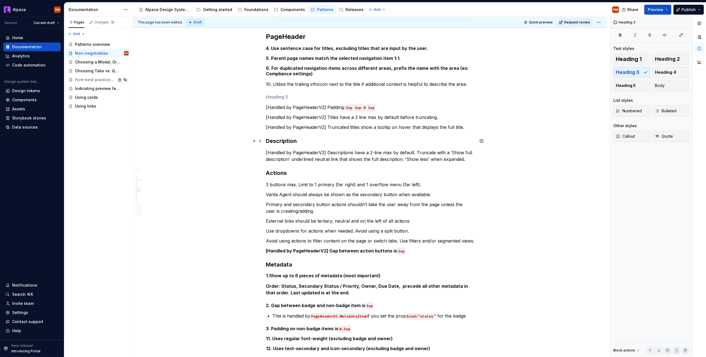
click at [303, 144] on h3 "Description" at bounding box center [370, 141] width 208 height 8
click at [266, 155] on p "[Handled by PageHeaderV2] Descriptions have a 2-line max by default. Truncate w…" at bounding box center [370, 155] width 208 height 13
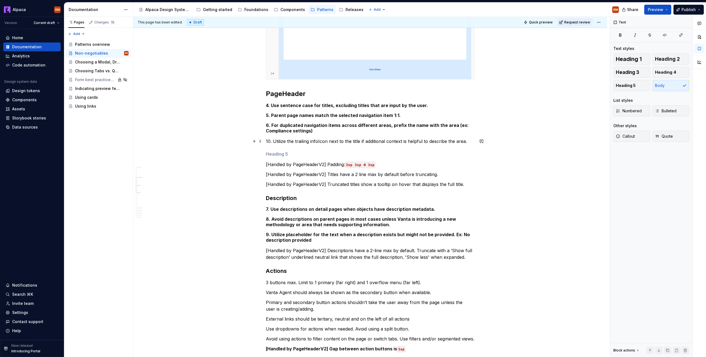
scroll to position [346, 0]
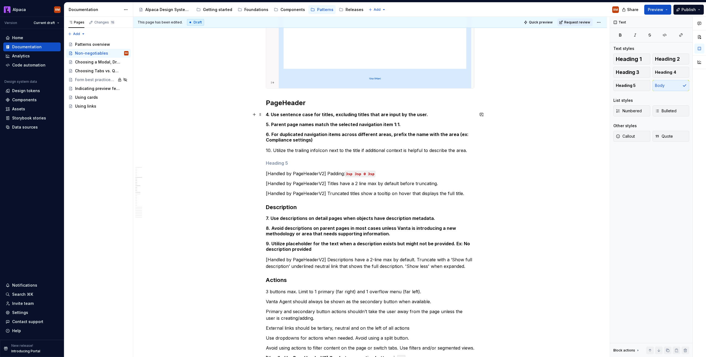
click at [267, 114] on h5 "4. Use sentence case for titles, excluding titles that are input by the user." at bounding box center [370, 115] width 208 height 6
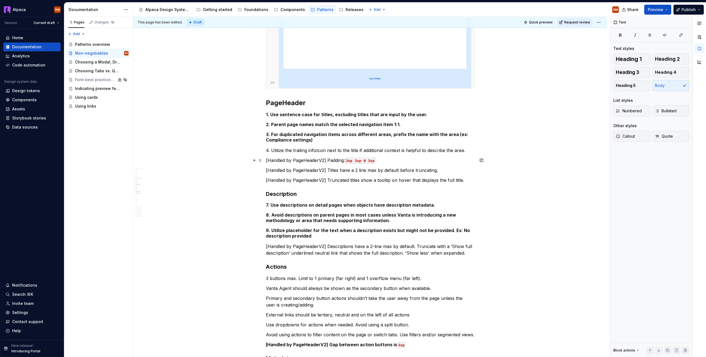
click at [264, 161] on div "PageLayout 1. PageContent area is responsive down to “md” breakpoint (896px) Ho…" at bounding box center [370, 277] width 474 height 1056
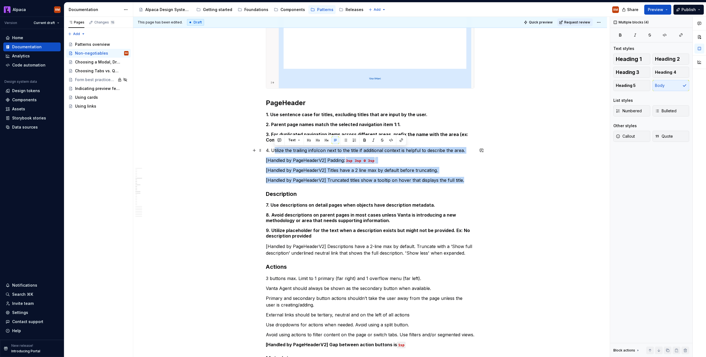
drag, startPoint x: 471, startPoint y: 181, endPoint x: 356, endPoint y: 130, distance: 125.8
click at [266, 148] on div "PageLayout 1. PageContent area is responsive down to “md” breakpoint (896px) Ho…" at bounding box center [370, 229] width 208 height 935
click at [631, 87] on span "Heading 5" at bounding box center [626, 86] width 20 height 6
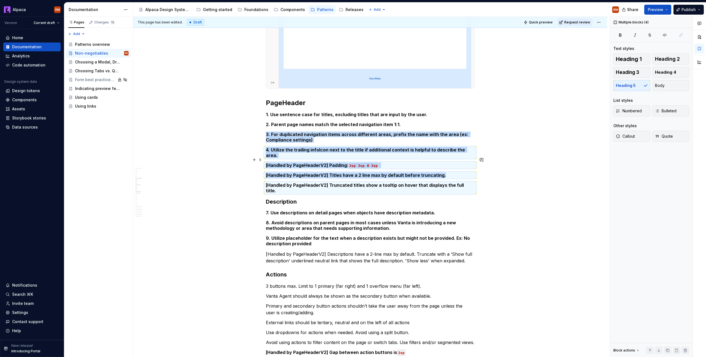
click at [268, 162] on h5 "[Handled by PageHeaderV2] Padding: 3sp 3sp 0 3sp" at bounding box center [370, 165] width 208 height 6
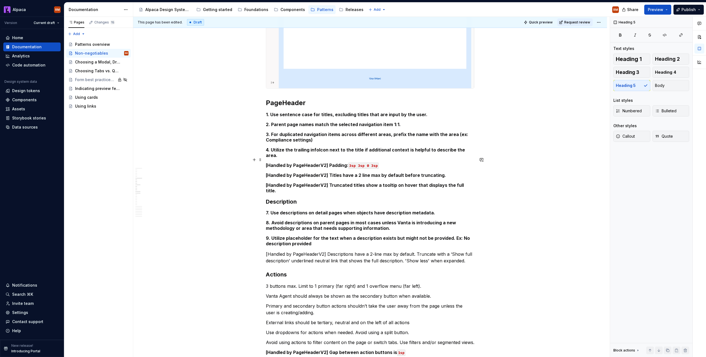
click at [266, 162] on h5 "[Handled by PageHeaderV2] Padding: 3sp 3sp 0 3sp" at bounding box center [370, 165] width 208 height 6
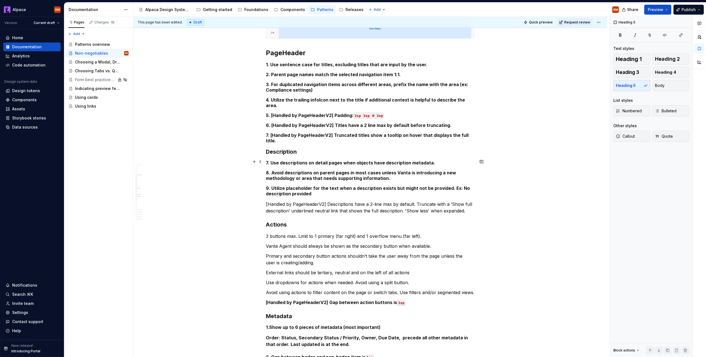
scroll to position [399, 0]
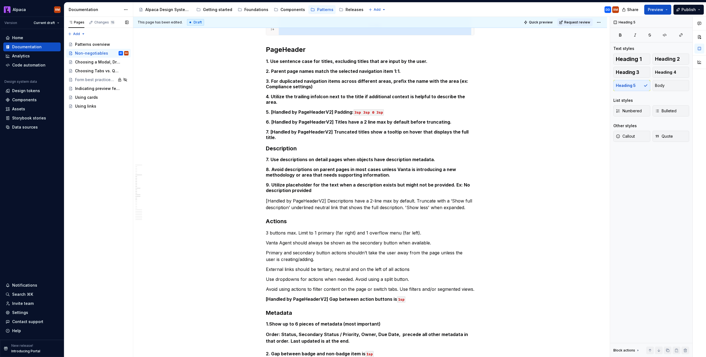
drag, startPoint x: 120, startPoint y: 341, endPoint x: 122, endPoint y: 342, distance: 3.0
click at [120, 341] on div "Pages Changes 15 Add Accessibility guide for tree Page tree. Navigate the tree …" at bounding box center [98, 187] width 69 height 340
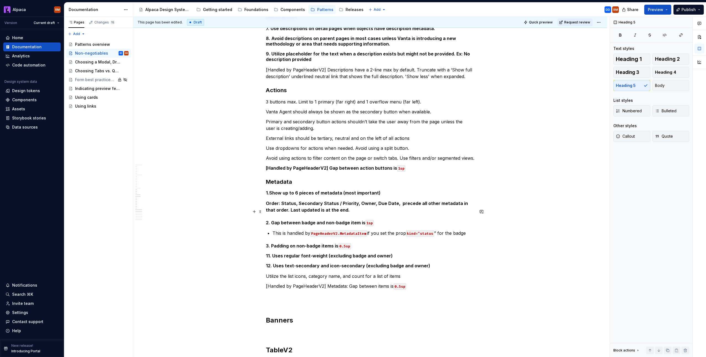
scroll to position [415, 0]
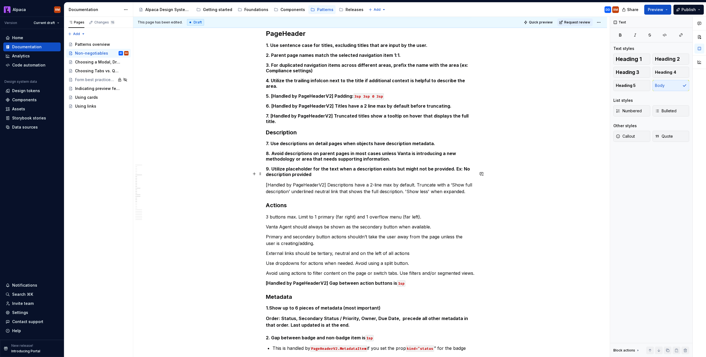
click at [267, 181] on p "[Handled by PageHeaderV2] Descriptions have a 2-line max by default. Truncate w…" at bounding box center [370, 187] width 208 height 13
click at [266, 181] on p "[Handled by PageHeaderV2] Descriptions have a 2-line max by default. Truncate w…" at bounding box center [370, 187] width 208 height 13
click at [265, 132] on div "PageLayout 1. PageContent area is responsive down to “md” breakpoint (896px) Ho…" at bounding box center [370, 210] width 474 height 1063
drag, startPoint x: 266, startPoint y: 144, endPoint x: 267, endPoint y: 152, distance: 8.0
click at [267, 151] on h5 "8. Avoid descriptions on parent pages in most cases unless Vanta is introducing…" at bounding box center [370, 156] width 208 height 11
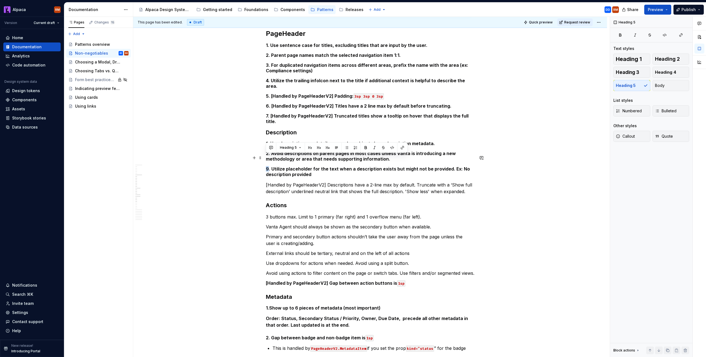
click at [266, 166] on h5 "9. Utilize placeholder for the text when a description exists but might not be …" at bounding box center [370, 171] width 208 height 11
click at [266, 181] on p "[Handled by PageHeaderV2] Descriptions have a 2-line max by default. Truncate w…" at bounding box center [370, 187] width 208 height 13
click at [370, 181] on p "4[Handled by PageHeaderV2] Descriptions have a 2-line max by default. Truncate …" at bounding box center [370, 187] width 208 height 13
click at [637, 89] on button "Heading 5" at bounding box center [631, 85] width 37 height 11
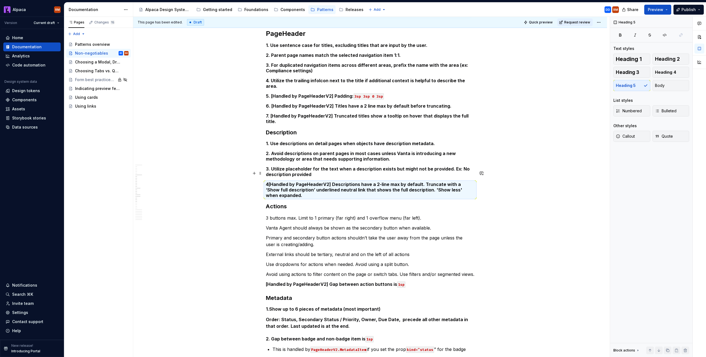
click at [267, 181] on h5 "4[Handled by PageHeaderV2] Descriptions have a 2-line max by default. Truncate …" at bounding box center [370, 189] width 208 height 17
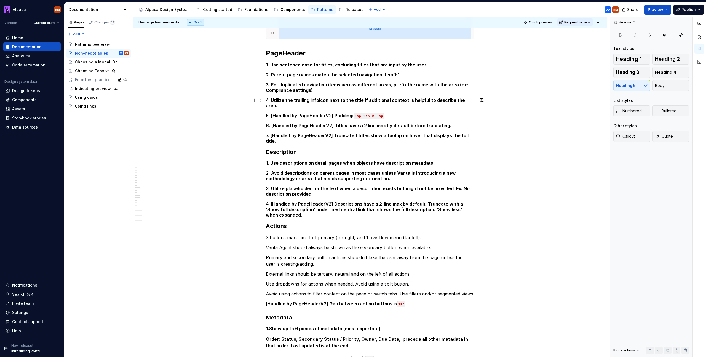
scroll to position [396, 0]
click at [472, 99] on h5 "4. Utilize the trailing infoIcon next to the title if additional context is hel…" at bounding box center [370, 101] width 208 height 11
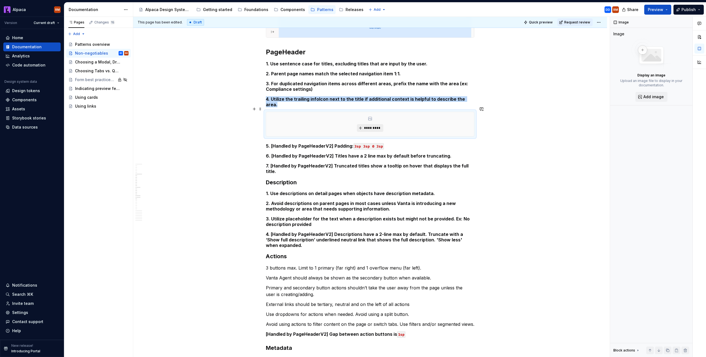
click at [380, 126] on span "*********" at bounding box center [372, 128] width 17 height 4
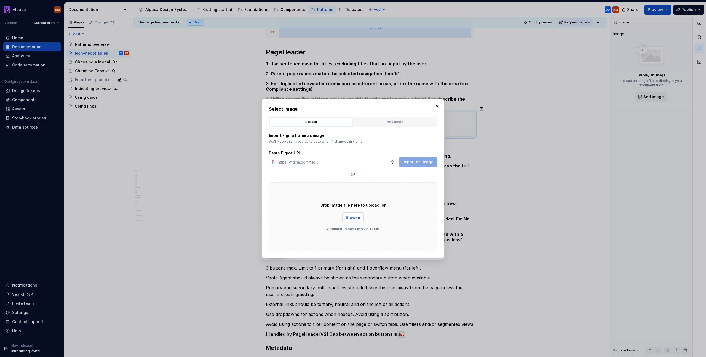
click at [348, 215] on span "Browse" at bounding box center [353, 217] width 14 height 6
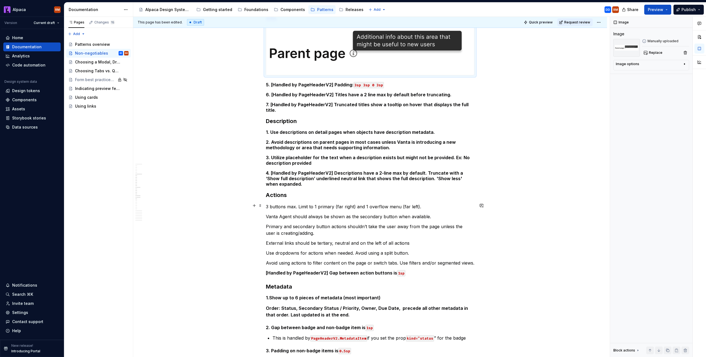
scroll to position [534, 0]
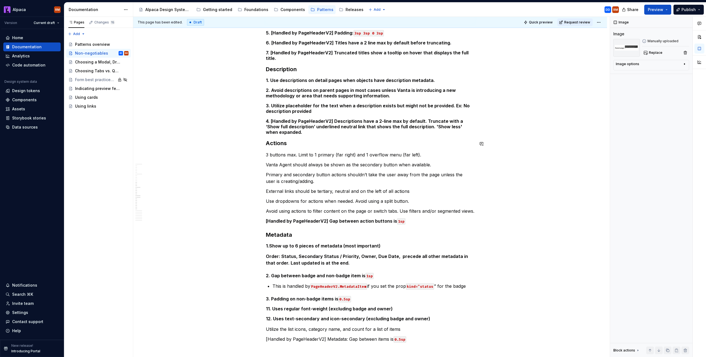
click at [265, 140] on div "PageLayout 1. PageContent area is responsive down to “md” breakpoint (896px) Ho…" at bounding box center [370, 120] width 474 height 1121
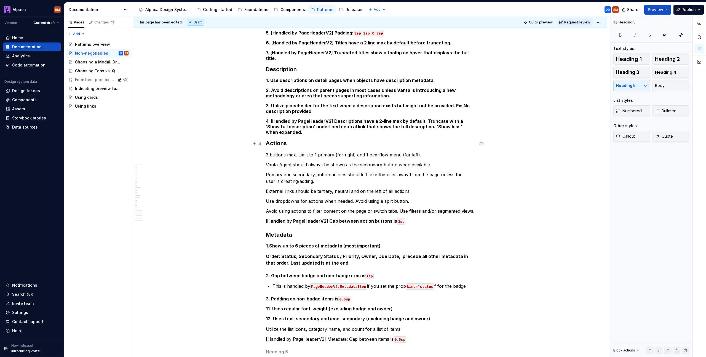
drag, startPoint x: 329, startPoint y: 144, endPoint x: 372, endPoint y: 135, distance: 43.8
click at [329, 151] on p "3 buttons max. Limit to 1 primary (far right) and 1 overflow menu (far left)." at bounding box center [370, 154] width 208 height 7
click at [315, 151] on p "3 buttons max. Limit to 1 primary (far right) and 1 overflow menu (far left)." at bounding box center [370, 154] width 208 height 7
click at [629, 85] on div "Heading 1 Heading 2 Heading 3 Heading 4 Heading 5 Body" at bounding box center [651, 71] width 76 height 37
click at [664, 73] on span "Heading 4" at bounding box center [665, 72] width 21 height 6
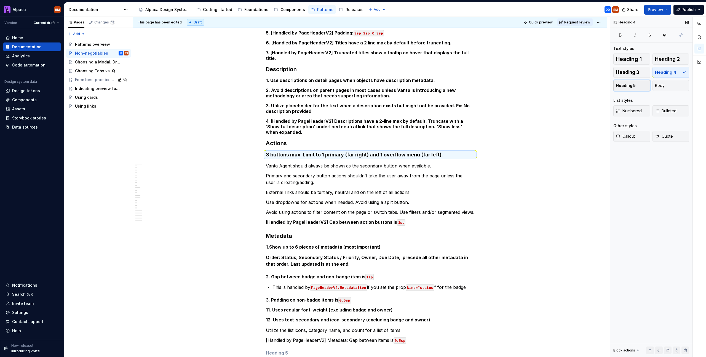
click at [634, 85] on span "Heading 5" at bounding box center [626, 86] width 20 height 6
click at [326, 161] on p "Vanta Agent should always be shown as the secondary button when available." at bounding box center [370, 164] width 208 height 7
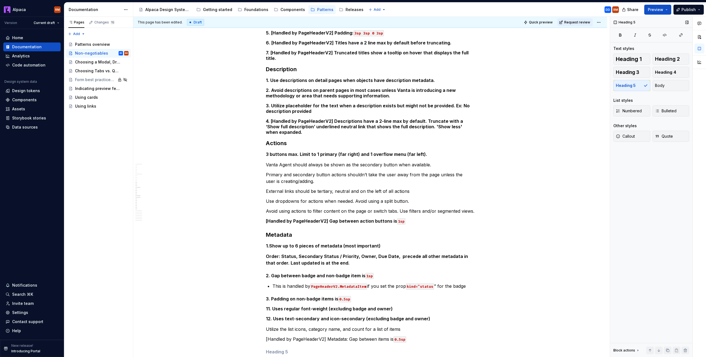
click at [644, 85] on div "Heading 1 Heading 2 Heading 3 Heading 4 Heading 5 Body" at bounding box center [651, 71] width 76 height 37
click at [369, 161] on p "Vanta Agent should always be shown as the secondary button when available." at bounding box center [370, 164] width 208 height 7
click at [637, 86] on div "Heading 1 Heading 2 Heading 3 Heading 4 Heading 5 Body" at bounding box center [651, 71] width 76 height 37
click at [264, 156] on div "PageLayout 1. PageContent area is responsive down to “md” breakpoint (896px) Ho…" at bounding box center [370, 120] width 474 height 1121
click at [637, 72] on span "Heading 3" at bounding box center [627, 72] width 23 height 6
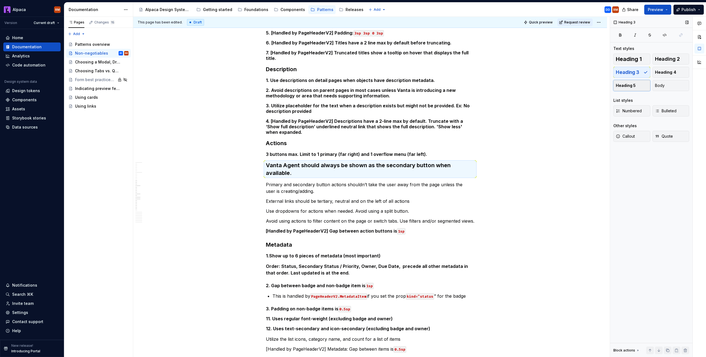
click at [633, 83] on span "Heading 5" at bounding box center [626, 86] width 20 height 6
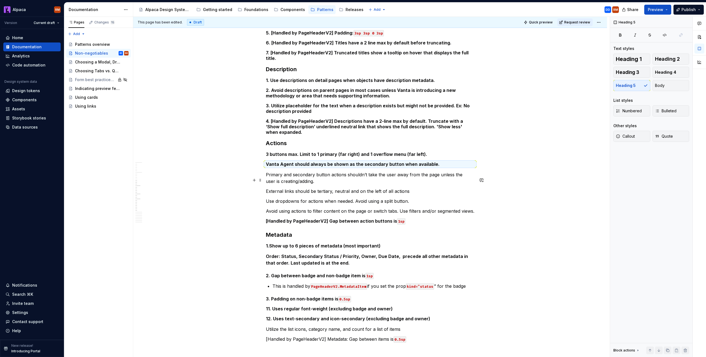
drag, startPoint x: 477, startPoint y: 198, endPoint x: 334, endPoint y: 179, distance: 144.8
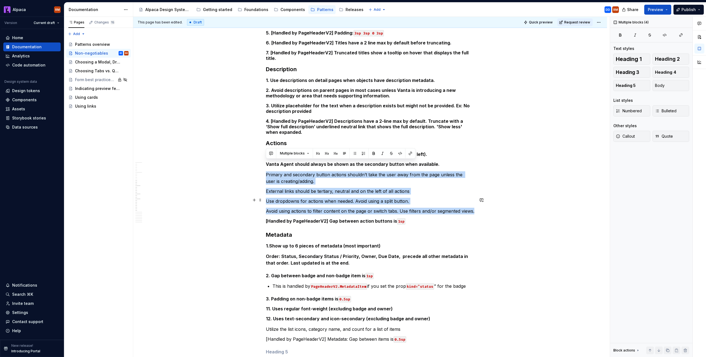
drag, startPoint x: 266, startPoint y: 164, endPoint x: 495, endPoint y: 201, distance: 231.3
click at [495, 201] on div "PageLayout 1. PageContent area is responsive down to “md” breakpoint (896px) Ho…" at bounding box center [370, 120] width 474 height 1121
drag, startPoint x: 624, startPoint y: 87, endPoint x: 608, endPoint y: 91, distance: 16.4
click at [624, 87] on span "Heading 5" at bounding box center [626, 86] width 20 height 6
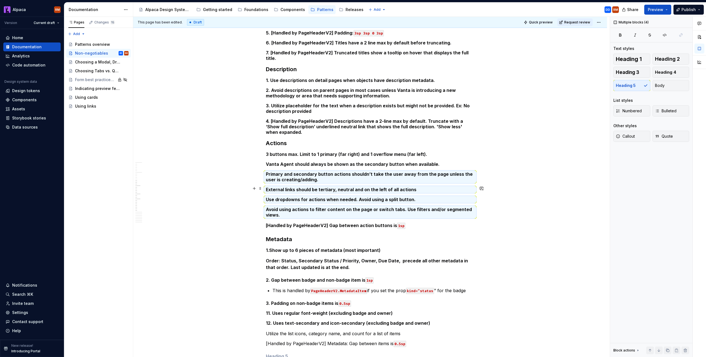
click at [324, 187] on h5 "External links should be tertiary, neutral and on the left of all actions" at bounding box center [370, 190] width 208 height 6
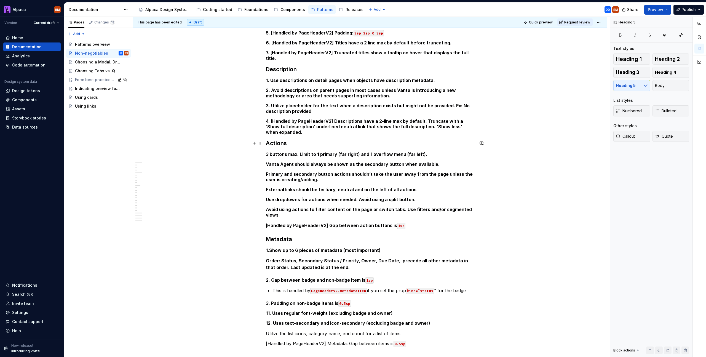
click at [265, 144] on div "PageLayout 1. PageContent area is responsive down to “md” breakpoint (896px) Ho…" at bounding box center [370, 122] width 474 height 1125
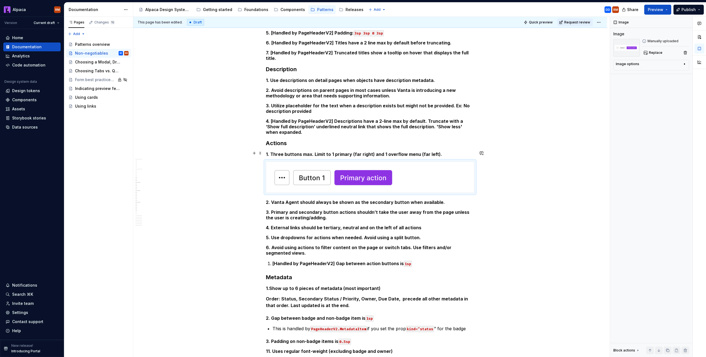
click at [423, 168] on div at bounding box center [370, 177] width 208 height 31
click at [450, 187] on div "PageLayout 1. PageContent area is responsive down to “md” breakpoint (896px) Ho…" at bounding box center [370, 91] width 208 height 1036
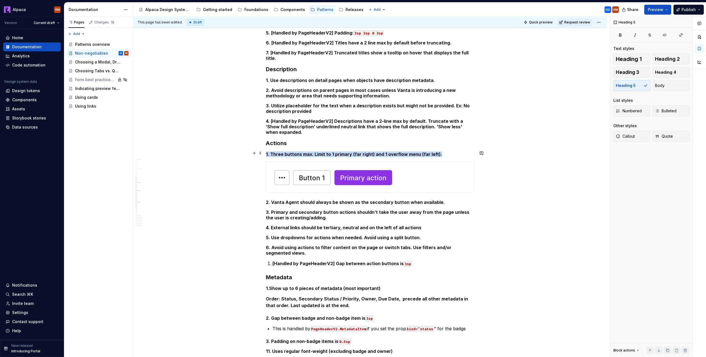
click at [437, 162] on div at bounding box center [370, 177] width 208 height 31
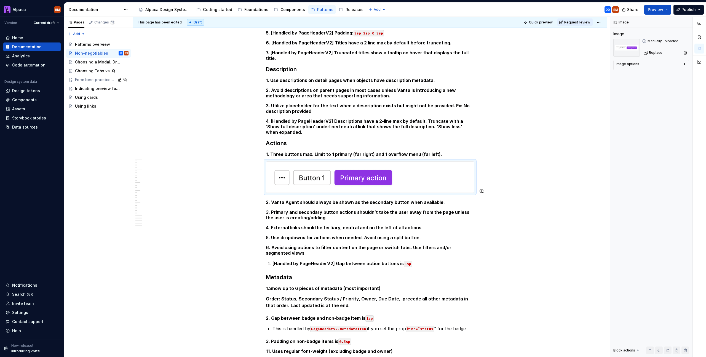
click at [447, 195] on div "PageLayout 1. PageContent area is responsive down to “md” breakpoint (896px) Ho…" at bounding box center [370, 91] width 208 height 1036
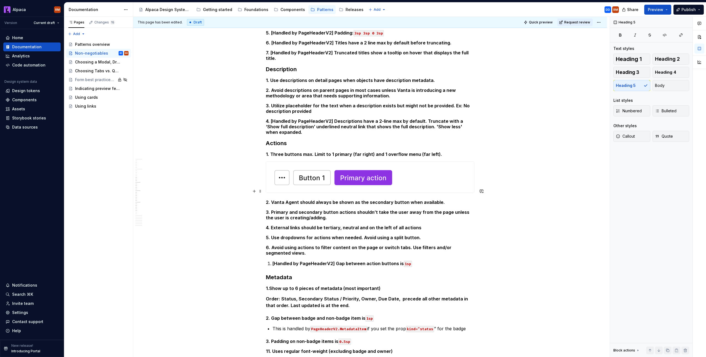
click at [445, 199] on h5 "2. Vanta Agent should always be shown as the secondary button when available." at bounding box center [370, 202] width 208 height 6
click at [403, 210] on div "PageLayout 1. PageContent area is responsive down to “md” breakpoint (896px) Ho…" at bounding box center [370, 91] width 208 height 1036
click at [404, 209] on h5 "3. Primary and secondary button actions shouldn’t take the user away from the p…" at bounding box center [370, 214] width 208 height 11
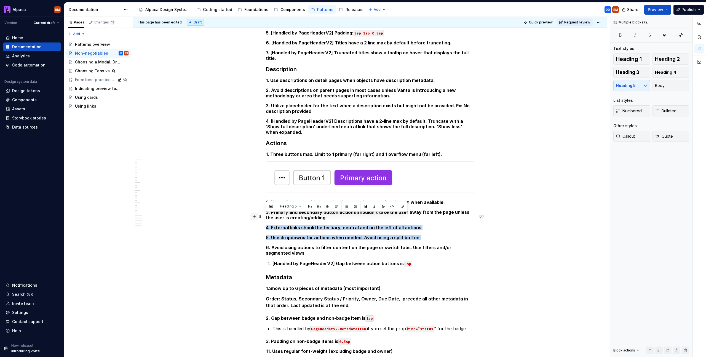
drag, startPoint x: 418, startPoint y: 227, endPoint x: 250, endPoint y: 215, distance: 168.3
click at [266, 214] on div "PageLayout 1. PageContent area is responsive down to “md” breakpoint (896px) Ho…" at bounding box center [370, 94] width 208 height 1043
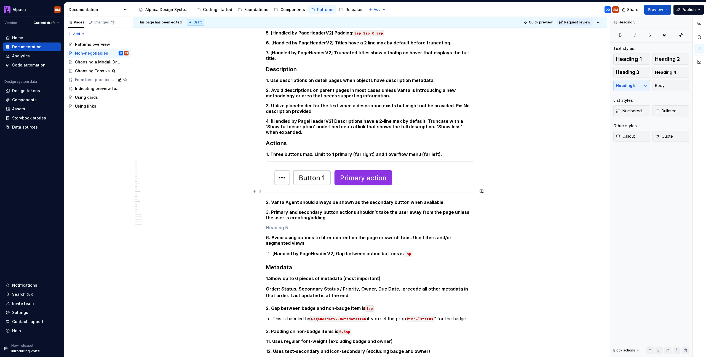
click at [266, 199] on h5 "2. Vanta Agent should always be shown as the secondary button when available." at bounding box center [370, 202] width 208 height 6
click at [446, 199] on h5 "2. Vanta Agent should always be shown as the secondary button when available." at bounding box center [370, 202] width 208 height 6
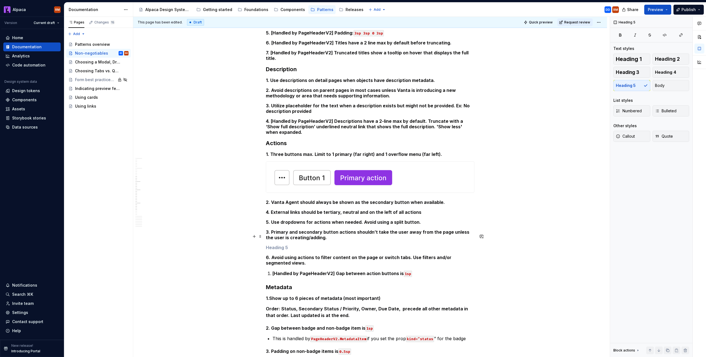
click at [289, 245] on h5 at bounding box center [370, 248] width 208 height 6
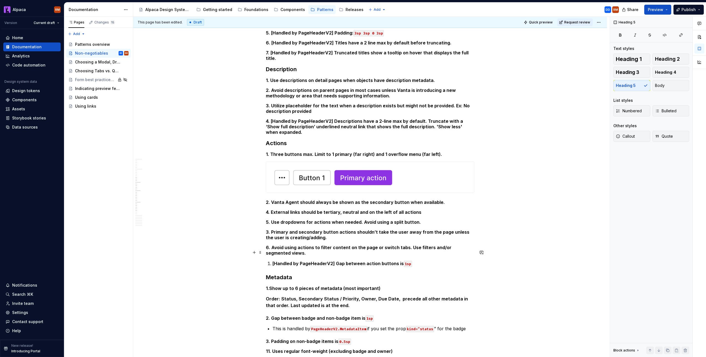
click at [272, 260] on li "[Handled by PageHeaderV2] Gap between action buttons is 1sp" at bounding box center [373, 263] width 202 height 7
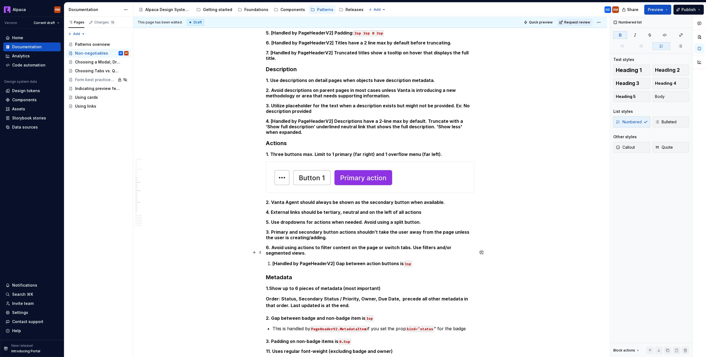
click at [329, 261] on strong "[Handled by PageHeaderV2] Gap between action buttons is" at bounding box center [337, 264] width 131 height 6
click at [636, 96] on button "Heading 5" at bounding box center [631, 96] width 37 height 11
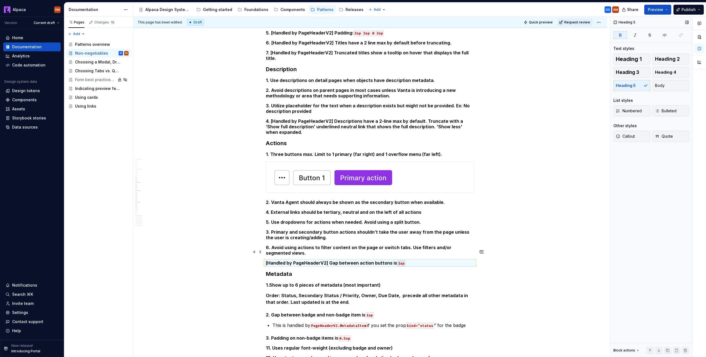
click at [267, 260] on strong "[Handled by PageHeaderV2] Gap between action buttons is" at bounding box center [331, 263] width 131 height 6
click at [325, 245] on h5 "6. Avoid using actions to filter content on the page or switch tabs. Use filter…" at bounding box center [370, 250] width 208 height 11
click at [441, 260] on h5 "7. [Handled by PageHeaderV2] Gap between action buttons is 1sp" at bounding box center [370, 263] width 208 height 6
click at [440, 260] on h5 "7. [Handled by PageHeaderV2] Gap between action buttons is 1sp" at bounding box center [370, 263] width 208 height 6
click at [411, 229] on h5 "3. Primary and secondary button actions shouldn’t take the user away from the p…" at bounding box center [370, 234] width 208 height 11
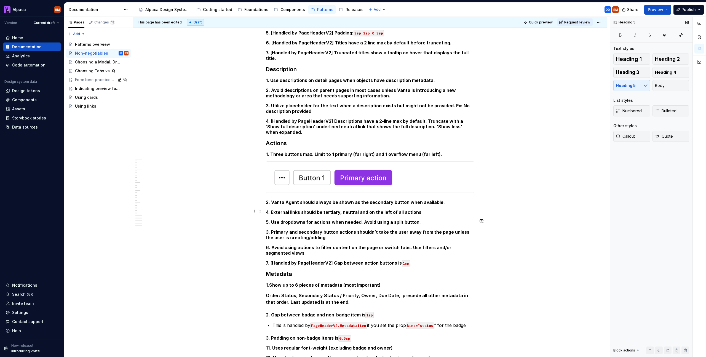
click at [302, 219] on h5 "5. Use dropdowns for actions when needed. Avoid using a split button." at bounding box center [370, 222] width 208 height 6
click at [421, 219] on h5 "5. Use dropdowns for actions when needed. Avoid using a split button." at bounding box center [370, 222] width 208 height 6
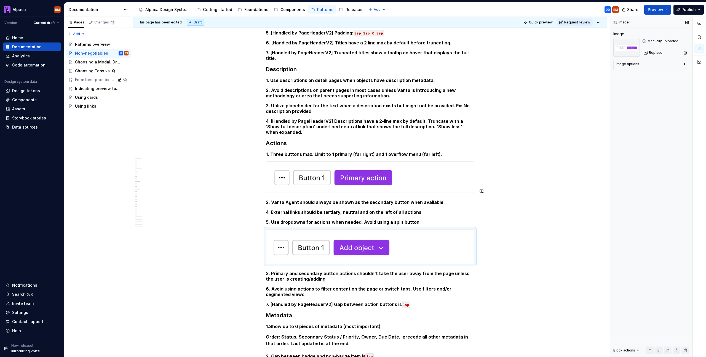
click at [440, 209] on h5 "4. External links should be tertiary, neutral and on the left of all actions" at bounding box center [370, 212] width 208 height 6
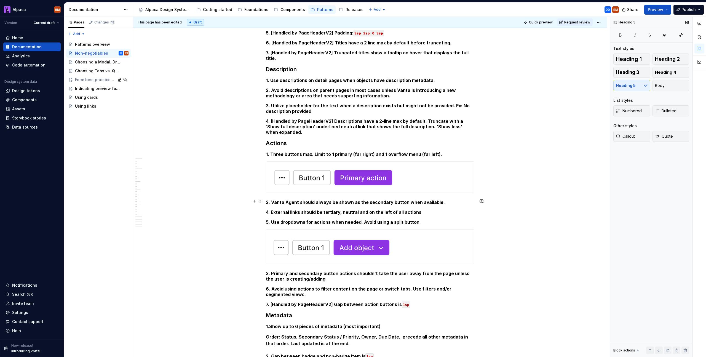
click at [439, 209] on h5 "4. External links should be tertiary, neutral and on the left of all actions" at bounding box center [370, 212] width 208 height 6
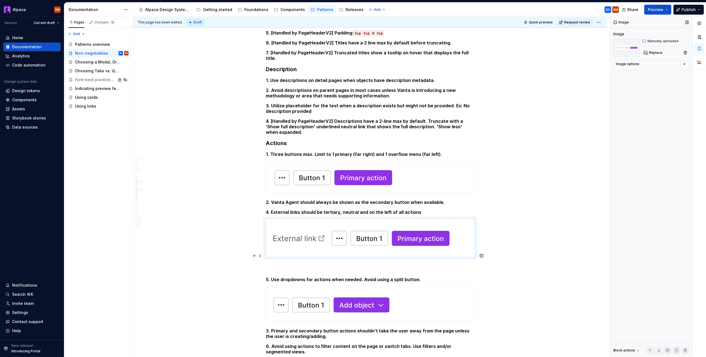
click at [322, 263] on p at bounding box center [370, 266] width 208 height 7
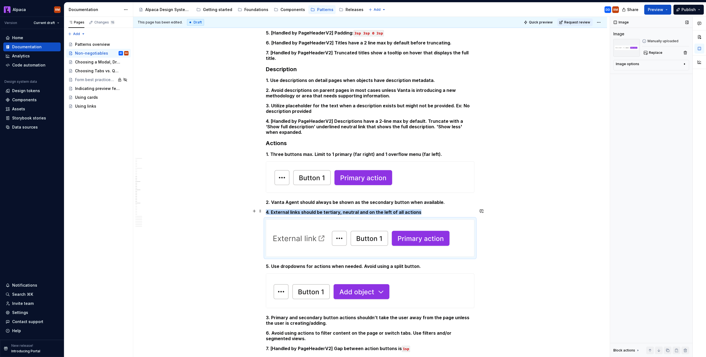
click at [348, 239] on img at bounding box center [362, 237] width 192 height 37
click at [478, 276] on div "This page has been edited. Draft Quick preview Request review Non-negotiables A…" at bounding box center [371, 187] width 476 height 340
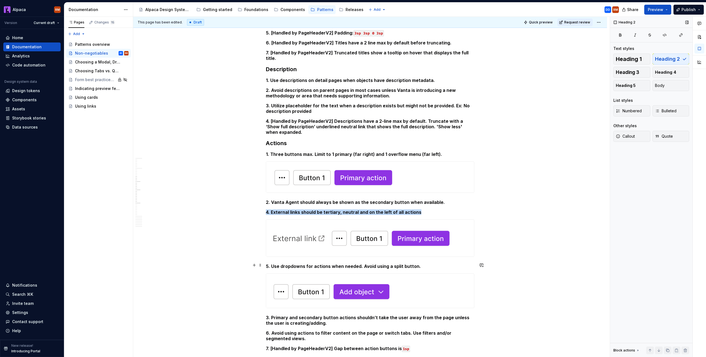
scroll to position [533, 0]
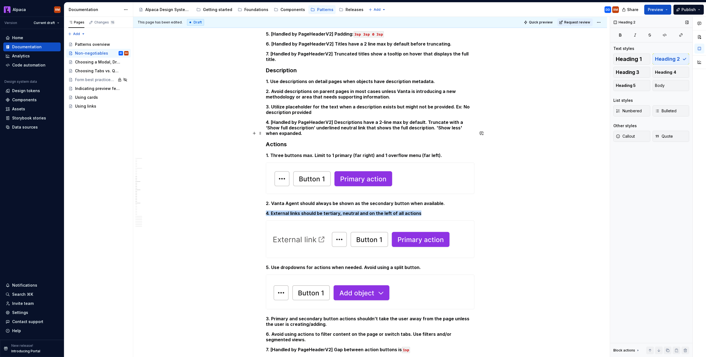
click at [265, 133] on div "PageLayout 1. PageContent area is responsive down to “md” breakpoint (896px) Ho…" at bounding box center [370, 183] width 474 height 1245
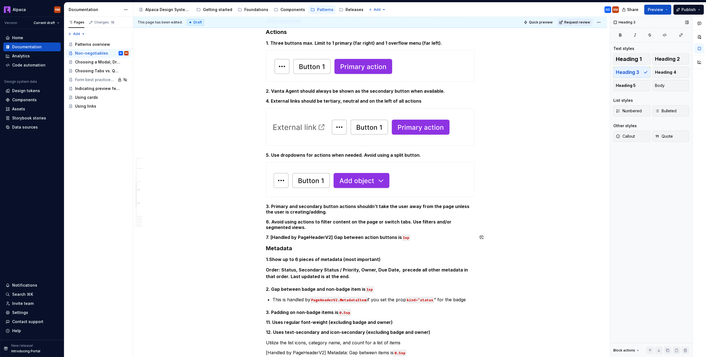
scroll to position [664, 0]
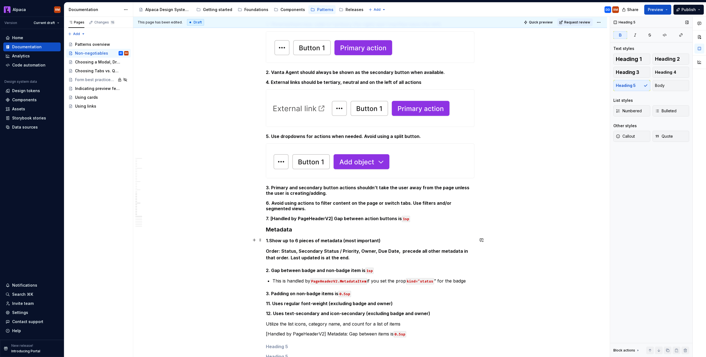
click at [267, 248] on strong "Order: Status, Secondary Status / Priority, Owner, Due Date, precede all other …" at bounding box center [367, 254] width 203 height 12
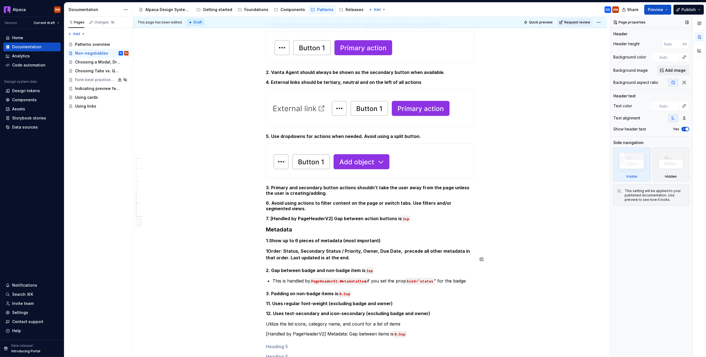
click at [338, 248] on strong "1Order: Status, Secondary Status / Priority, Owner, Due Date, precede all other…" at bounding box center [368, 254] width 205 height 12
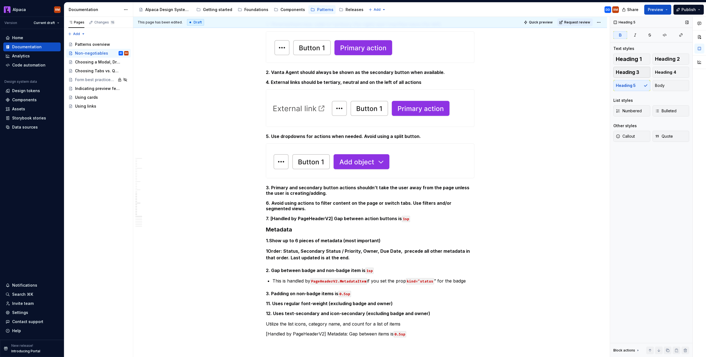
drag, startPoint x: 641, startPoint y: 85, endPoint x: 641, endPoint y: 76, distance: 9.4
click at [641, 86] on div "Heading 1 Heading 2 Heading 3 Heading 4 Heading 5 Body" at bounding box center [651, 71] width 76 height 37
click at [638, 74] on span "Heading 3" at bounding box center [627, 72] width 23 height 6
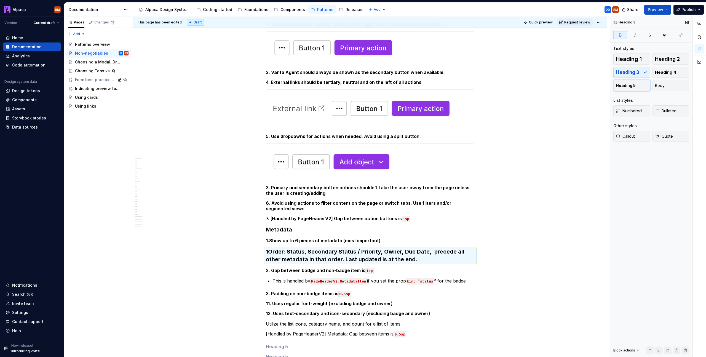
click at [634, 84] on span "Heading 5" at bounding box center [626, 86] width 20 height 6
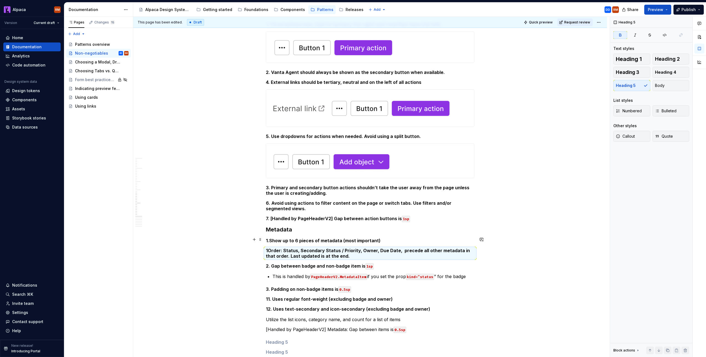
click at [268, 248] on strong "1Order: Status, Secondary Status / Priority, Owner, Due Date, precede all other…" at bounding box center [368, 253] width 205 height 11
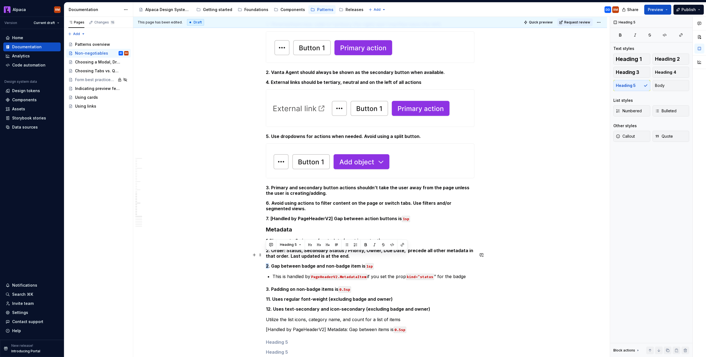
drag, startPoint x: 267, startPoint y: 254, endPoint x: 264, endPoint y: 255, distance: 2.8
click at [264, 255] on div "PageLayout 1. PageContent area is responsive down to “md” breakpoint (896px) Ho…" at bounding box center [370, 50] width 474 height 1241
click at [267, 286] on h5 "3. Padding on non-badge items is 0.5sp" at bounding box center [370, 289] width 208 height 6
drag, startPoint x: 269, startPoint y: 287, endPoint x: 268, endPoint y: 291, distance: 4.0
click at [265, 288] on div "PageLayout 1. PageContent area is responsive down to “md” breakpoint (896px) Ho…" at bounding box center [370, 50] width 474 height 1241
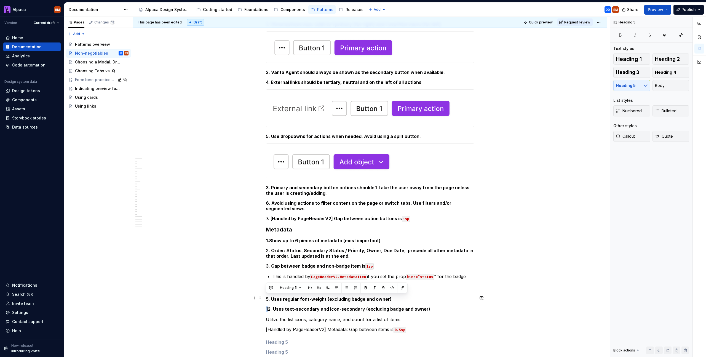
drag, startPoint x: 269, startPoint y: 299, endPoint x: 264, endPoint y: 298, distance: 5.3
click at [264, 298] on div "PageLayout 1. PageContent area is responsive down to “md” breakpoint (896px) Ho…" at bounding box center [370, 50] width 474 height 1241
drag, startPoint x: 270, startPoint y: 299, endPoint x: 264, endPoint y: 299, distance: 6.1
click at [264, 297] on div "PageLayout 1. PageContent area is responsive down to “md” breakpoint (896px) Ho…" at bounding box center [370, 50] width 474 height 1241
click at [264, 309] on div "PageLayout 1. PageContent area is responsive down to “md” breakpoint (896px) Ho…" at bounding box center [370, 50] width 474 height 1241
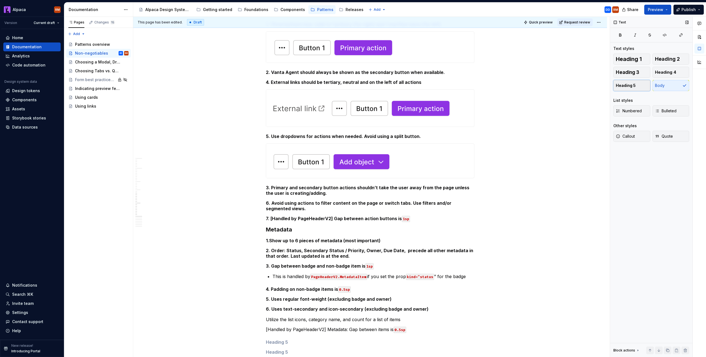
click at [635, 87] on button "Heading 5" at bounding box center [631, 85] width 37 height 11
click at [336, 326] on p "[Handled by PageHeaderV2] Metadata: Gap between items is 0.5sp" at bounding box center [370, 329] width 208 height 7
drag, startPoint x: 631, startPoint y: 90, endPoint x: 625, endPoint y: 92, distance: 6.0
click at [631, 90] on button "Heading 5" at bounding box center [631, 85] width 37 height 11
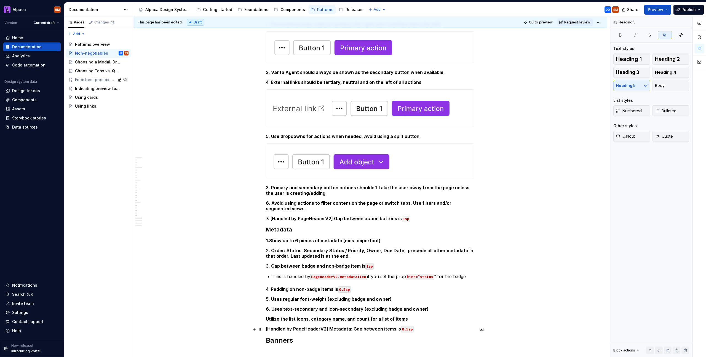
click at [264, 306] on div "PageLayout 1. PageContent area is responsive down to “md” breakpoint (896px) Ho…" at bounding box center [370, 39] width 474 height 1218
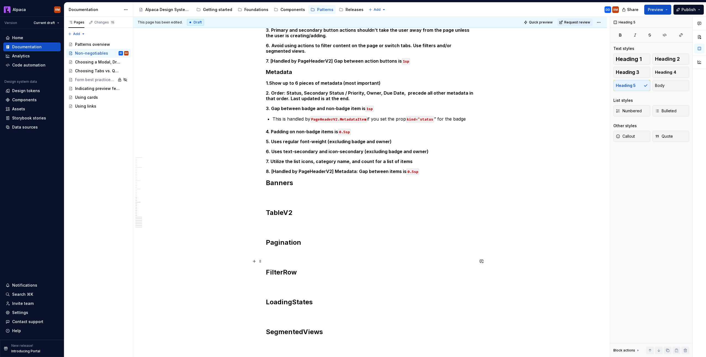
scroll to position [821, 0]
click at [268, 179] on h2 "Banners" at bounding box center [370, 183] width 208 height 9
click at [267, 179] on h2 "Banners" at bounding box center [370, 183] width 208 height 9
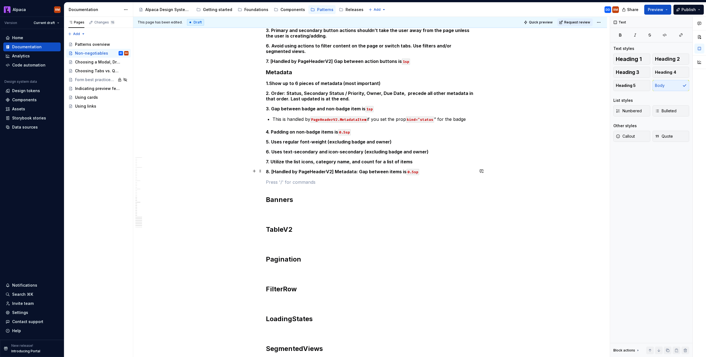
click at [271, 179] on p at bounding box center [370, 182] width 208 height 7
click at [292, 179] on p "Breadcrumbs" at bounding box center [370, 182] width 208 height 7
click at [647, 70] on button "Heading 3" at bounding box center [631, 72] width 37 height 11
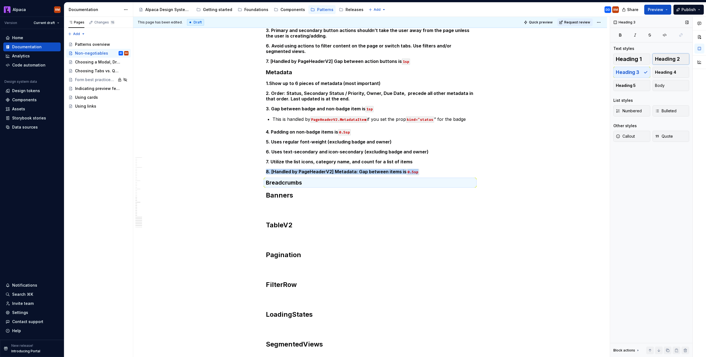
click at [677, 62] on button "Heading 2" at bounding box center [670, 58] width 37 height 11
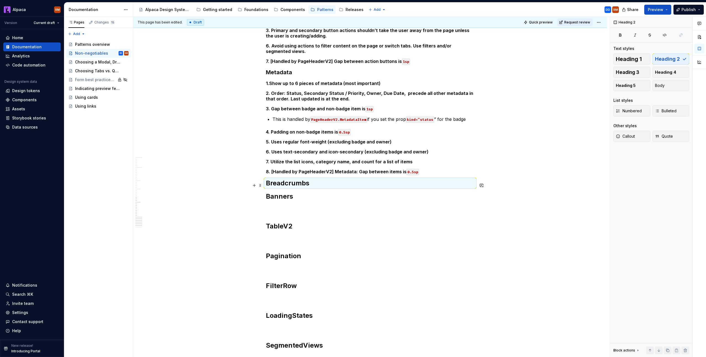
click at [269, 192] on h2 "Banners" at bounding box center [370, 196] width 208 height 9
click at [266, 192] on h2 "Banners" at bounding box center [370, 196] width 208 height 9
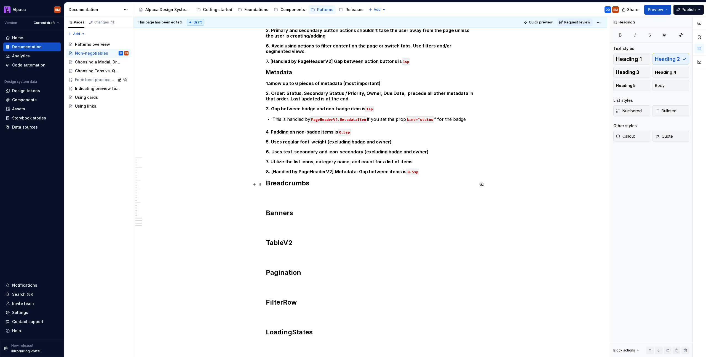
click at [273, 192] on p at bounding box center [370, 195] width 208 height 7
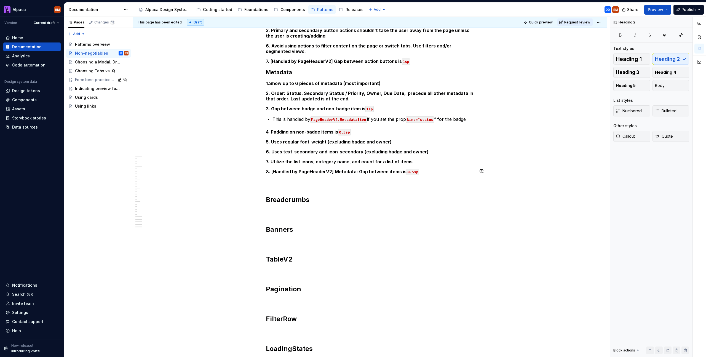
click at [283, 179] on p at bounding box center [370, 182] width 208 height 7
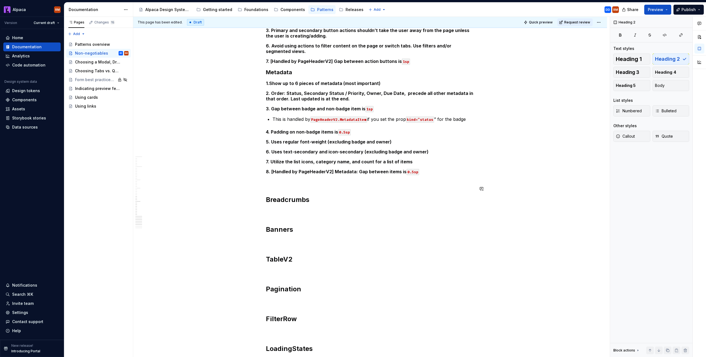
click at [291, 179] on p at bounding box center [370, 182] width 208 height 7
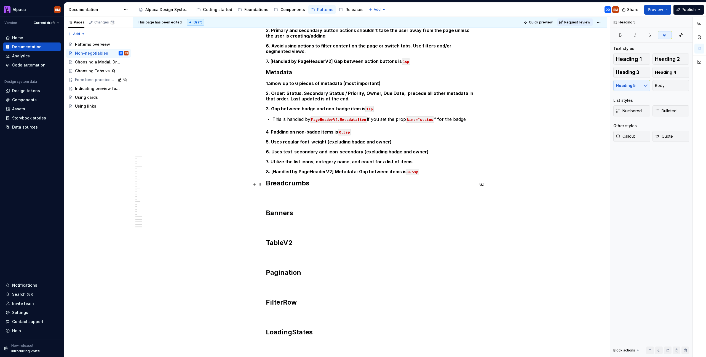
click at [288, 192] on p at bounding box center [370, 195] width 208 height 7
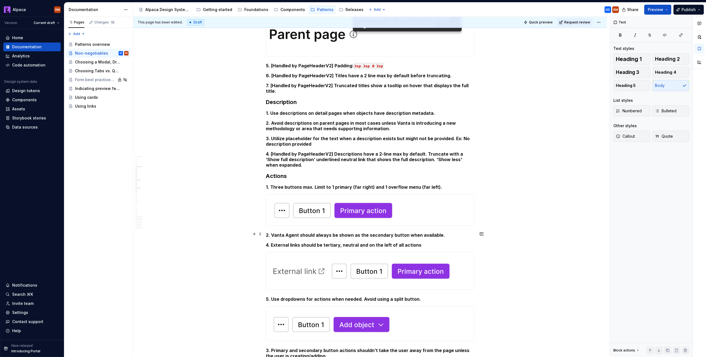
scroll to position [416, 0]
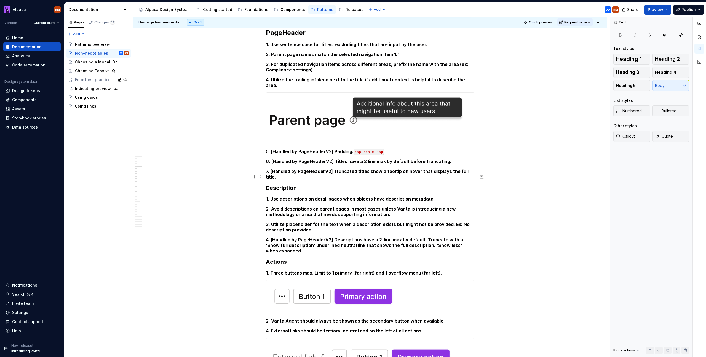
click at [264, 178] on div "This page has been edited. Draft Quick preview Request review Non-negotiables A…" at bounding box center [371, 187] width 476 height 340
click at [265, 176] on div "This page has been edited. Draft Quick preview Request review Non-negotiables A…" at bounding box center [371, 187] width 476 height 340
click at [266, 184] on h3 "Description" at bounding box center [370, 188] width 208 height 8
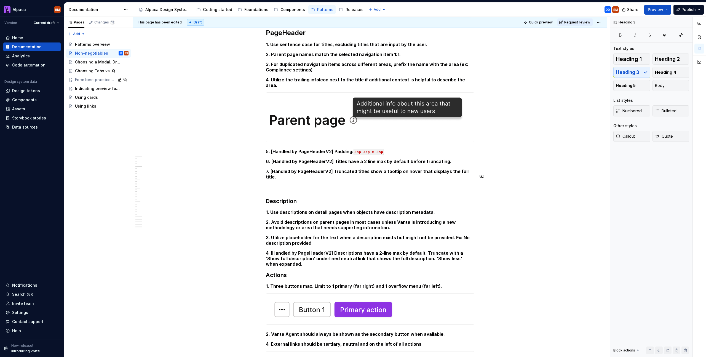
drag, startPoint x: 276, startPoint y: 171, endPoint x: 278, endPoint y: 174, distance: 3.6
click at [277, 173] on div "PageLayout 1. PageContent area is responsive down to “md” breakpoint (896px) Ho…" at bounding box center [370, 259] width 208 height 1134
click at [280, 184] on p at bounding box center [370, 187] width 208 height 7
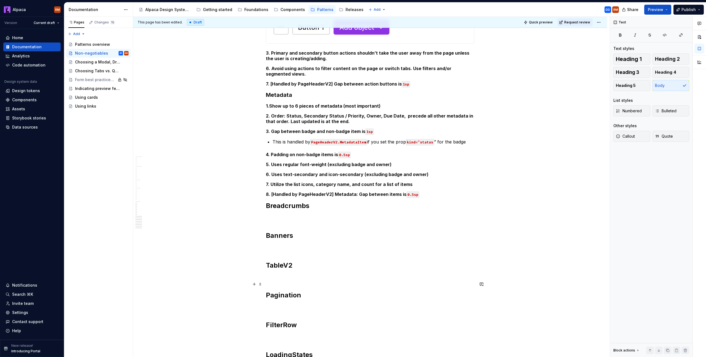
scroll to position [883, 0]
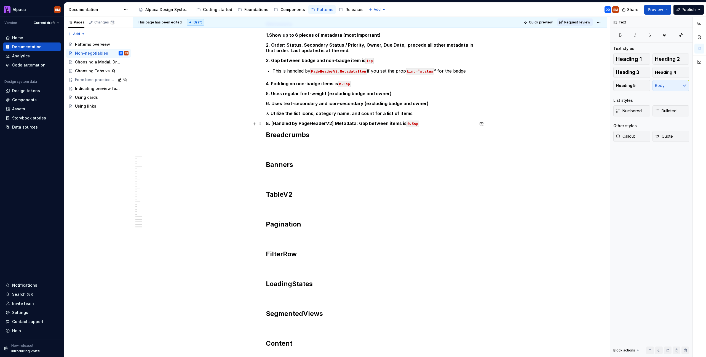
click at [267, 130] on h2 "Breadcrumbs" at bounding box center [370, 134] width 208 height 9
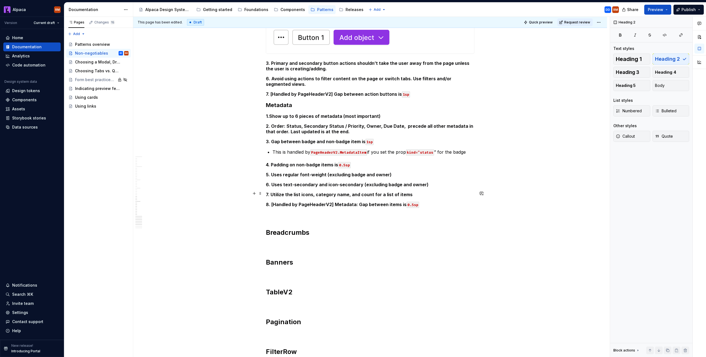
scroll to position [793, 0]
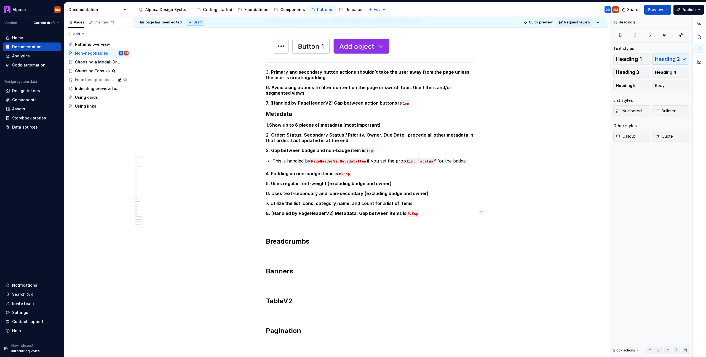
click at [296, 220] on p at bounding box center [370, 223] width 208 height 7
click at [627, 60] on span "Heading 1" at bounding box center [629, 59] width 26 height 6
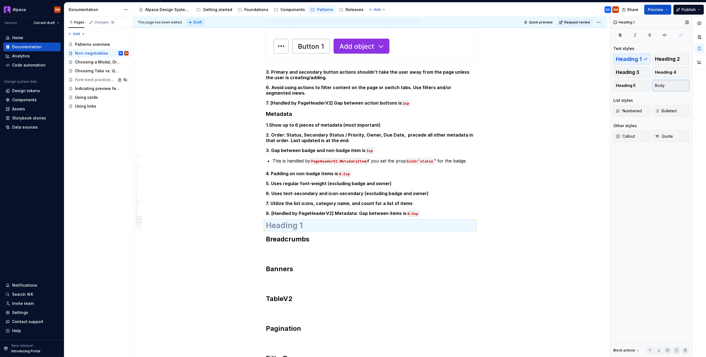
click at [659, 88] on button "Body" at bounding box center [670, 85] width 37 height 11
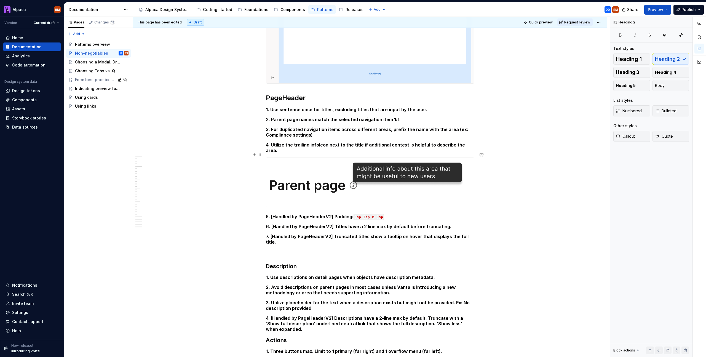
scroll to position [350, 0]
click at [279, 245] on div "PageLayout 1. PageContent area is responsive down to “md” breakpoint (896px) Ho…" at bounding box center [370, 332] width 208 height 1150
click at [278, 249] on p at bounding box center [370, 252] width 208 height 7
click at [273, 248] on div "PageLayout 1. PageContent area is responsive down to “md” breakpoint (896px) Ho…" at bounding box center [370, 332] width 208 height 1150
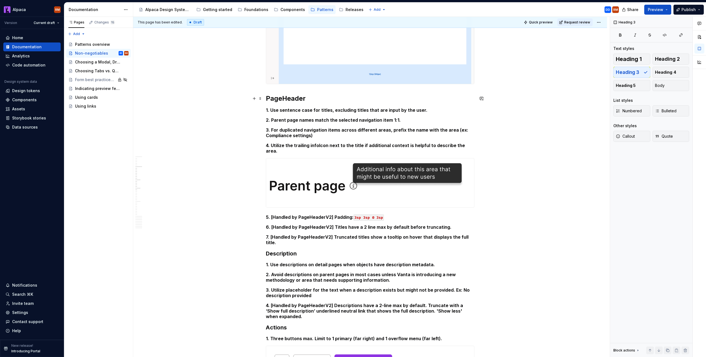
click at [271, 92] on div "PageLayout 1. PageContent area is responsive down to “md” breakpoint (896px) Ho…" at bounding box center [370, 325] width 208 height 1137
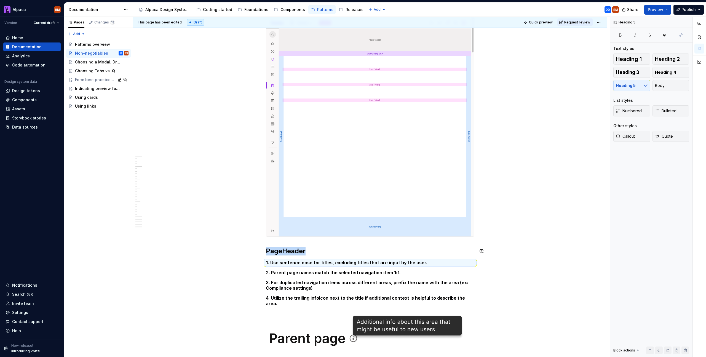
scroll to position [199, 0]
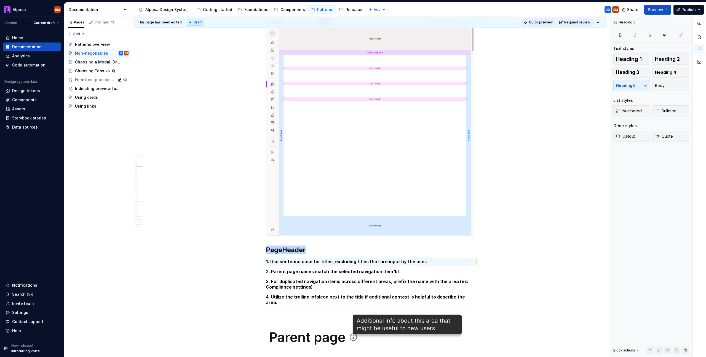
click at [542, 23] on span "Quick preview" at bounding box center [541, 22] width 24 height 4
type textarea "*"
